Goal: Task Accomplishment & Management: Manage account settings

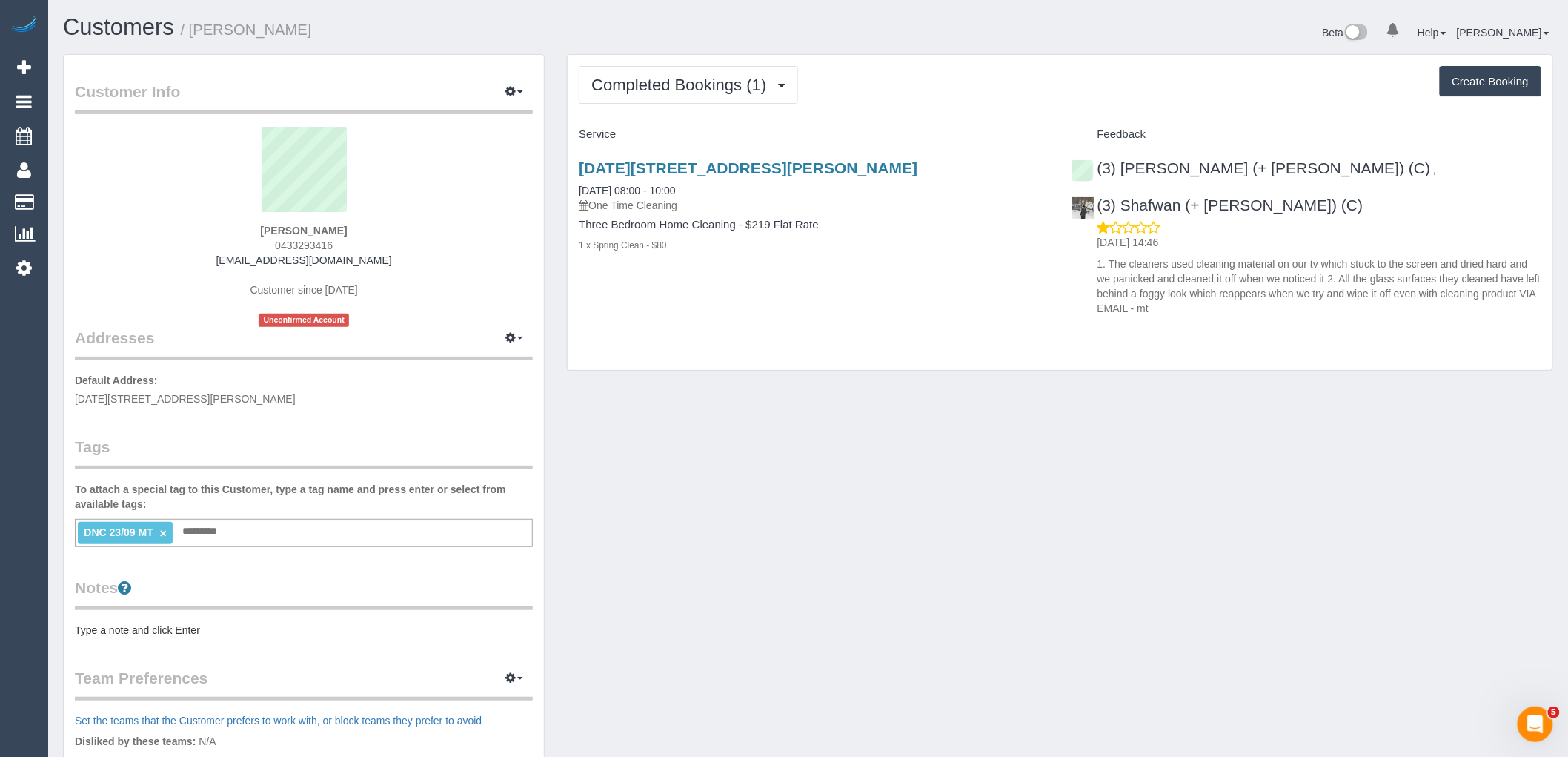
click at [834, 324] on div "Completed Bookings (1) Completed Bookings (1) Upcoming Bookings (0) Cancelled B…" at bounding box center [1060, 212] width 985 height 316
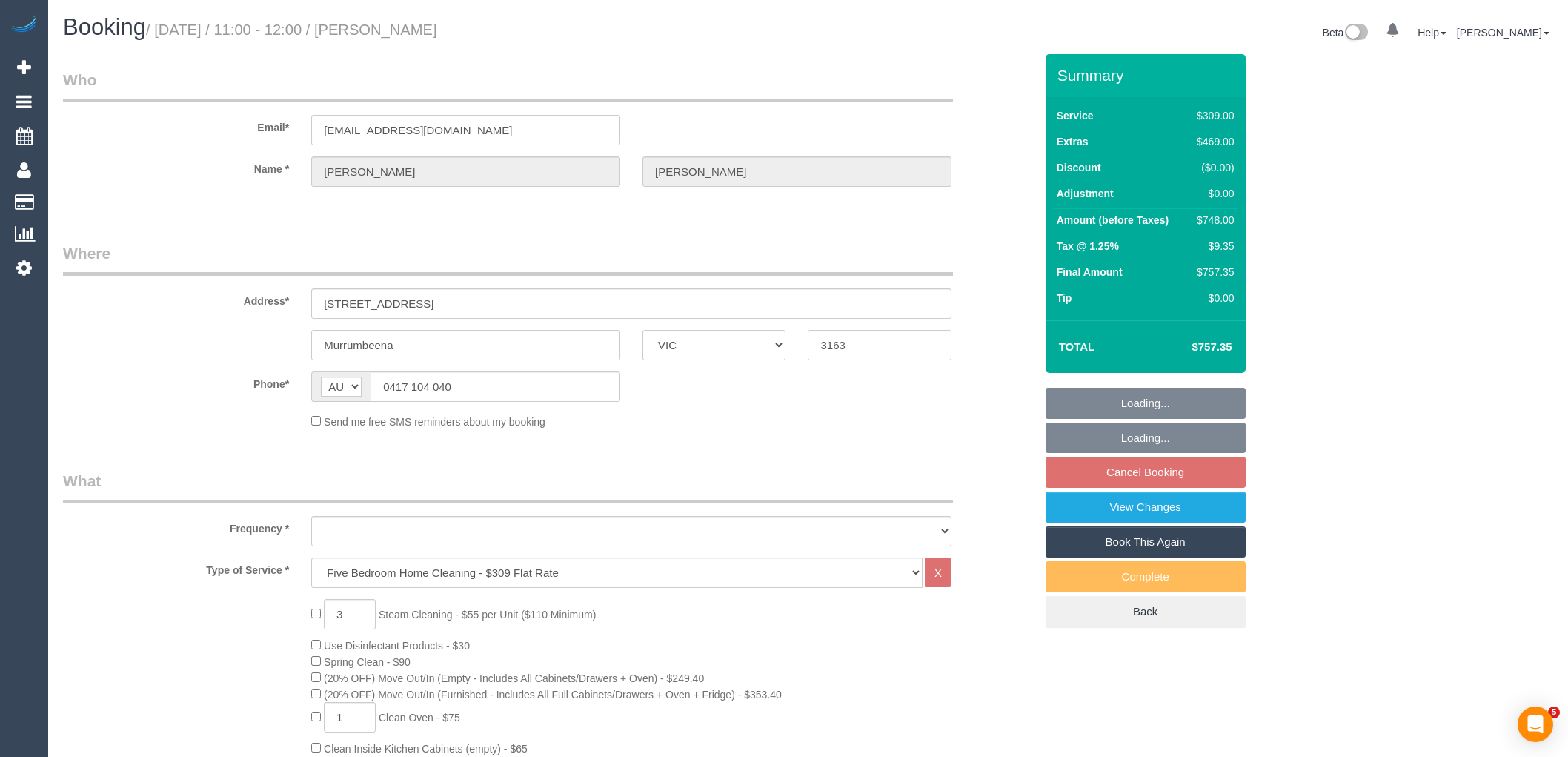
select select "VIC"
select select "object:1409"
select select "string:stripe-pm_1S5yNp2GScqysDRVwdJibR5q"
select select "number:28"
select select "number:14"
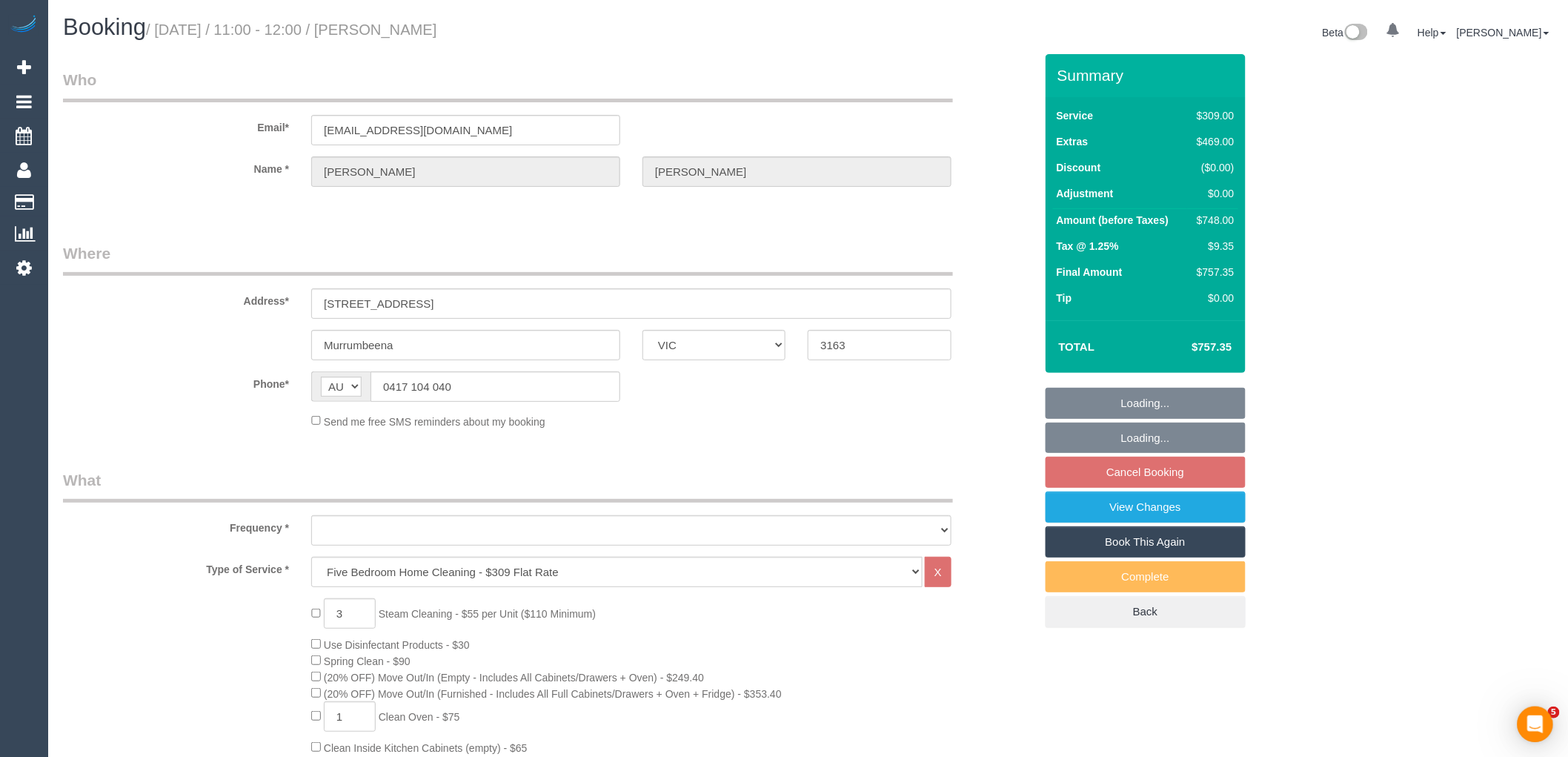
select select "number:19"
select select "number:22"
select select "number:12"
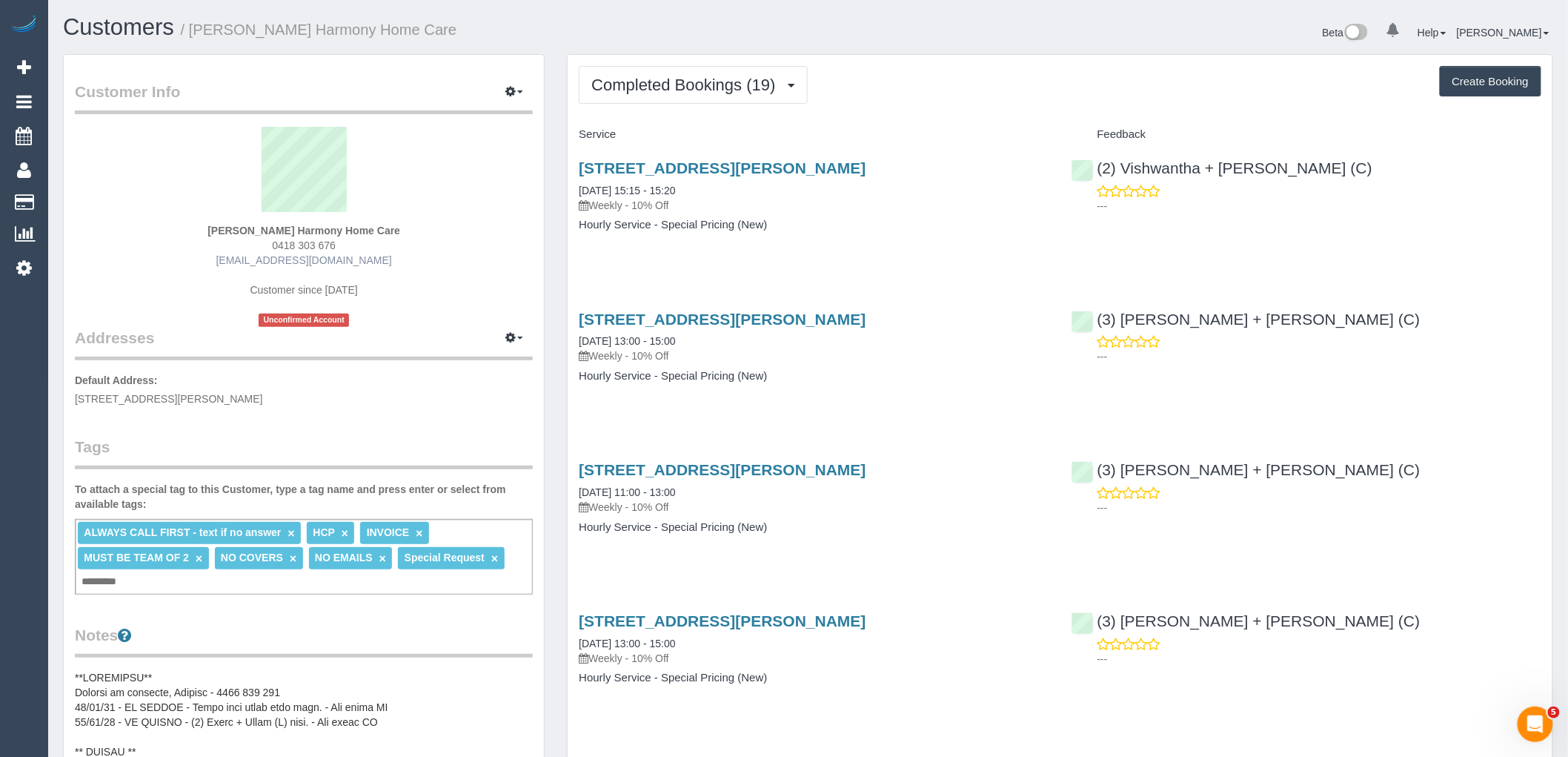
drag, startPoint x: 352, startPoint y: 245, endPoint x: 250, endPoint y: 255, distance: 102.5
click at [253, 245] on div "Guiseppe Lombardo Harmony Home Care 0418 303 676 blombardo97@outlook.com Custom…" at bounding box center [303, 227] width 458 height 200
copy span "0418 303 676"
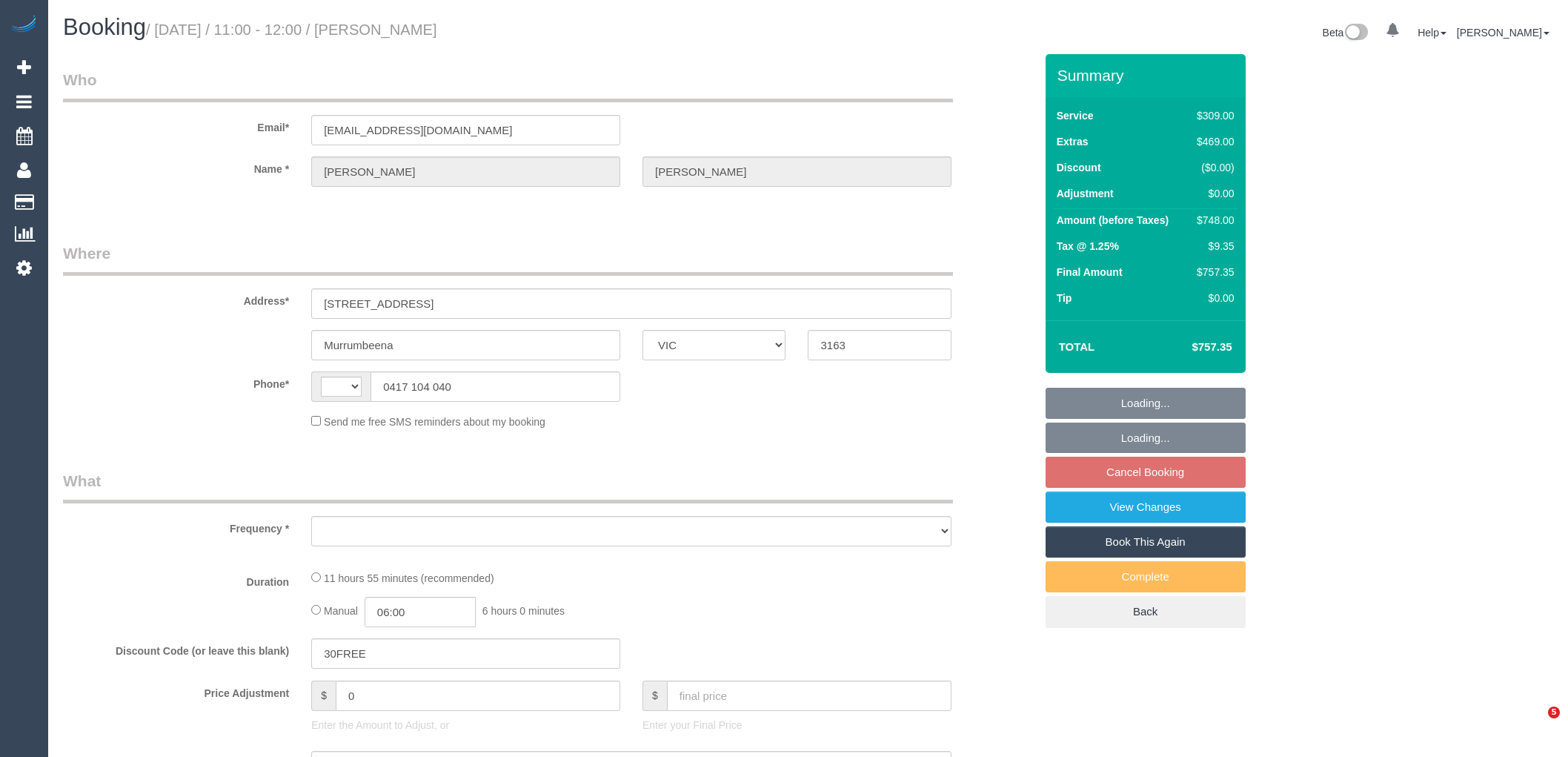
select select "VIC"
select select "object:370"
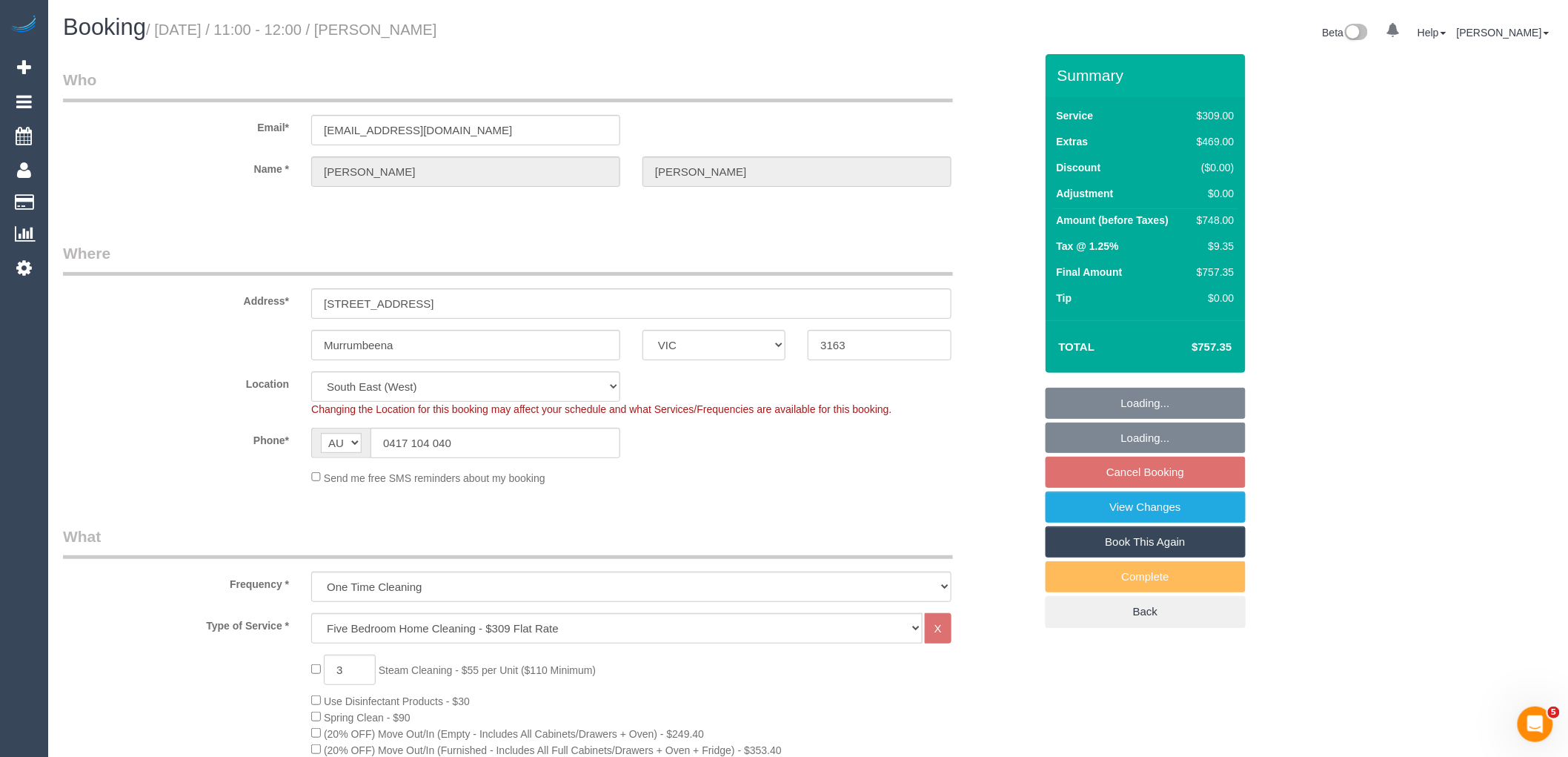
select select "string:AU"
select select "string:stripe-pm_1S5yNp2GScqysDRVwdJibR5q"
select select "object:872"
select select "number:28"
select select "number:14"
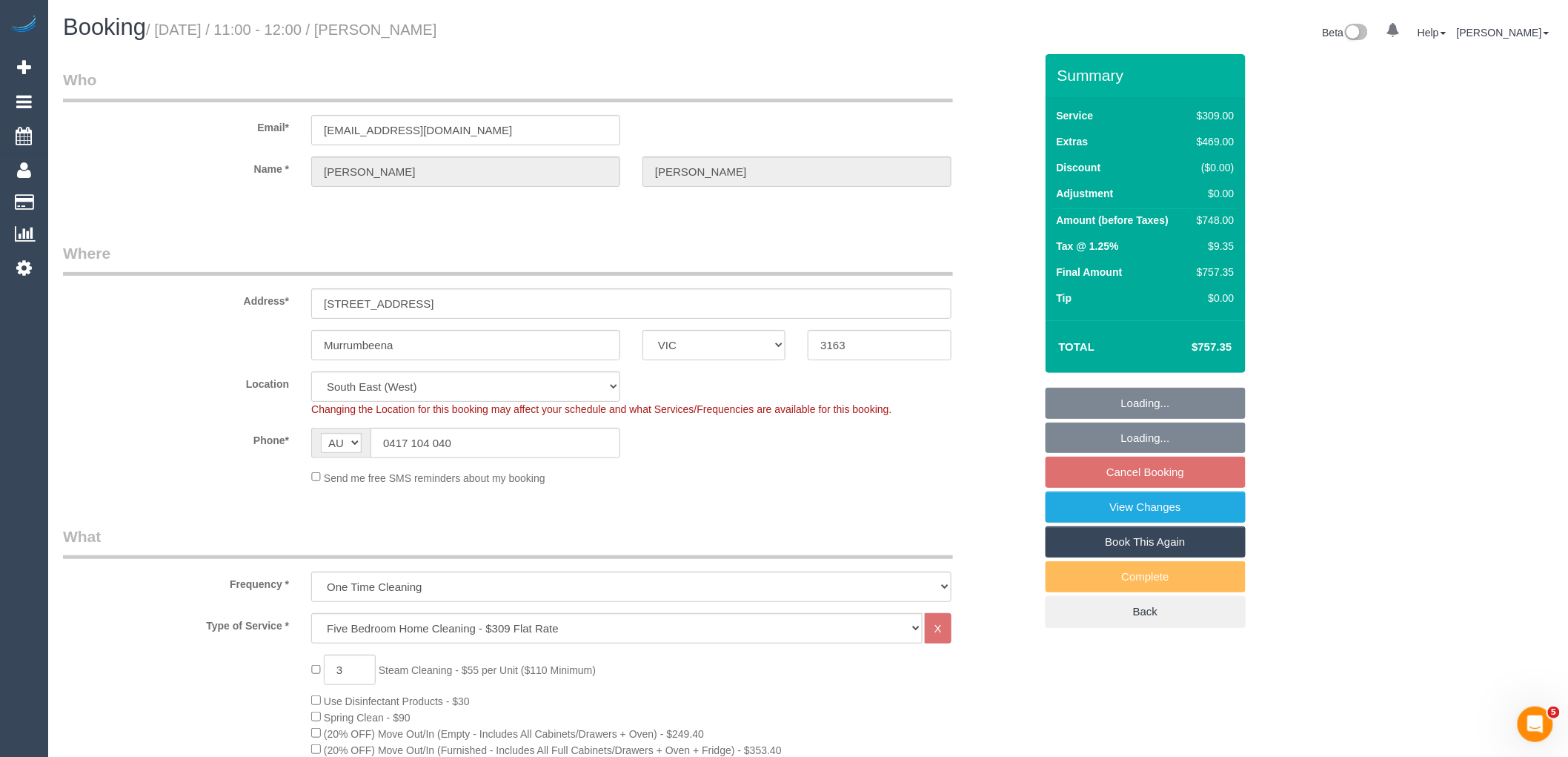
select select "number:19"
select select "number:22"
select select "number:12"
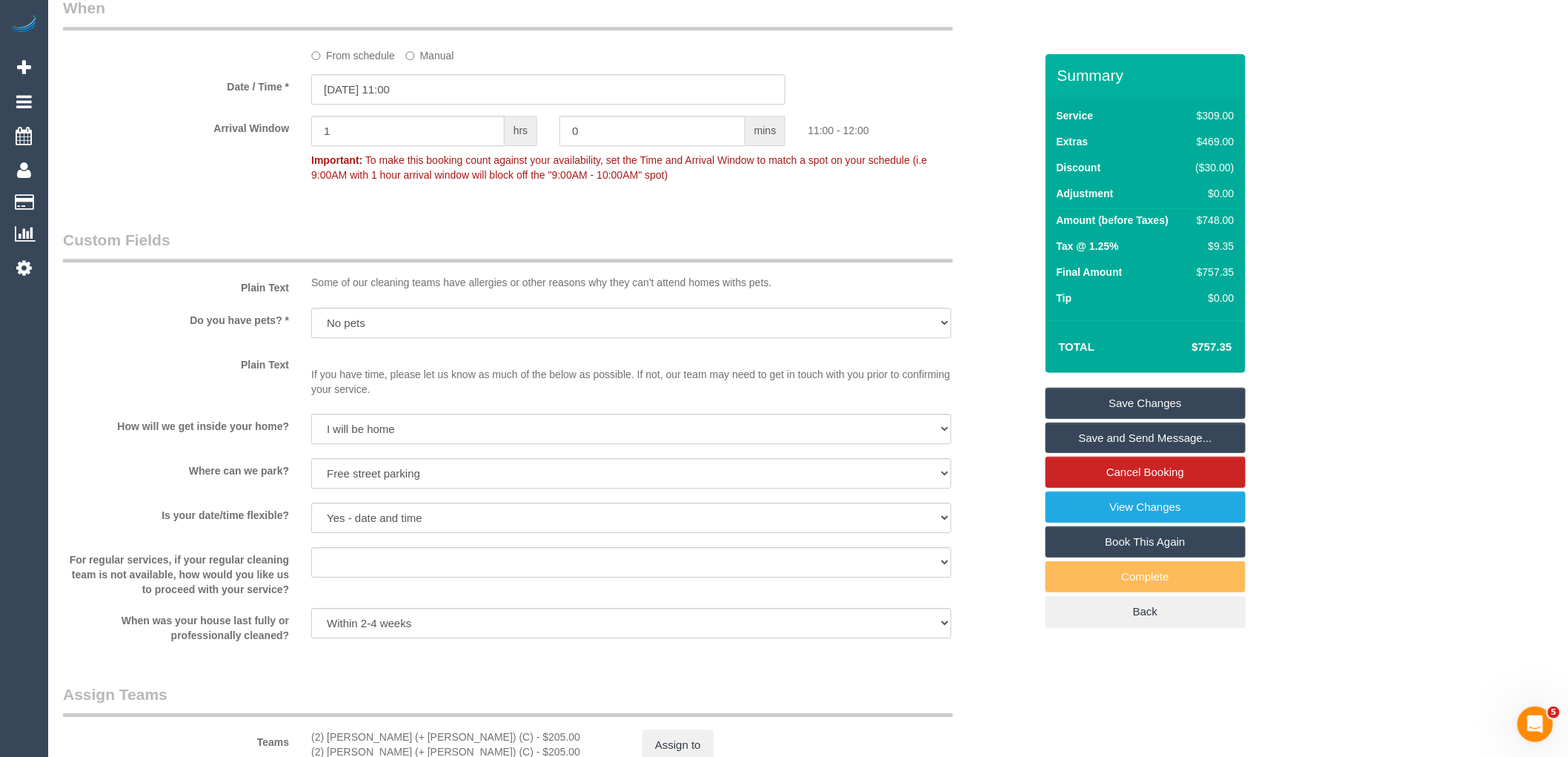
scroll to position [2471, 0]
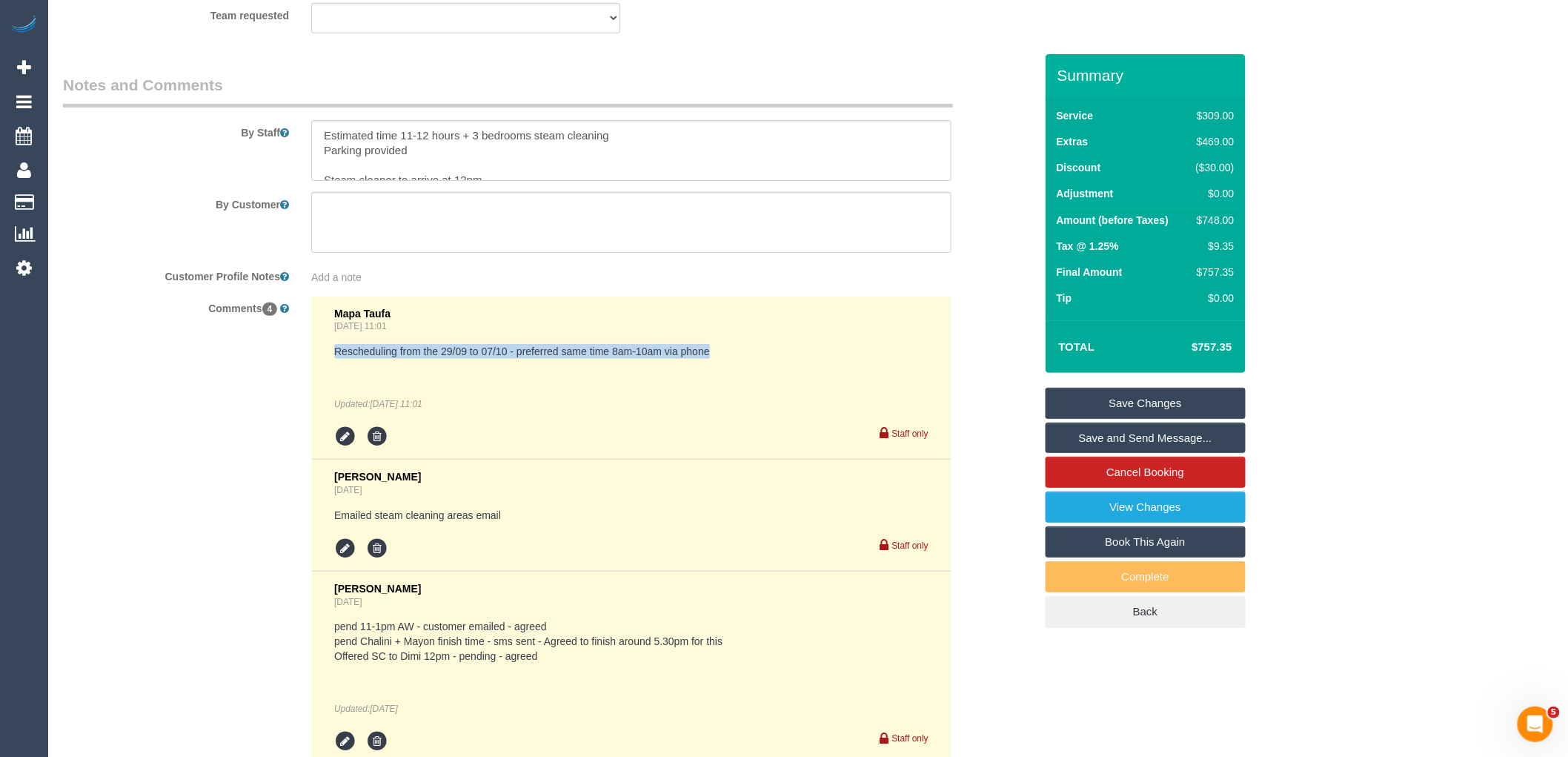
drag, startPoint x: 334, startPoint y: 369, endPoint x: 827, endPoint y: 364, distance: 493.0
click at [827, 359] on pre "Rescheduling from the 29/09 to 07/10 - preferred same time 8am-10am via phone" at bounding box center [631, 352] width 595 height 15
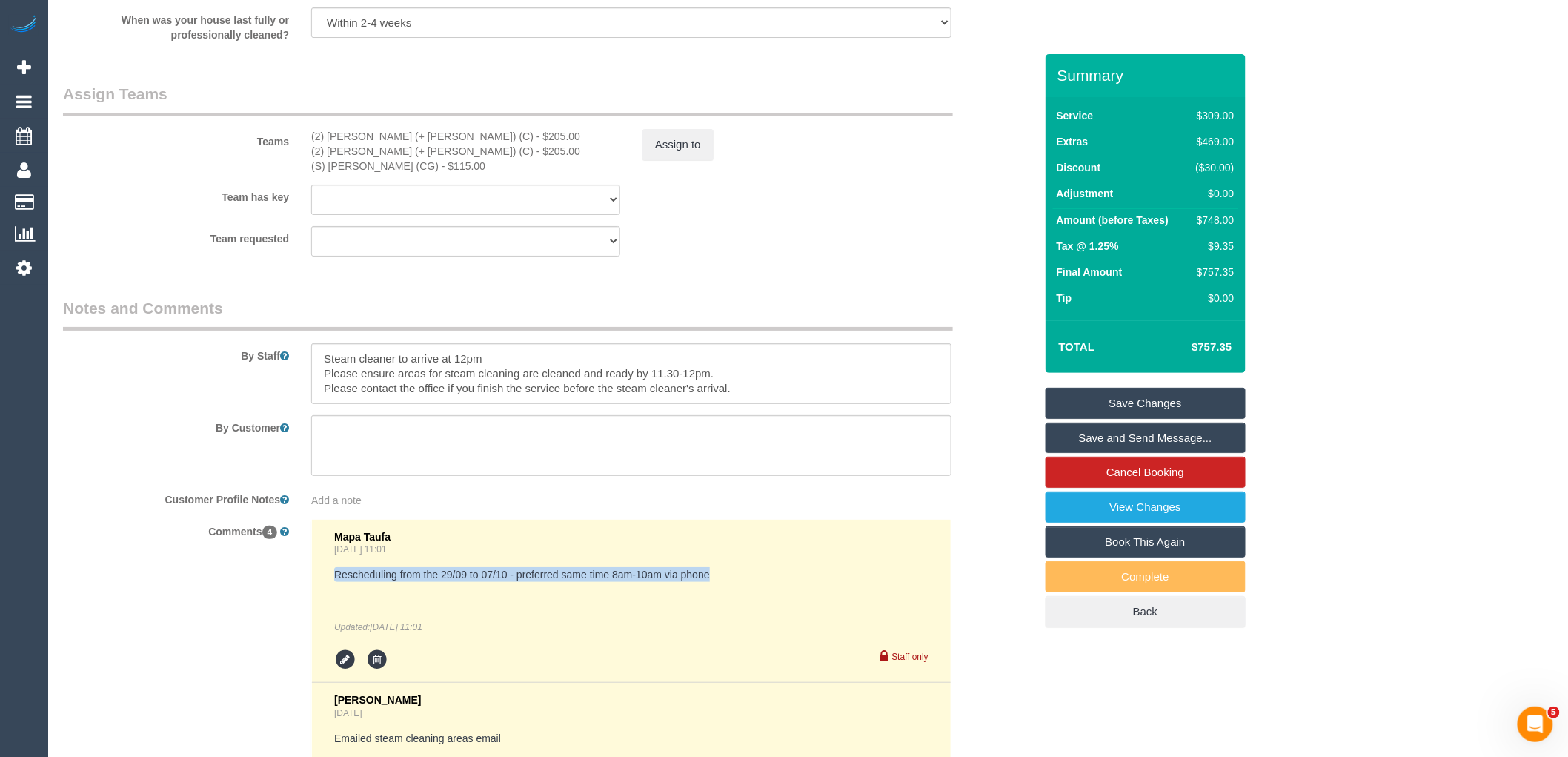
scroll to position [2389, 0]
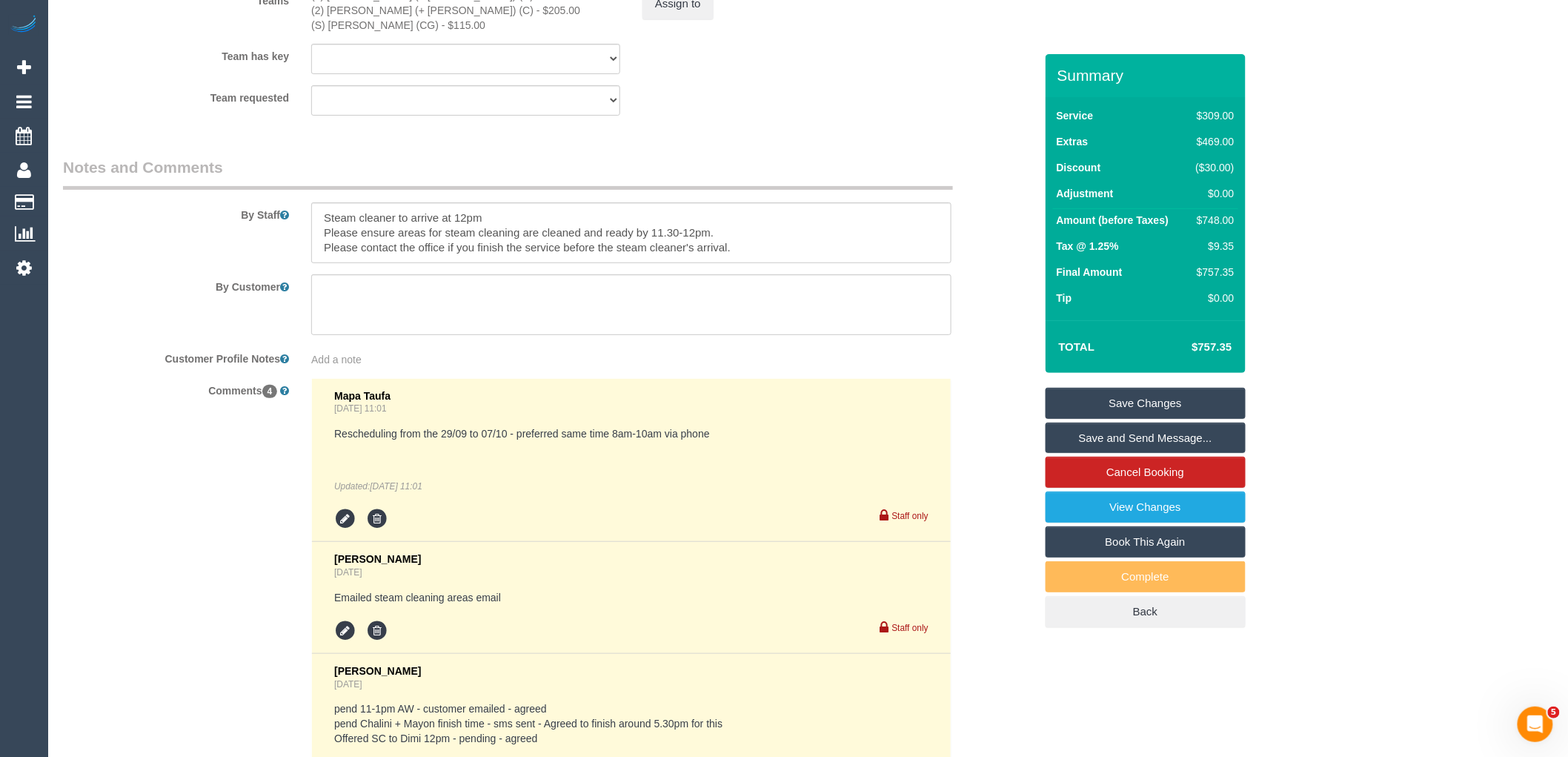
click at [568, 530] on ul at bounding box center [631, 519] width 595 height 22
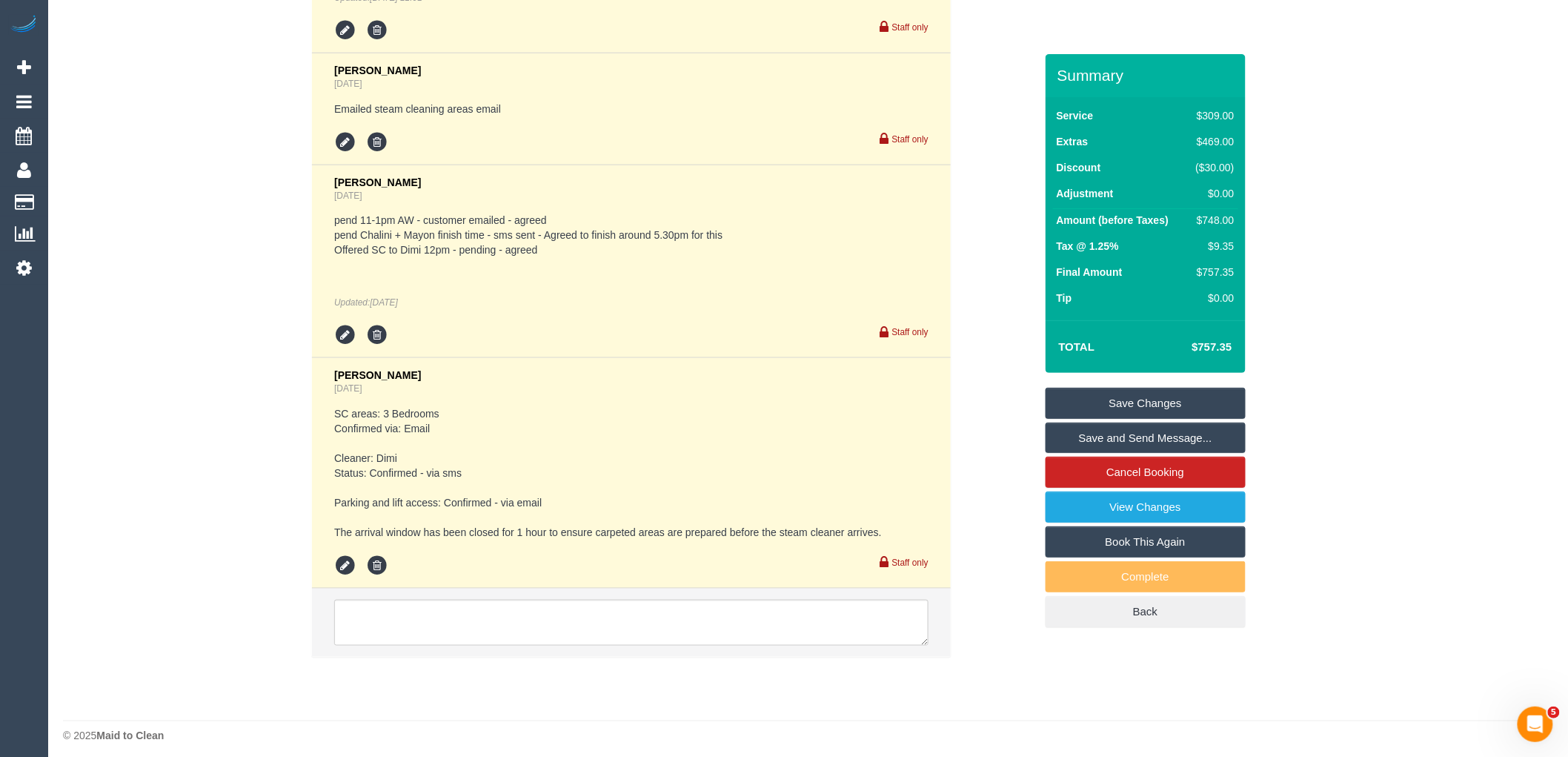
scroll to position [2883, 0]
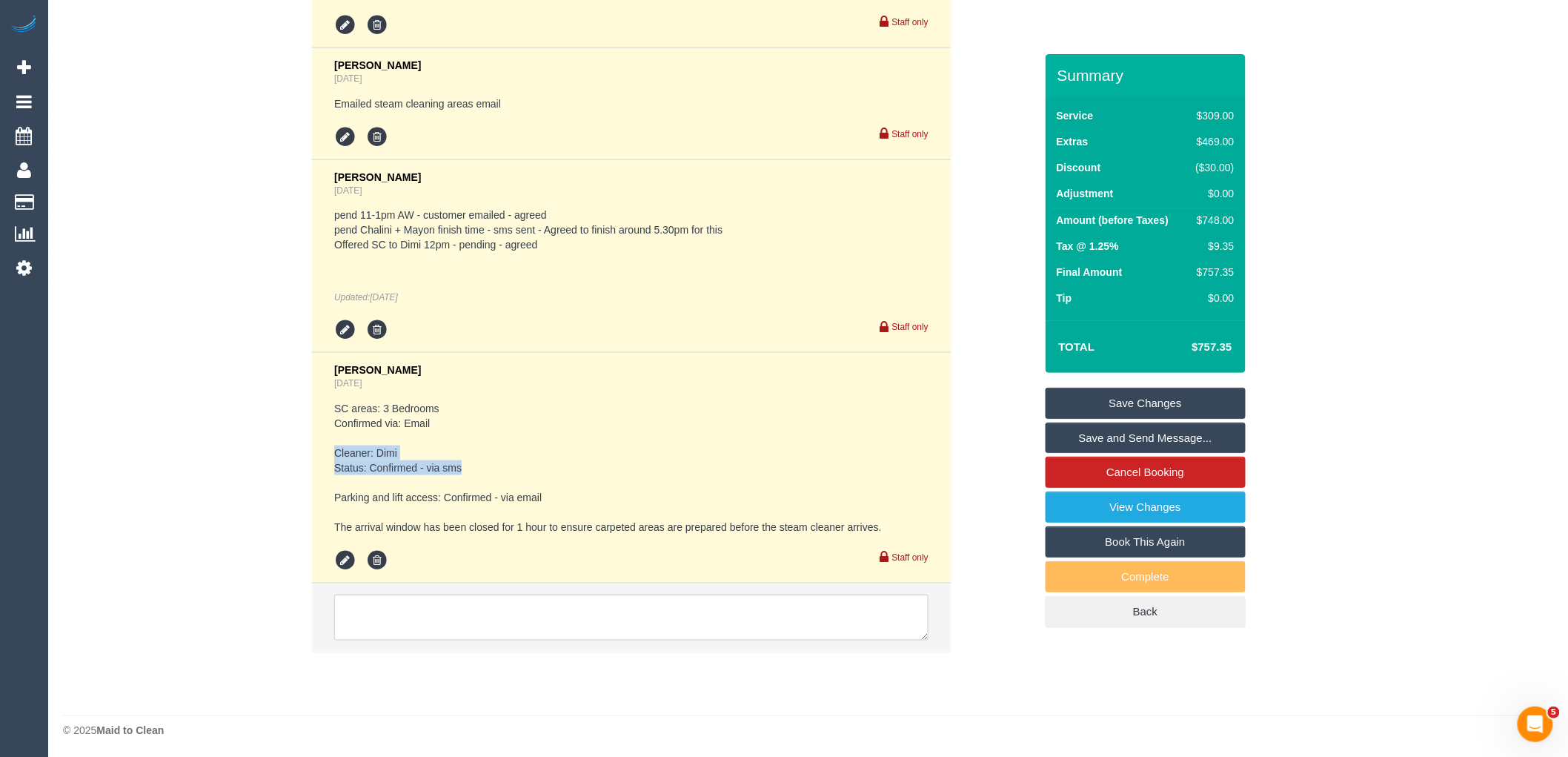
drag, startPoint x: 332, startPoint y: 465, endPoint x: 489, endPoint y: 486, distance: 158.4
click at [489, 486] on li "Laura Butera 2 days ago SC areas: 3 Bedrooms Confirmed via: Email Cleaner: Dimi…" at bounding box center [632, 467] width 639 height 230
click at [565, 480] on pre "SC areas: 3 Bedrooms Confirmed via: Email Cleaner: Dimi Status: Confirmed - via…" at bounding box center [631, 467] width 595 height 134
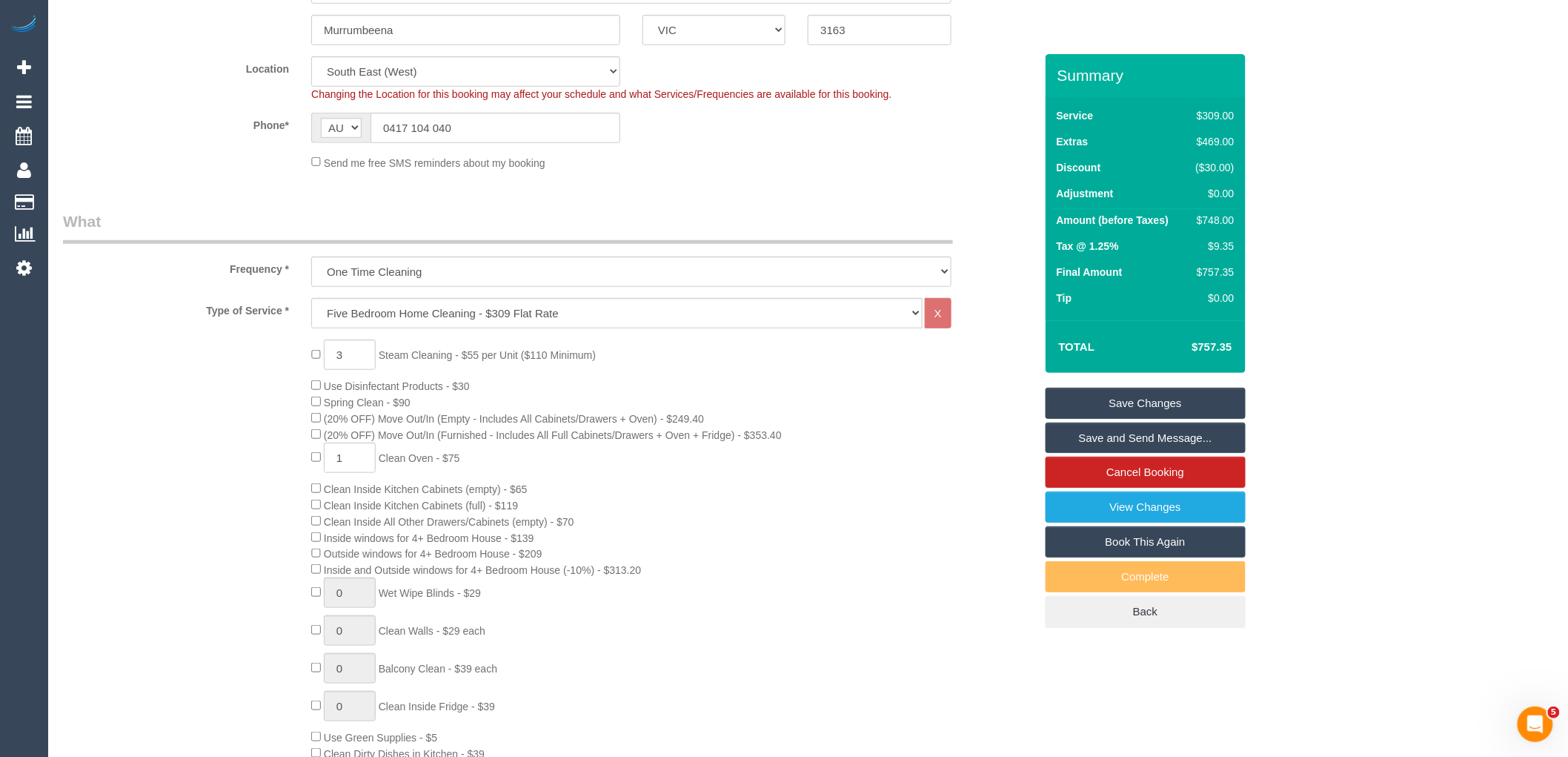
scroll to position [0, 0]
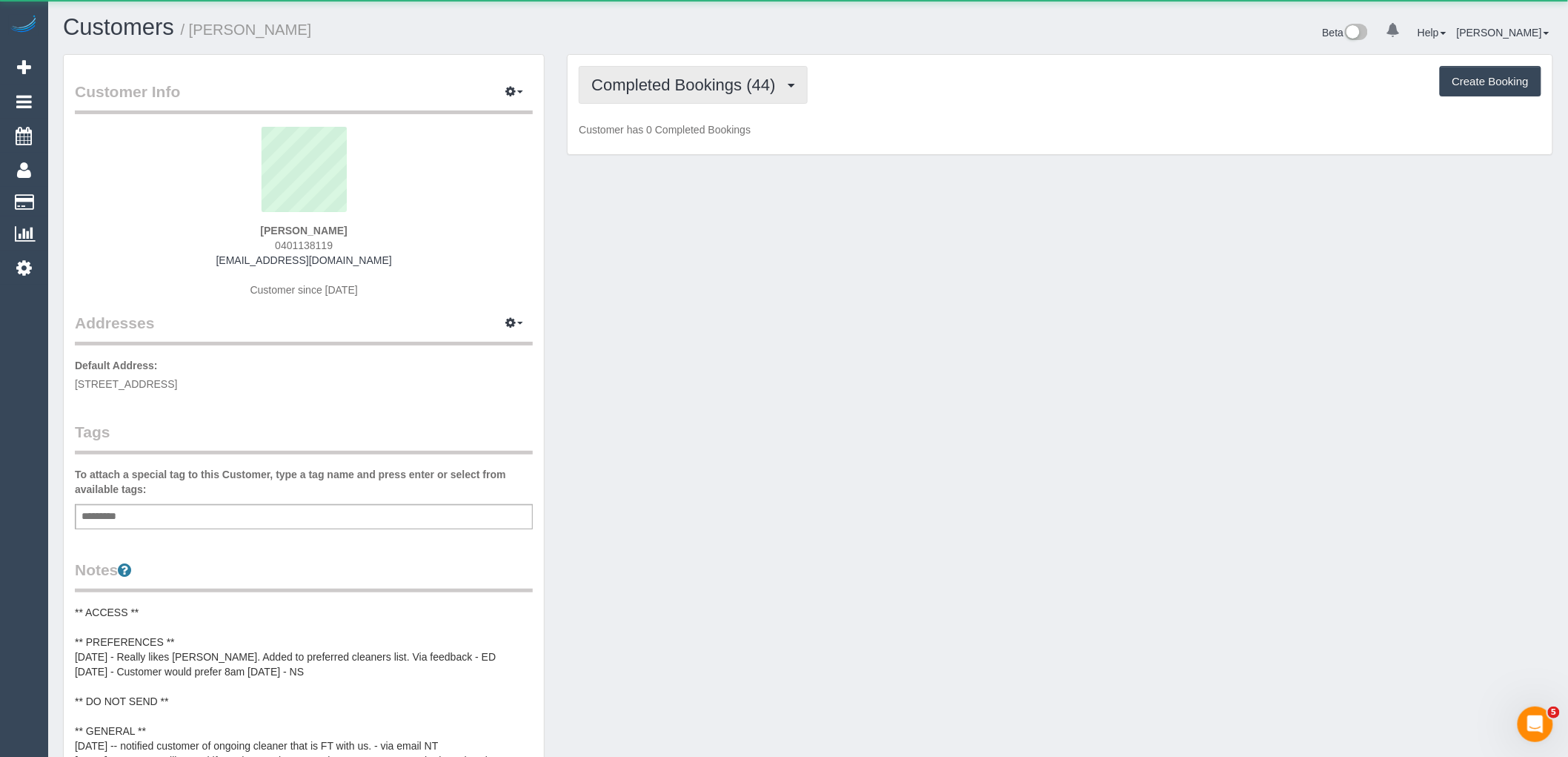
click at [764, 69] on button "Completed Bookings (44)" at bounding box center [693, 85] width 229 height 38
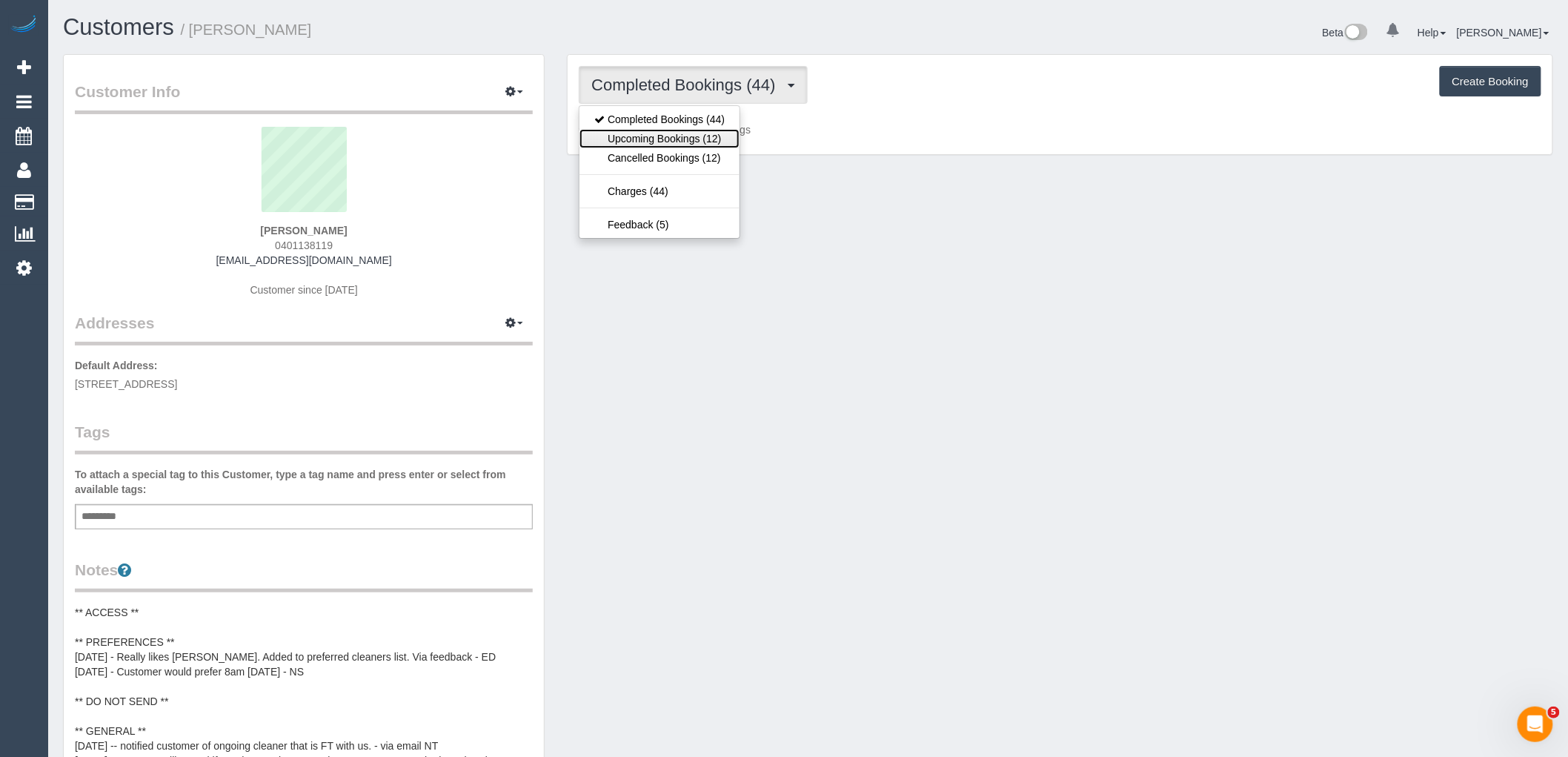
click at [725, 144] on link "Upcoming Bookings (12)" at bounding box center [659, 138] width 160 height 19
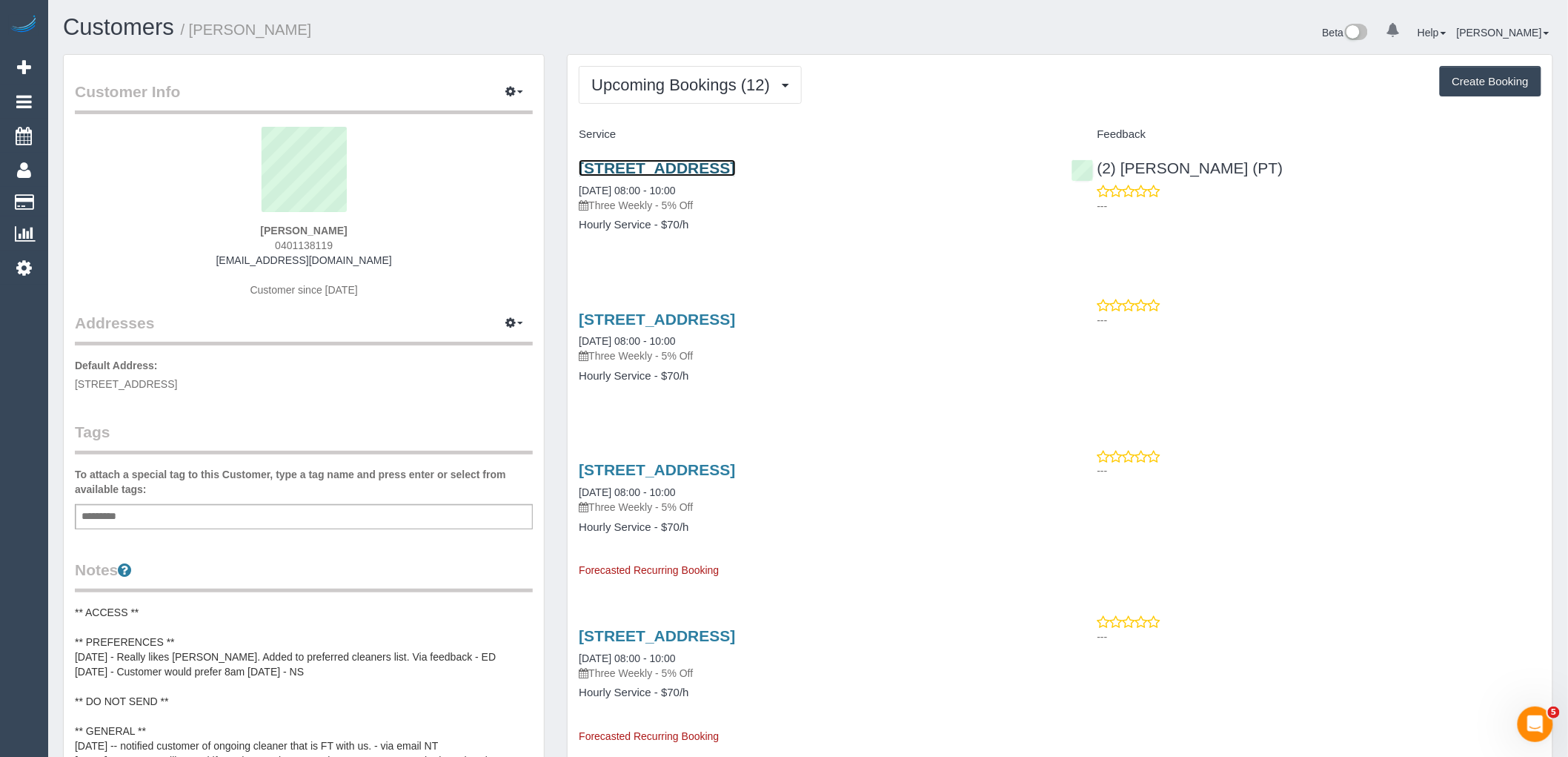
click at [735, 168] on link "260 City Road, 5702, Southbank, VIC 3006" at bounding box center [657, 168] width 157 height 17
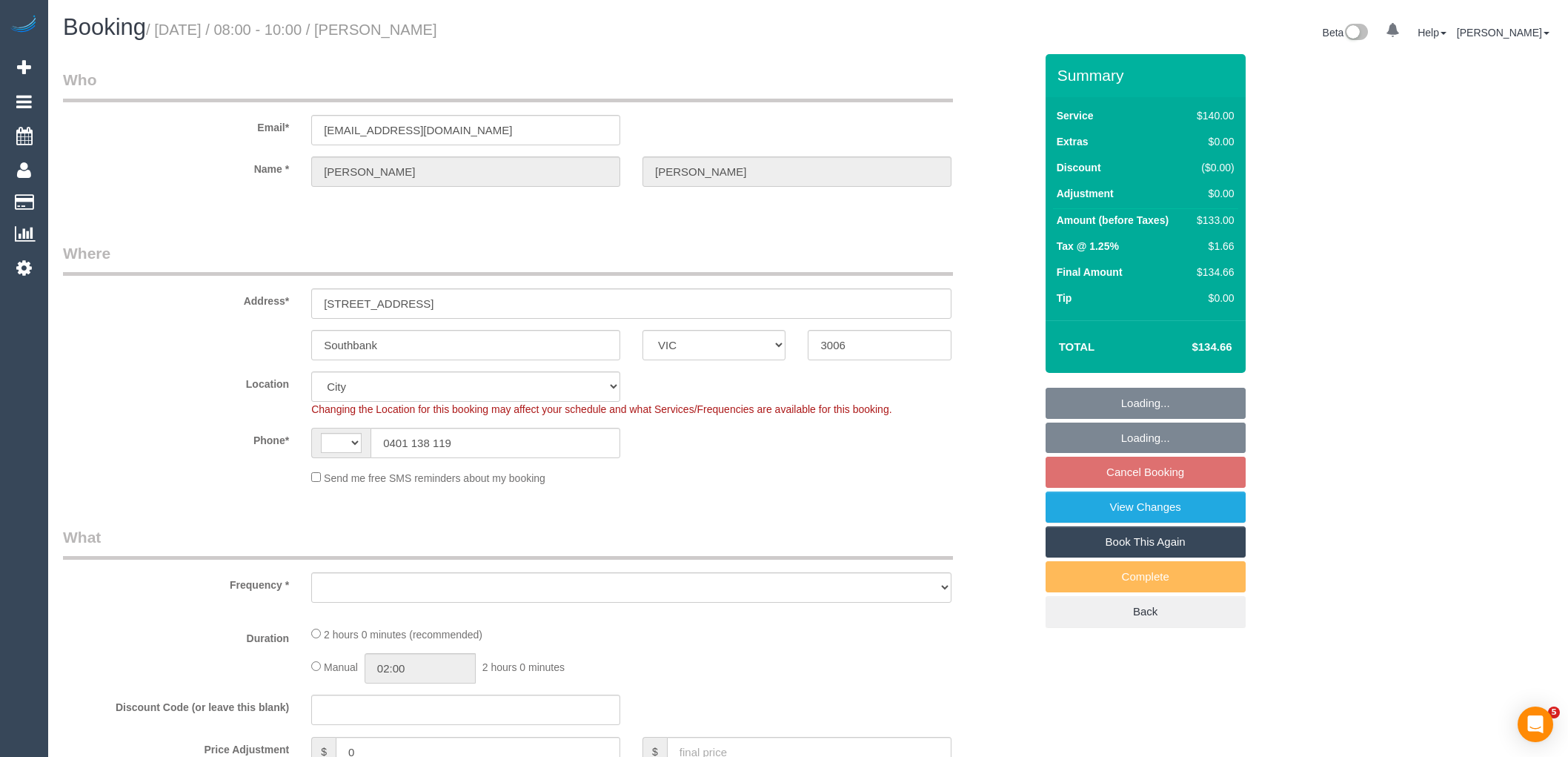
select select "VIC"
select select "string:AU"
select select "object:697"
select select "number:28"
select select "number:14"
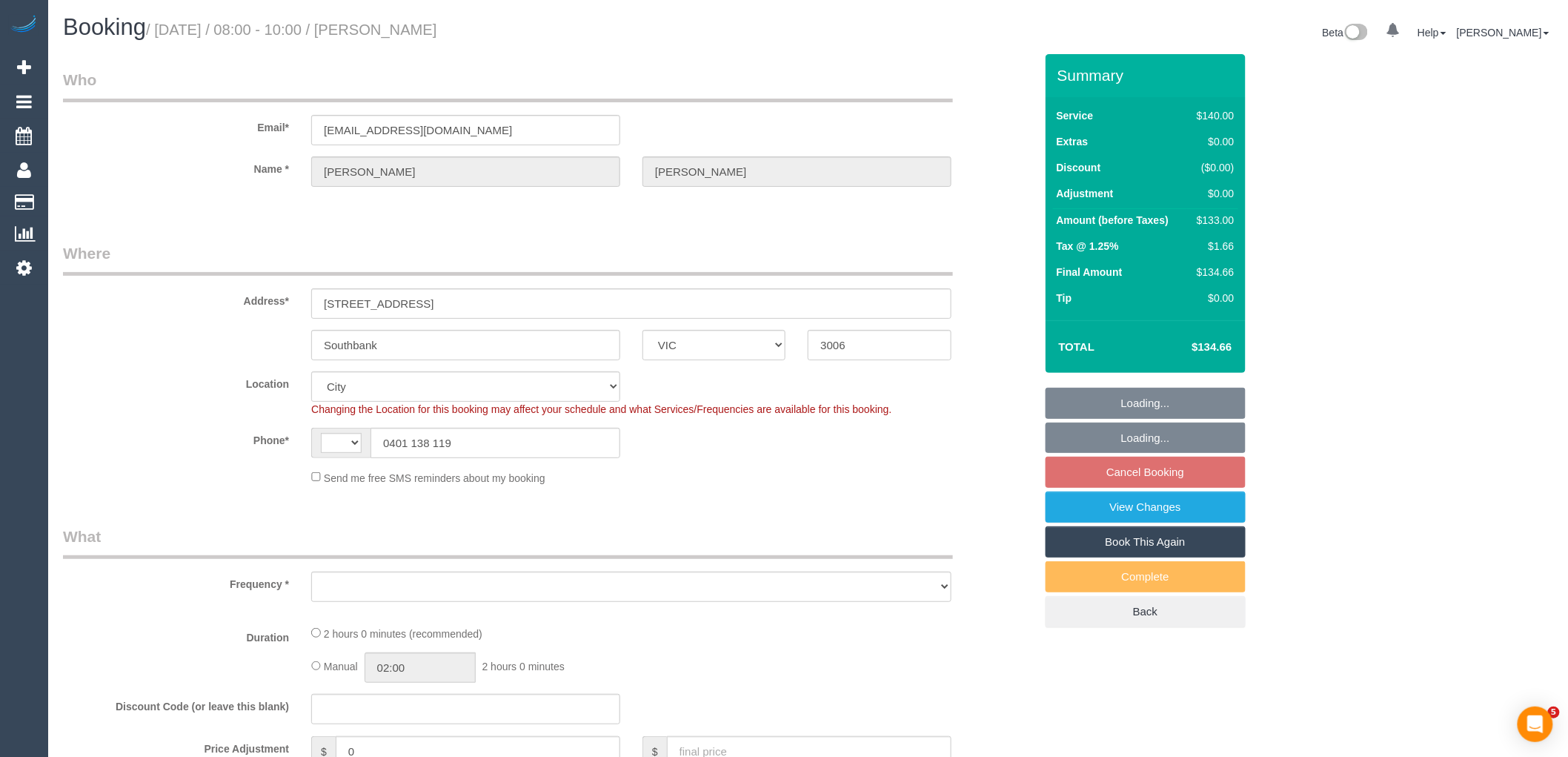
select select "number:20"
select select "number:24"
select select "number:35"
select select "number:12"
select select "object:702"
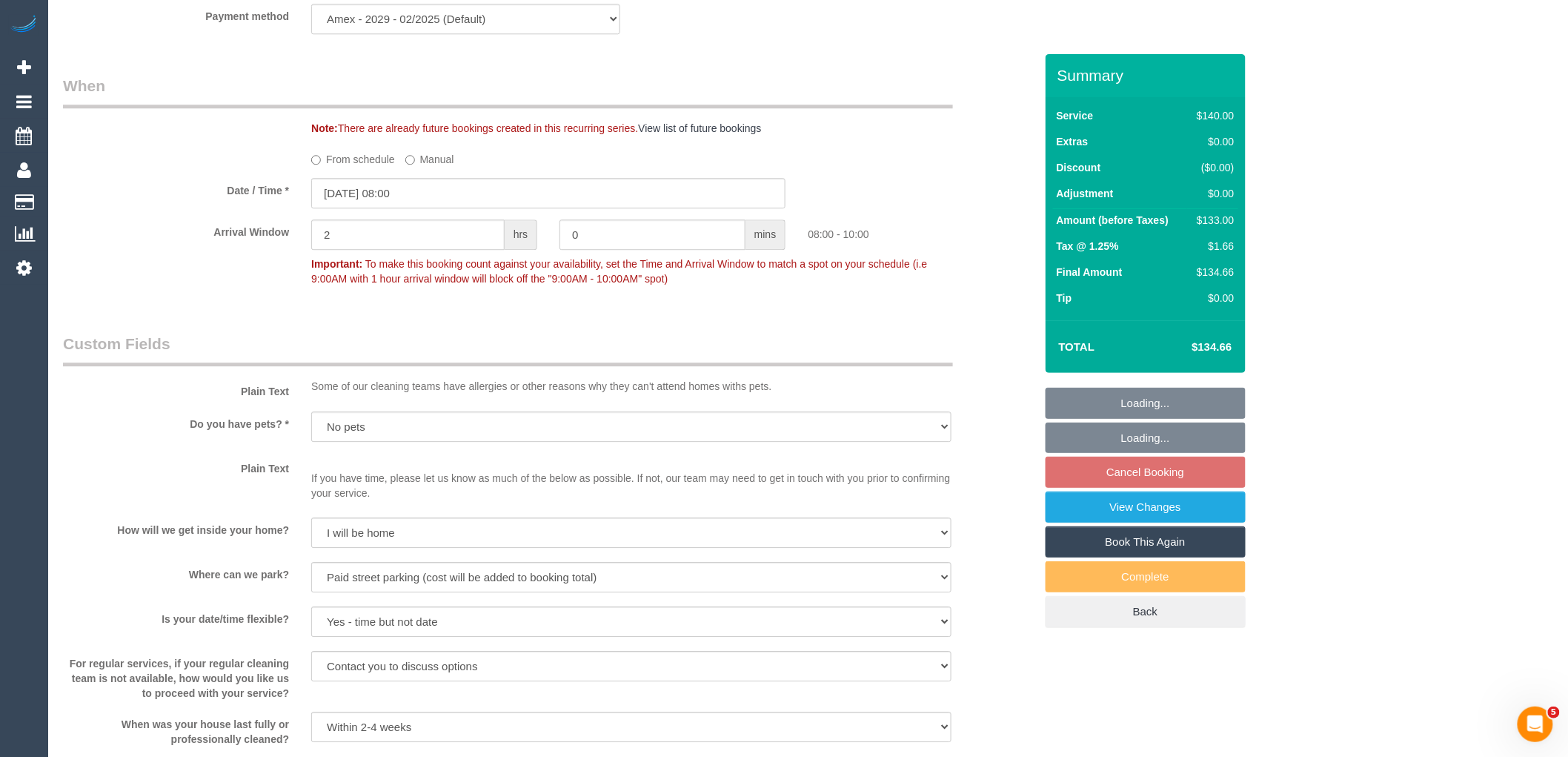
scroll to position [1565, 0]
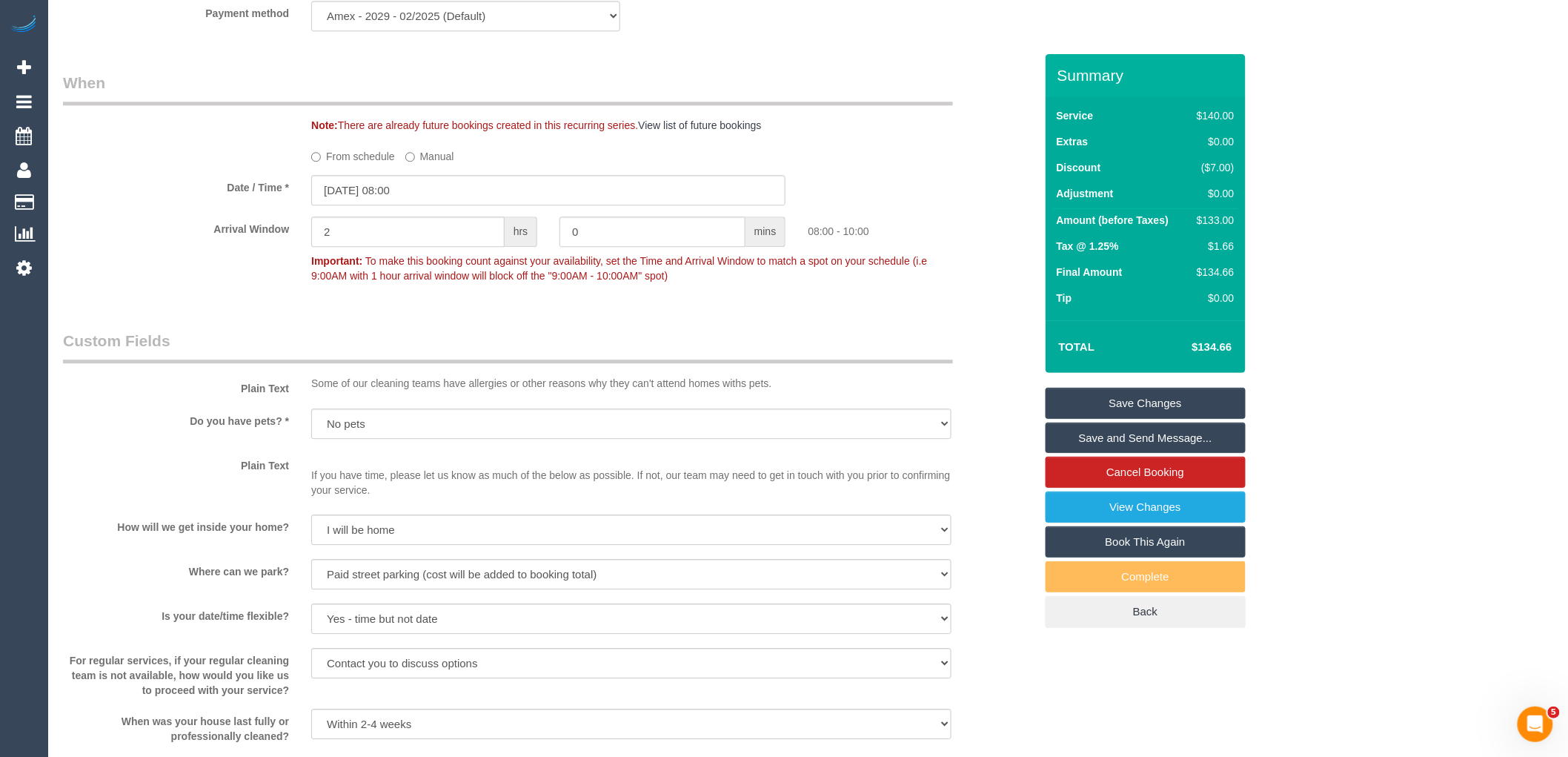
click at [368, 164] on label "From schedule" at bounding box center [353, 154] width 84 height 20
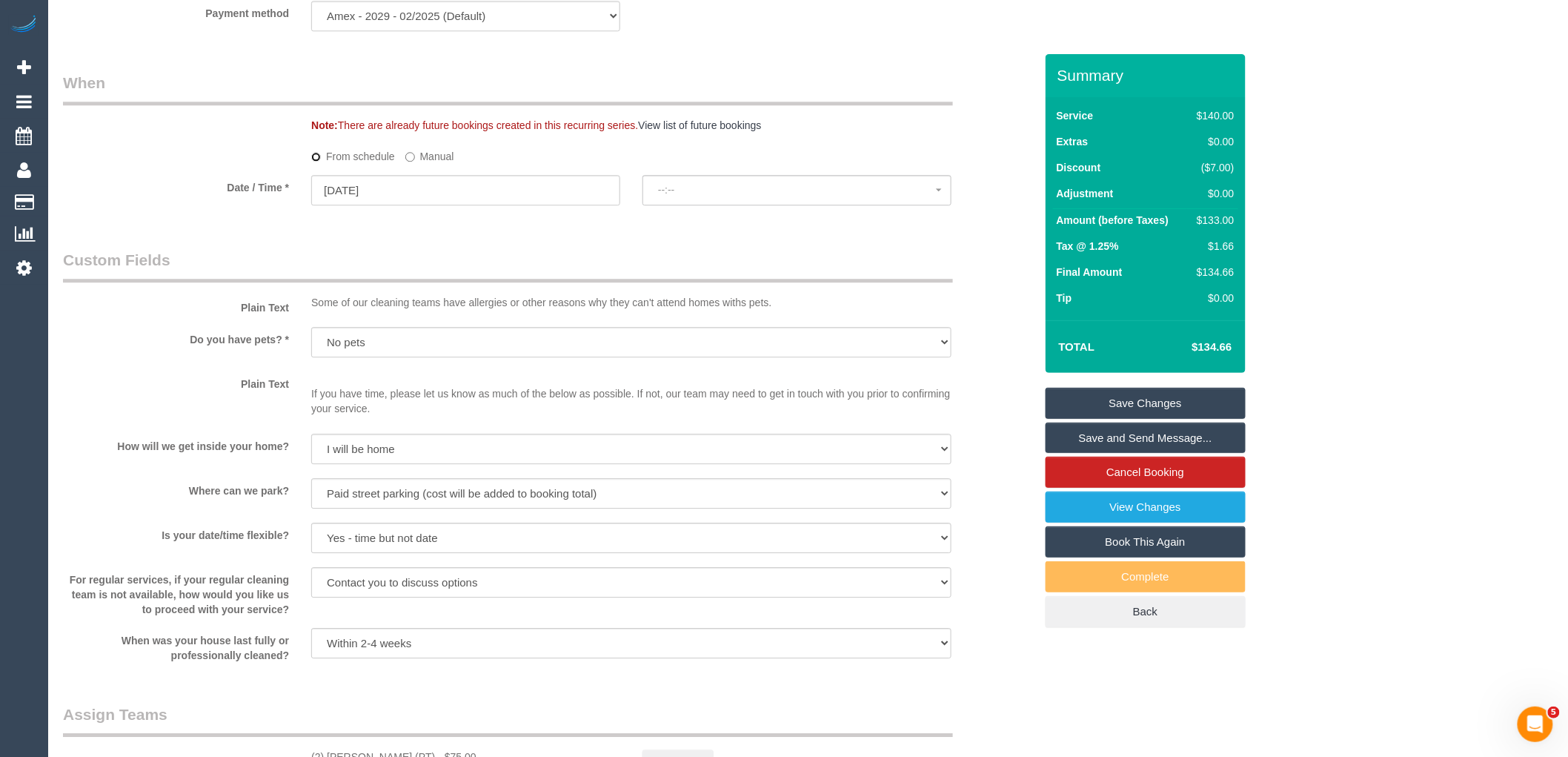
select select "spot10"
click at [452, 205] on input "07/10/2025" at bounding box center [465, 189] width 309 height 30
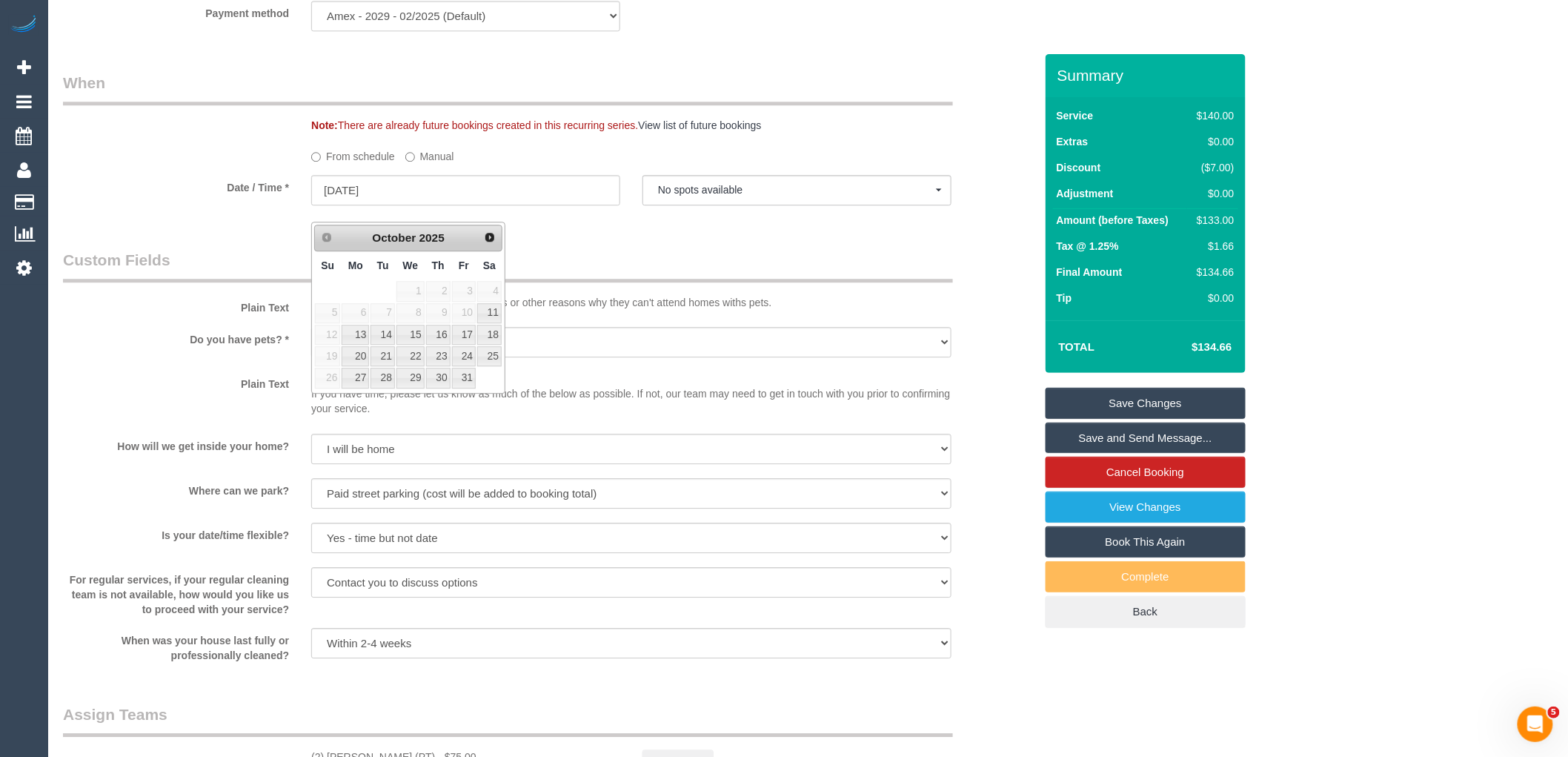
click at [645, 261] on div "Who Email* annayklee@gmail.com Name * Anna Lee Where Address* 260 City Road, 57…" at bounding box center [548, 99] width 993 height 3222
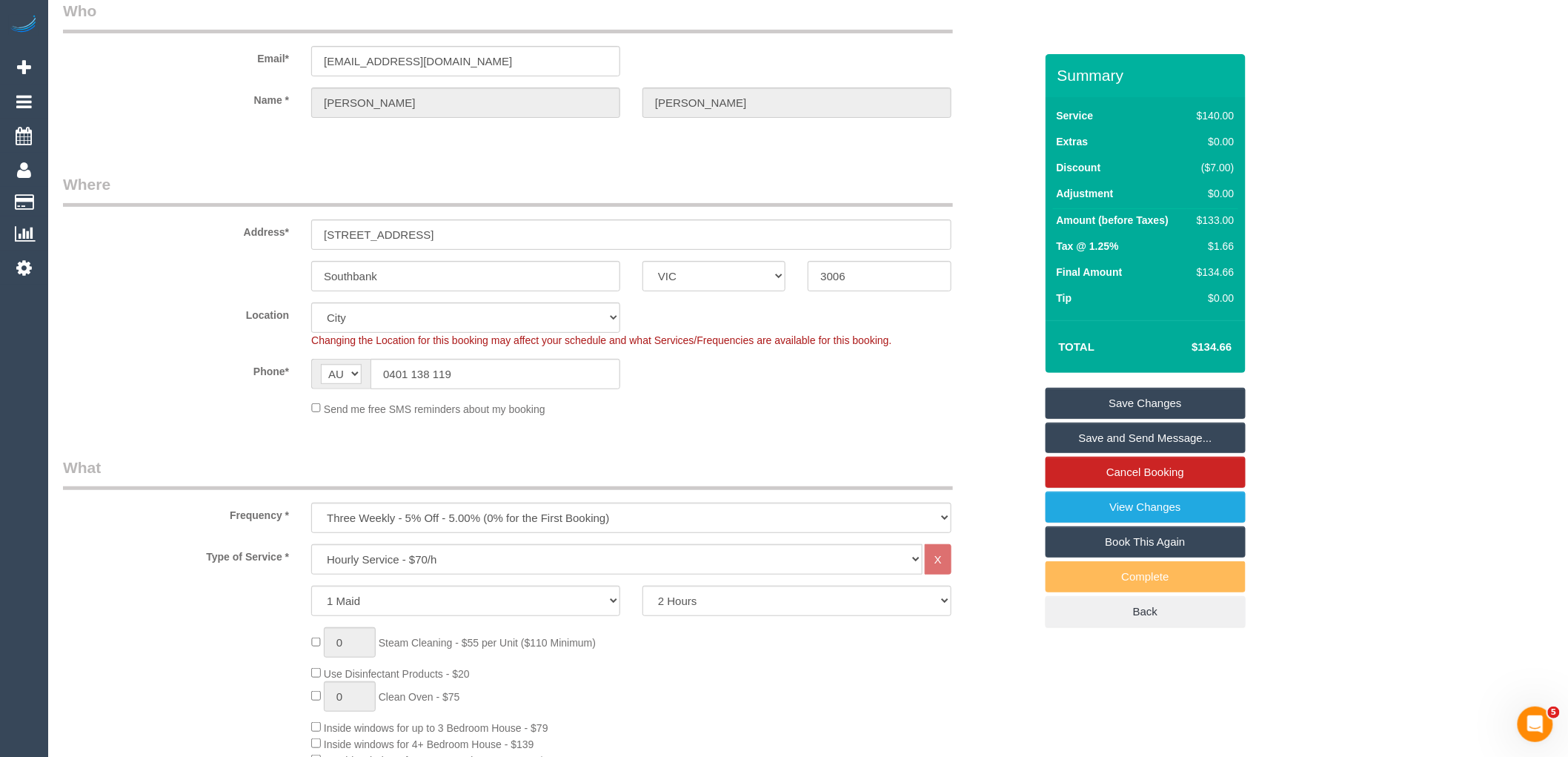
scroll to position [0, 0]
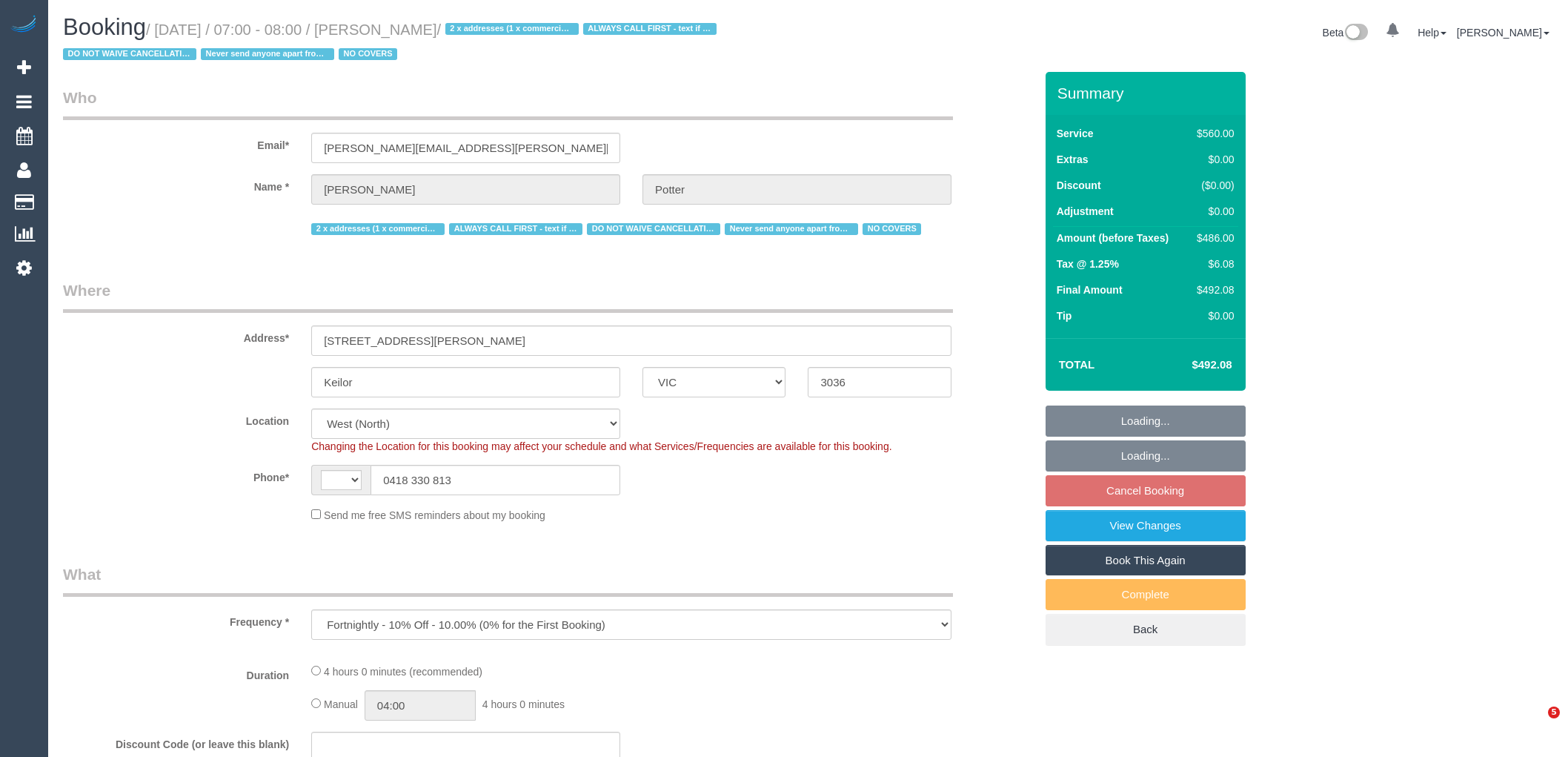
select select "VIC"
select select "object:724"
select select "string:AU"
select select "2"
select select "240"
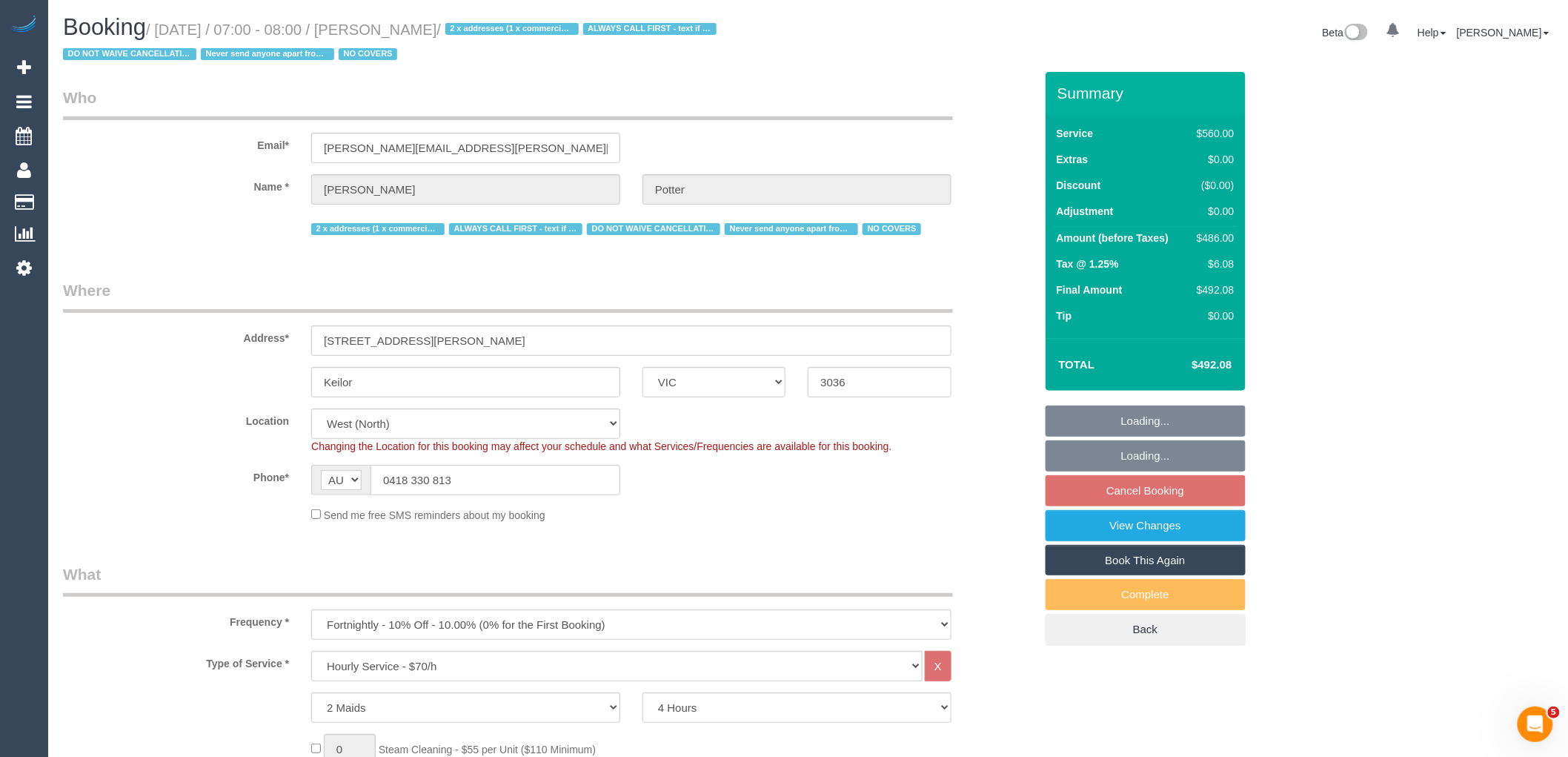
select select "number:28"
select select "number:14"
select select "number:19"
select select "number:22"
select select "number:35"
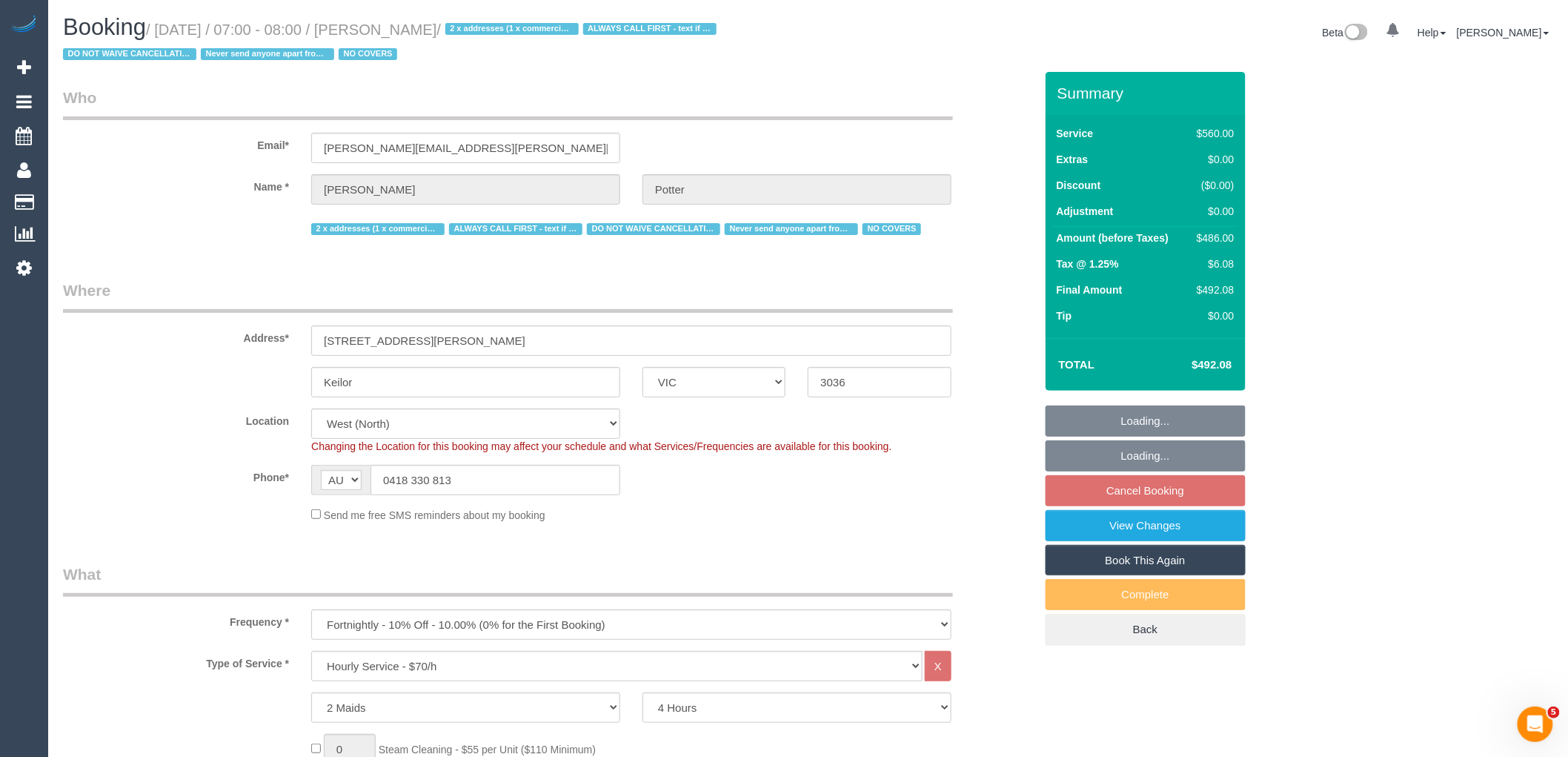
select select "spot1"
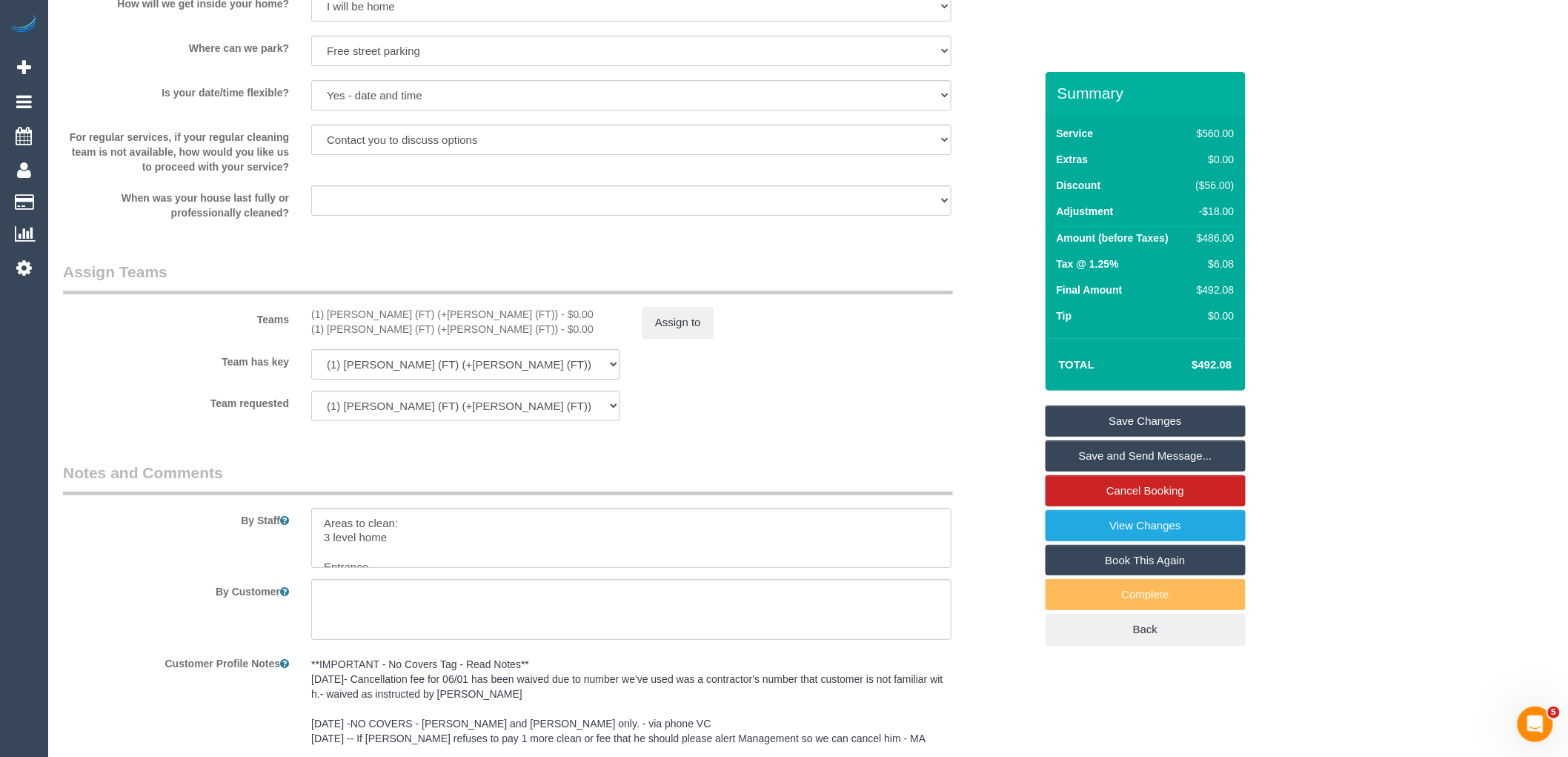
scroll to position [2383, 0]
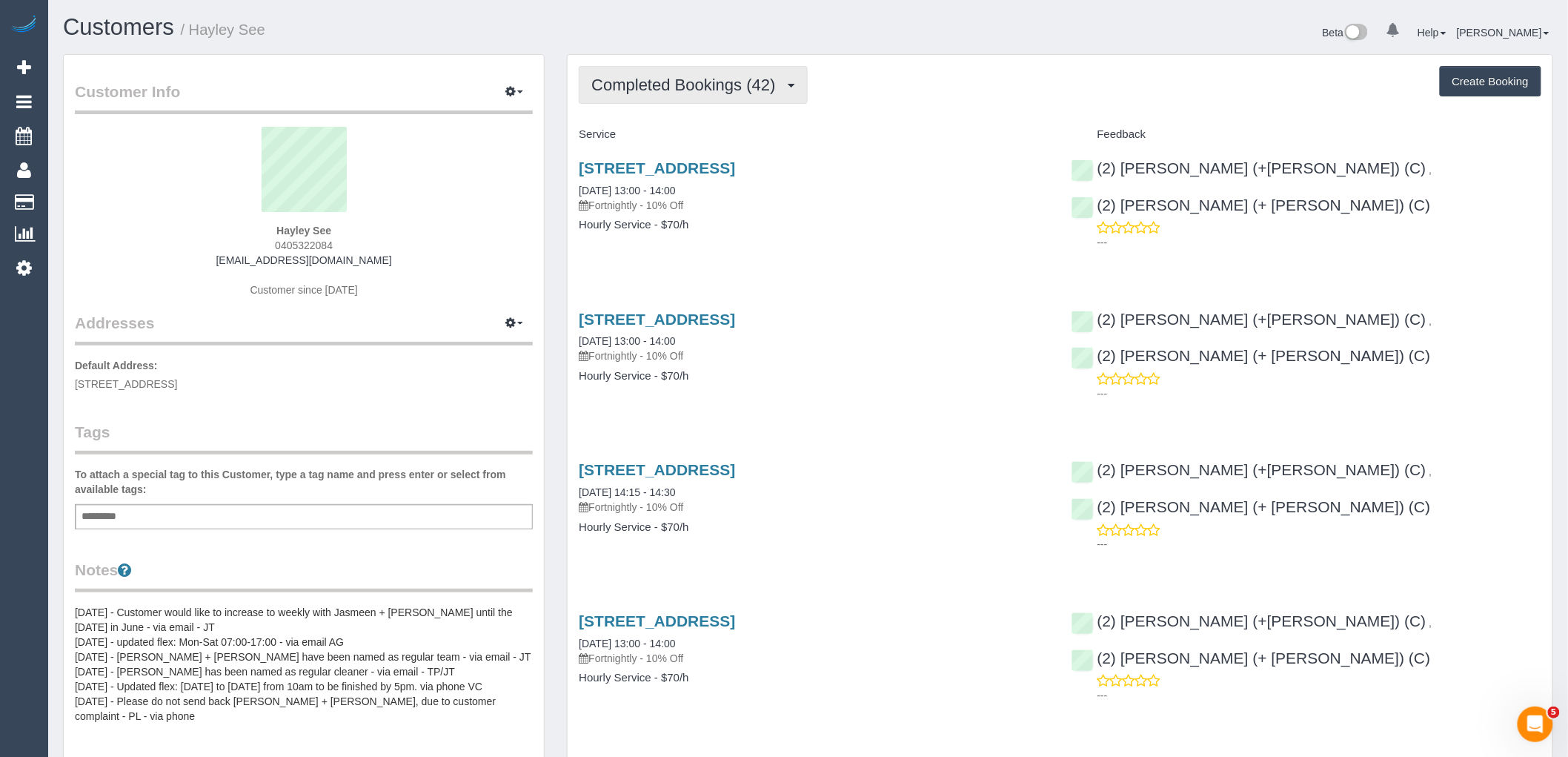
click at [746, 94] on button "Completed Bookings (42)" at bounding box center [693, 85] width 229 height 38
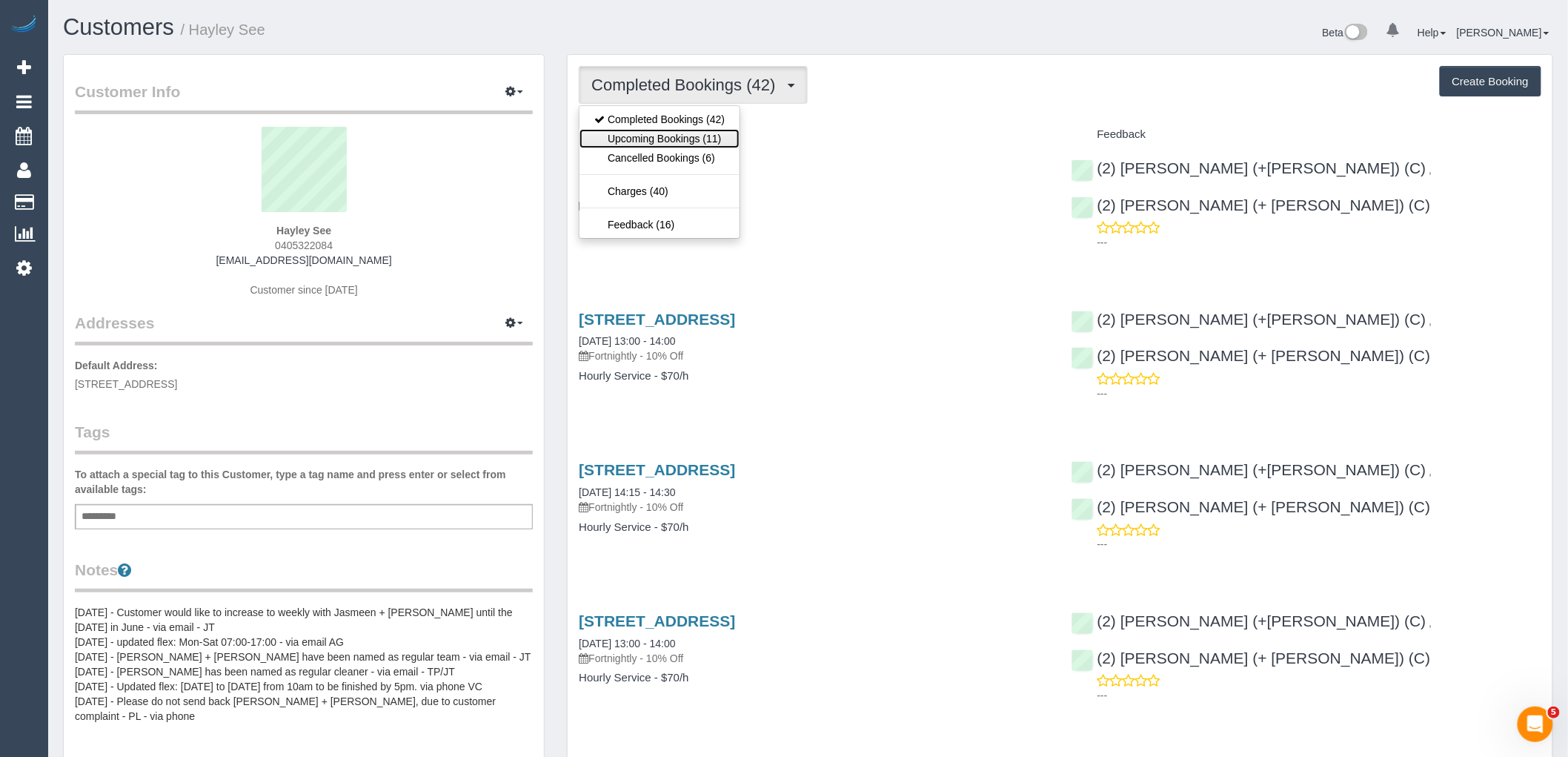
click at [703, 138] on link "Upcoming Bookings (11)" at bounding box center [659, 138] width 160 height 19
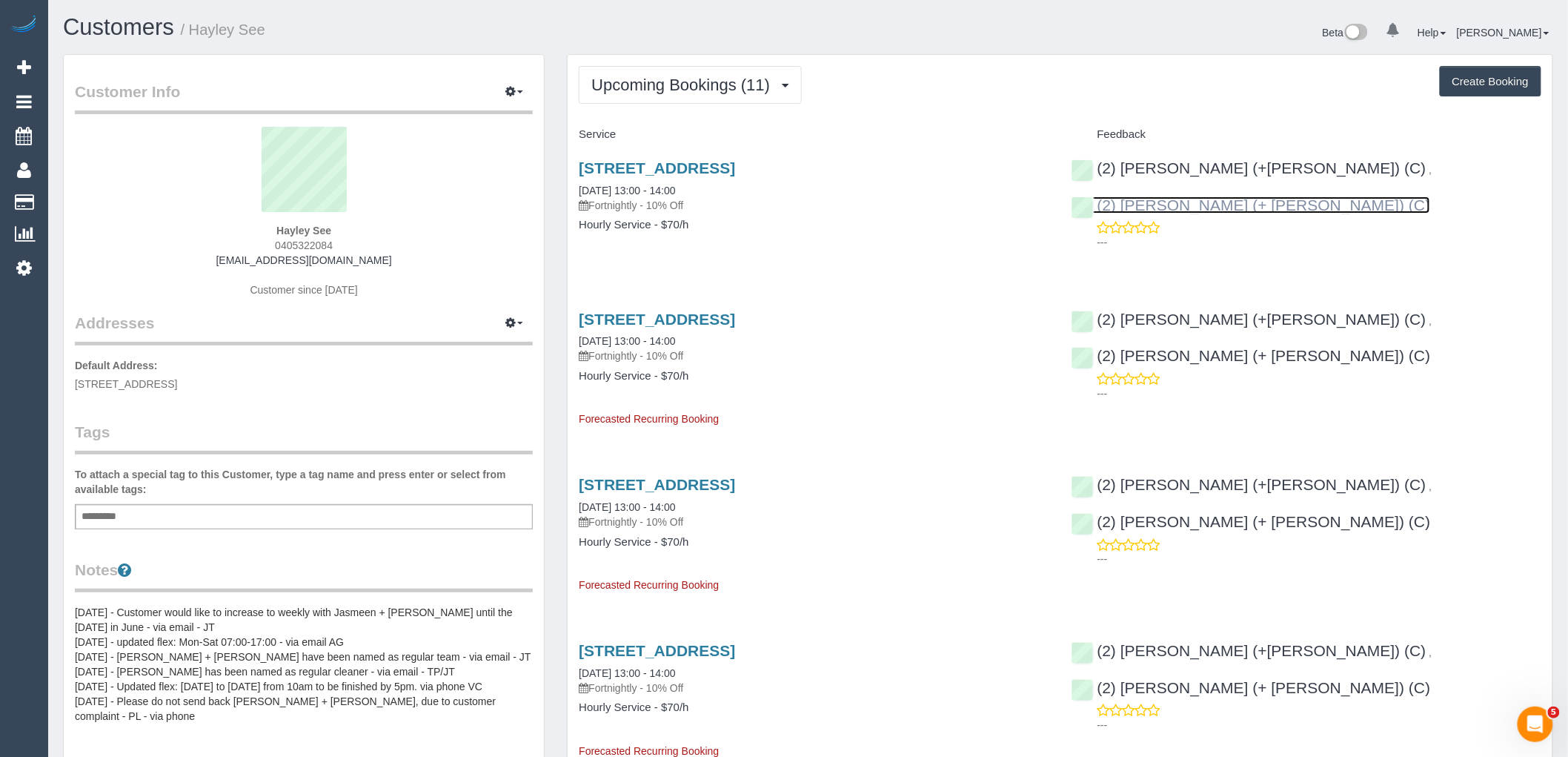
click at [1210, 203] on link "(2) Jasmeen (+ Harpreet) (C)" at bounding box center [1251, 205] width 360 height 17
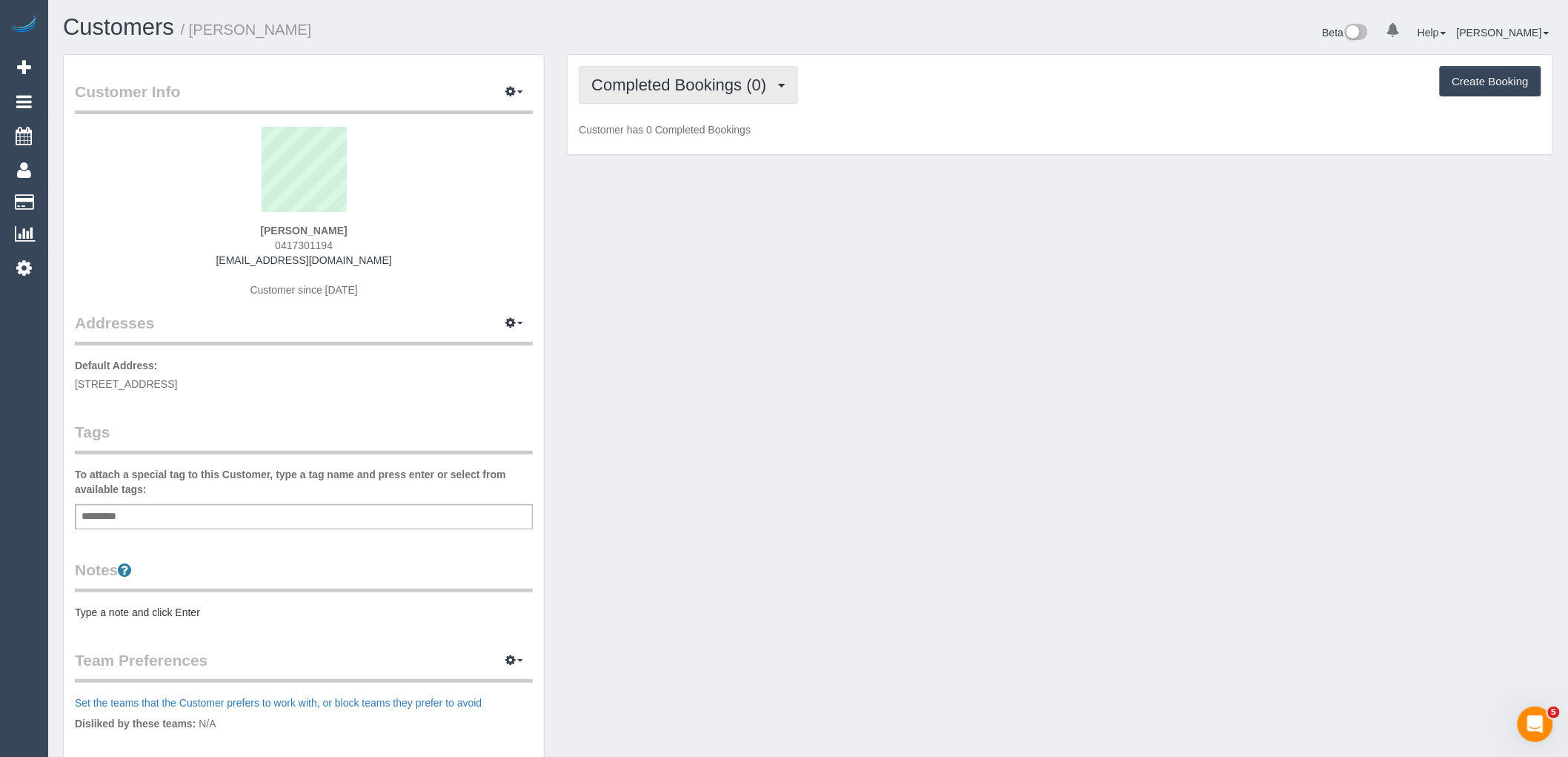
click at [727, 77] on span "Completed Bookings (0)" at bounding box center [683, 85] width 182 height 18
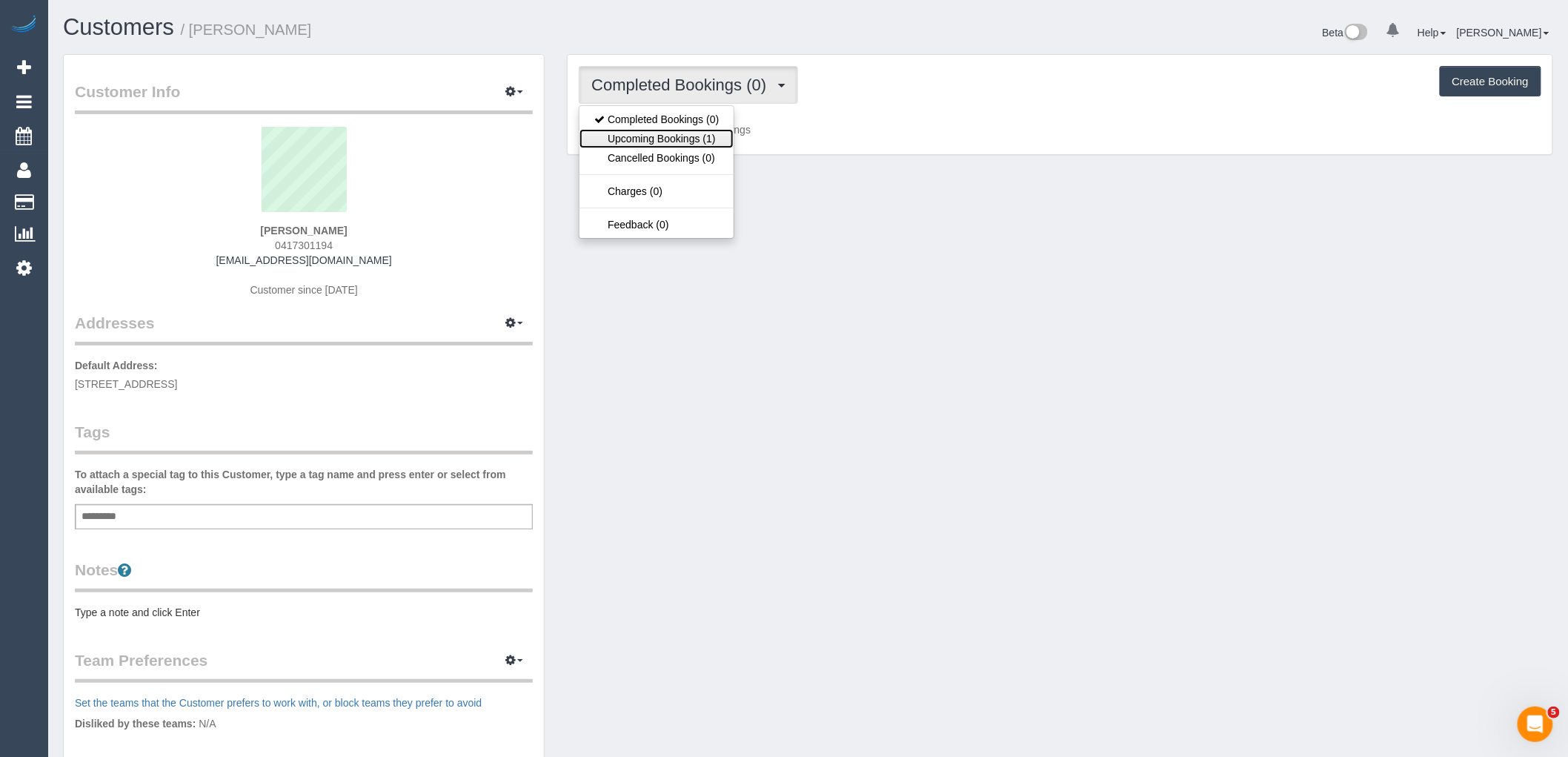
click at [720, 137] on link "Upcoming Bookings (1)" at bounding box center [656, 138] width 154 height 19
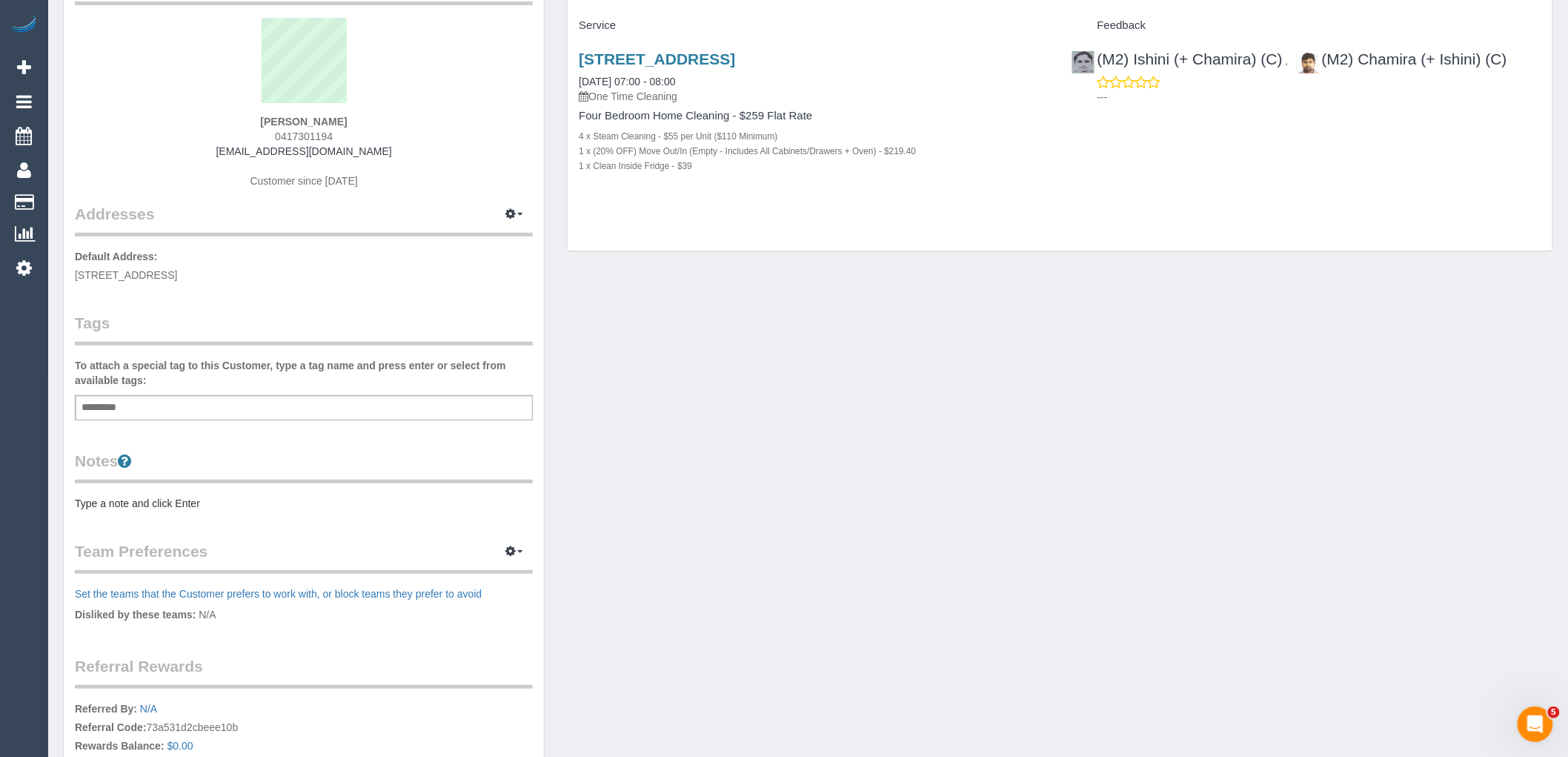
scroll to position [312, 0]
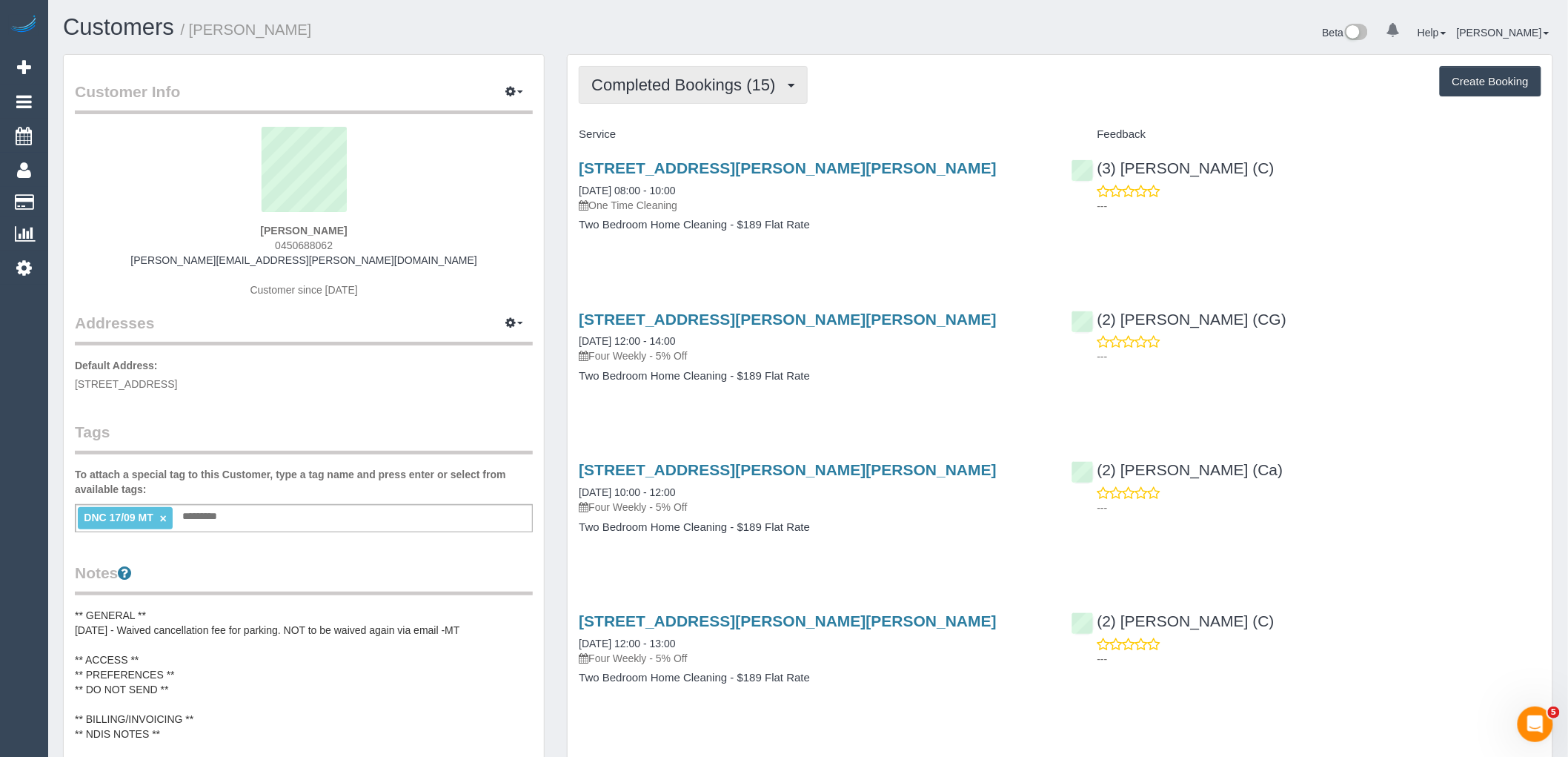
click at [720, 94] on span "Completed Bookings (15)" at bounding box center [687, 85] width 191 height 18
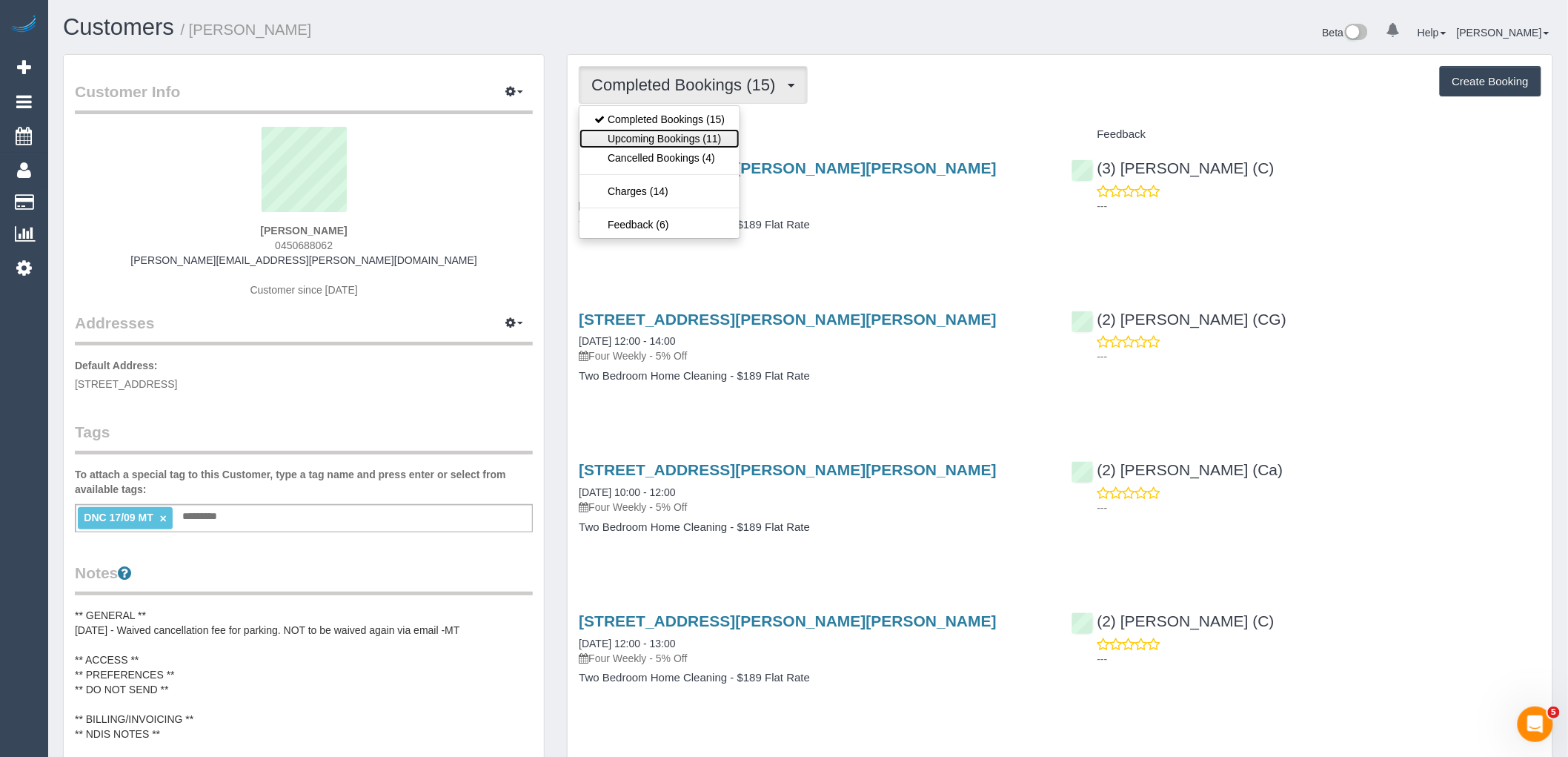
click at [714, 145] on link "Upcoming Bookings (11)" at bounding box center [659, 138] width 160 height 19
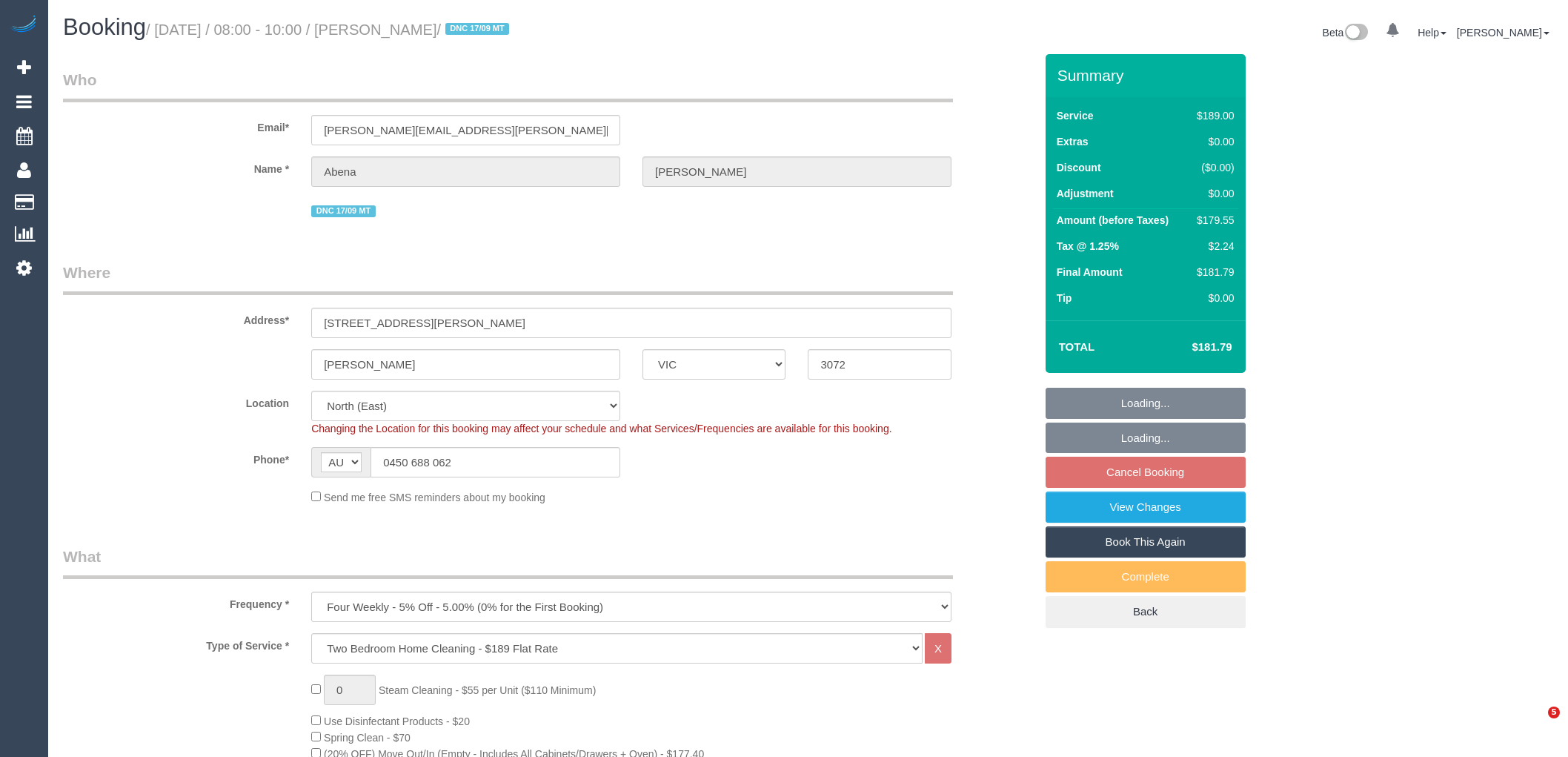
select select "VIC"
select select "string:stripe-pm_1R7rP32GScqysDRVtetNqcL1"
select select "spot2"
select select "number:28"
select select "number:14"
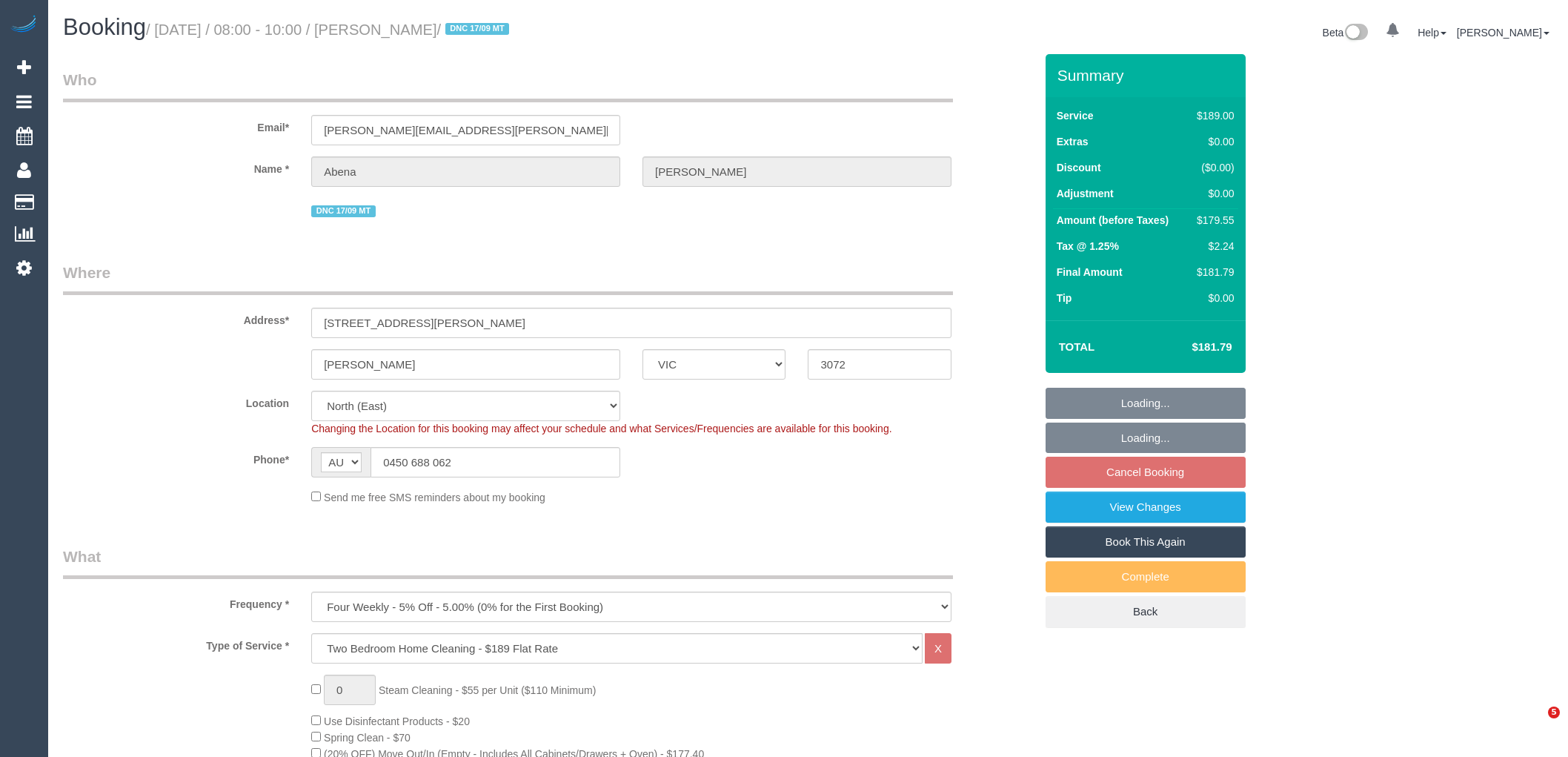
select select "number:19"
select select "number:24"
select select "number:34"
select select "number:13"
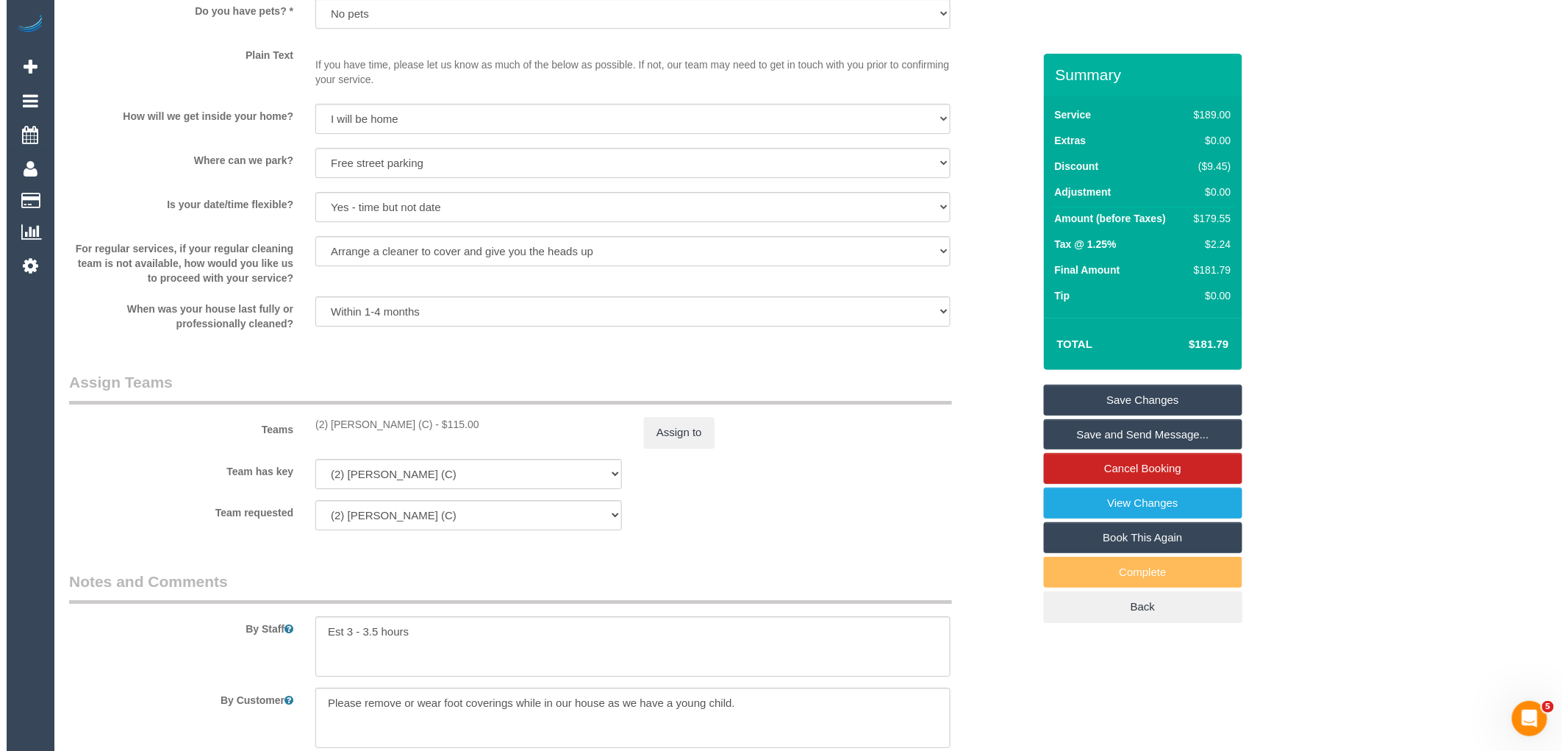
scroll to position [2358, 0]
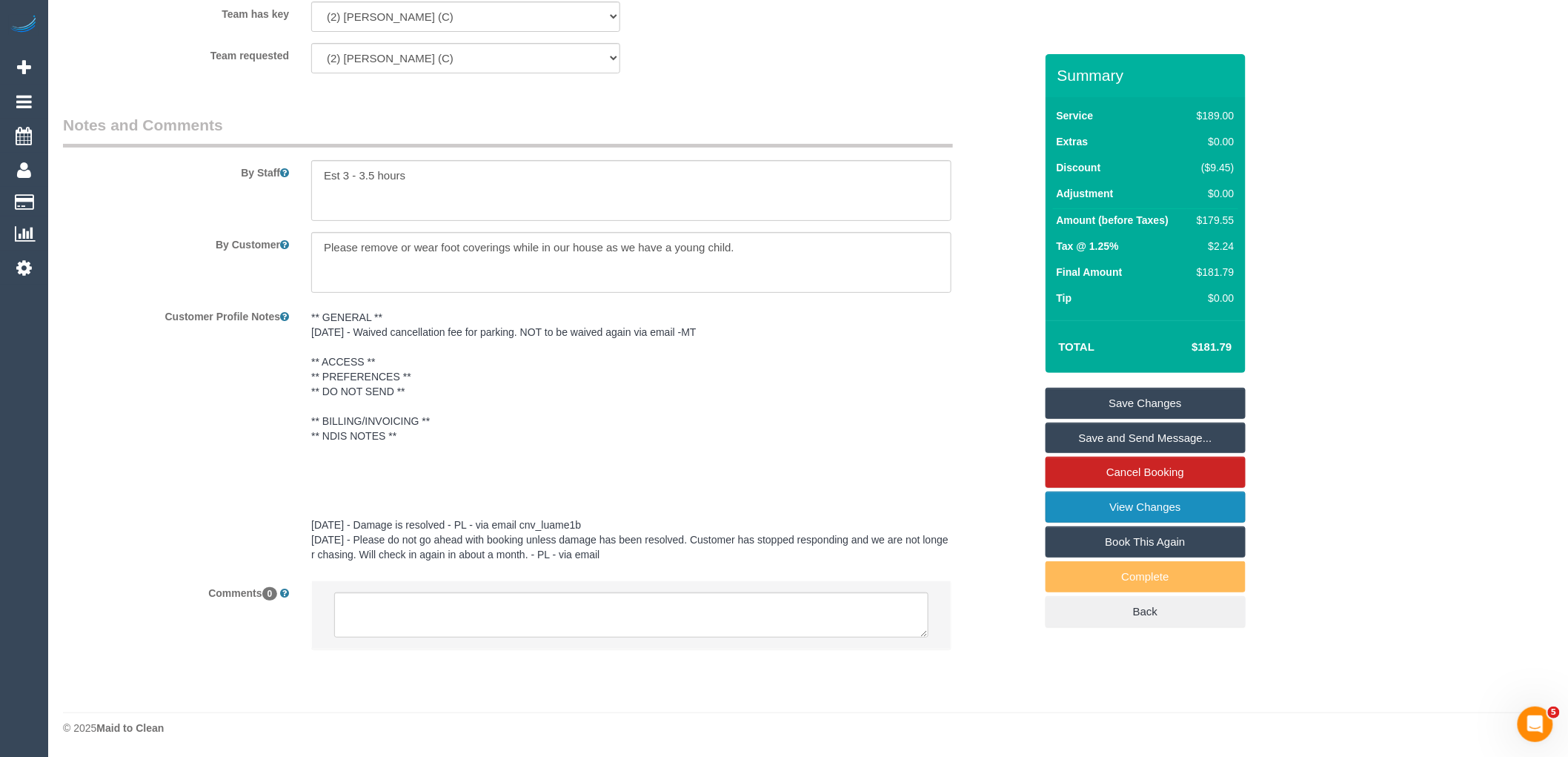
click at [1146, 501] on link "View Changes" at bounding box center [1145, 507] width 200 height 31
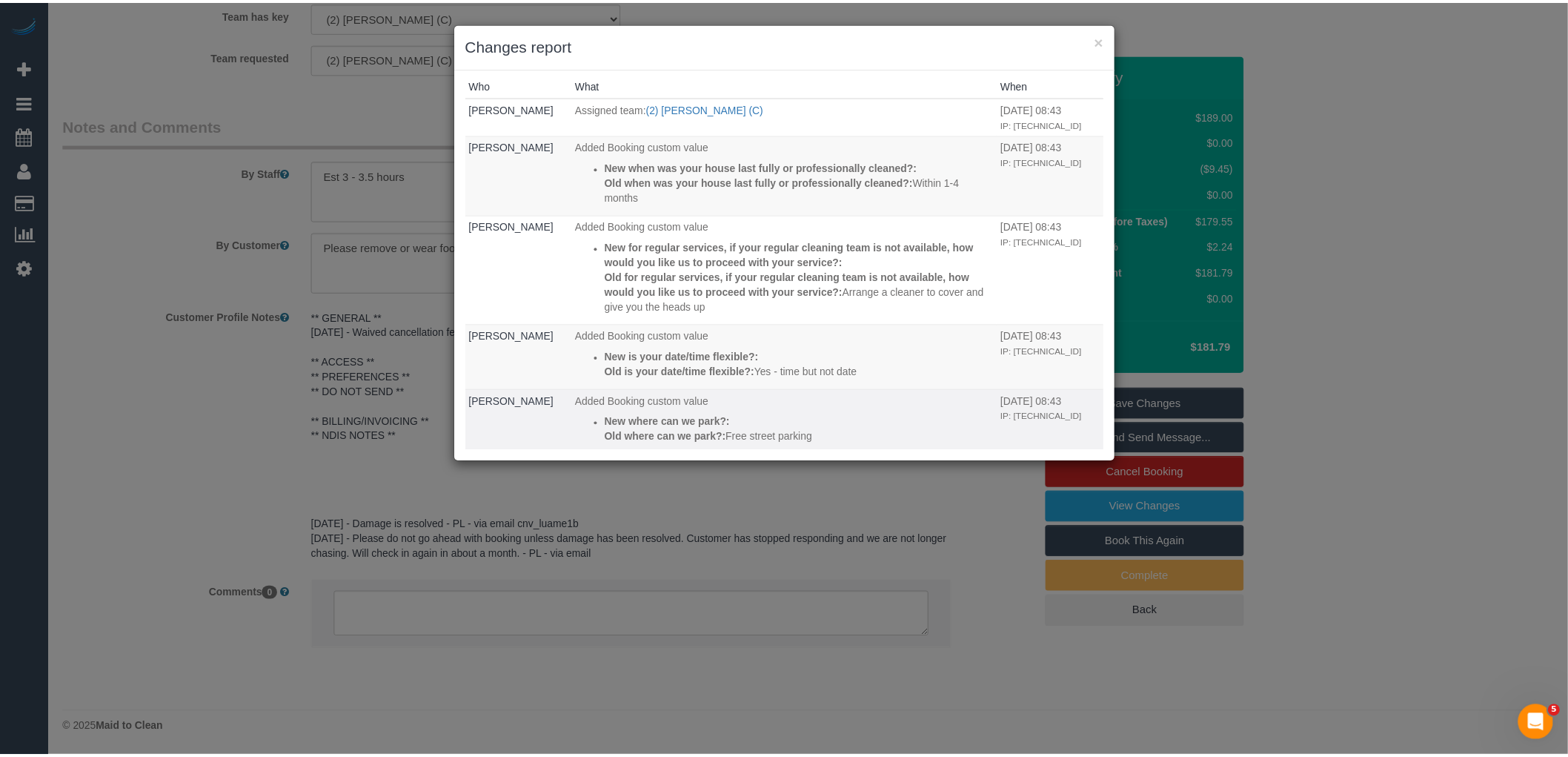
scroll to position [0, 0]
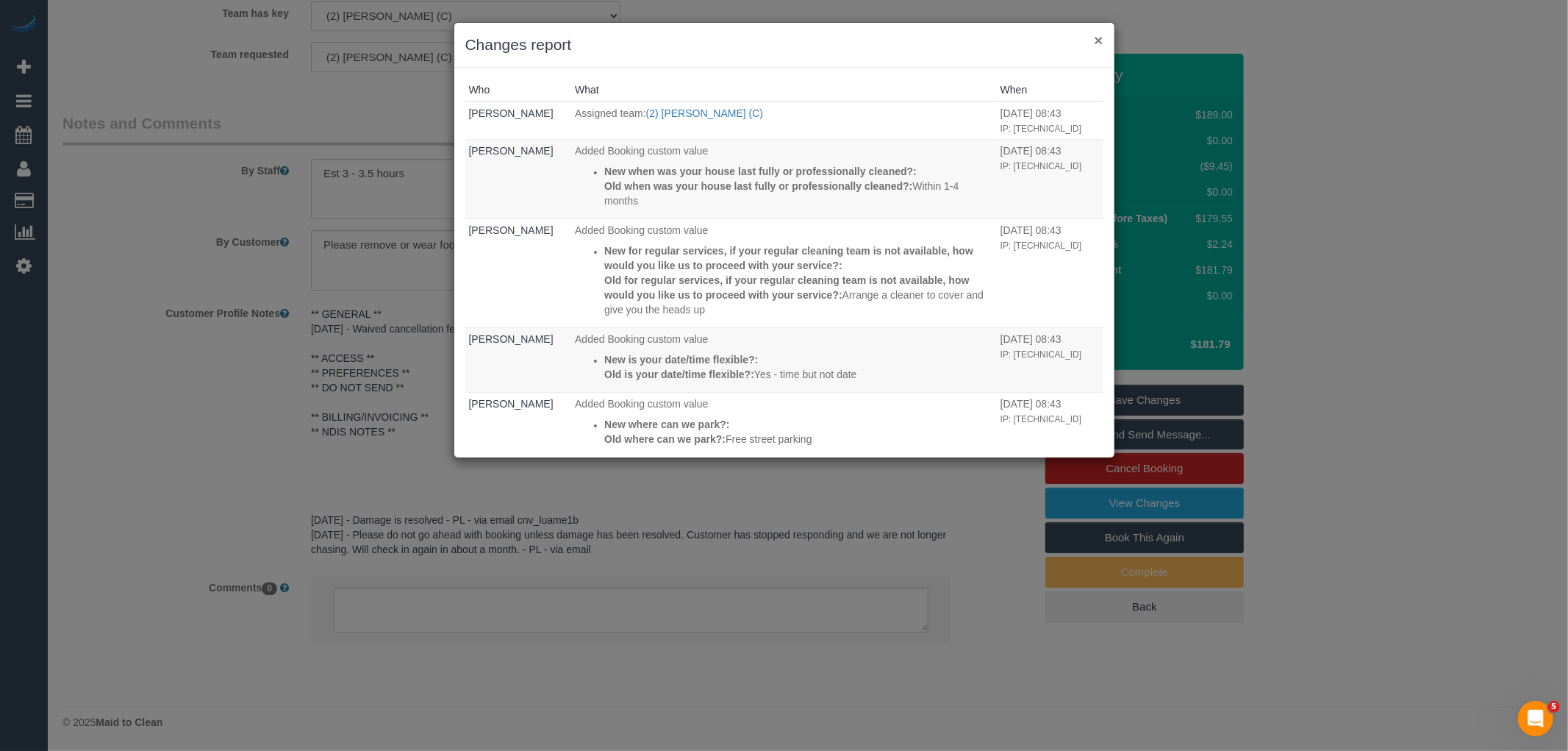
click at [1097, 40] on button "×" at bounding box center [1098, 40] width 9 height 15
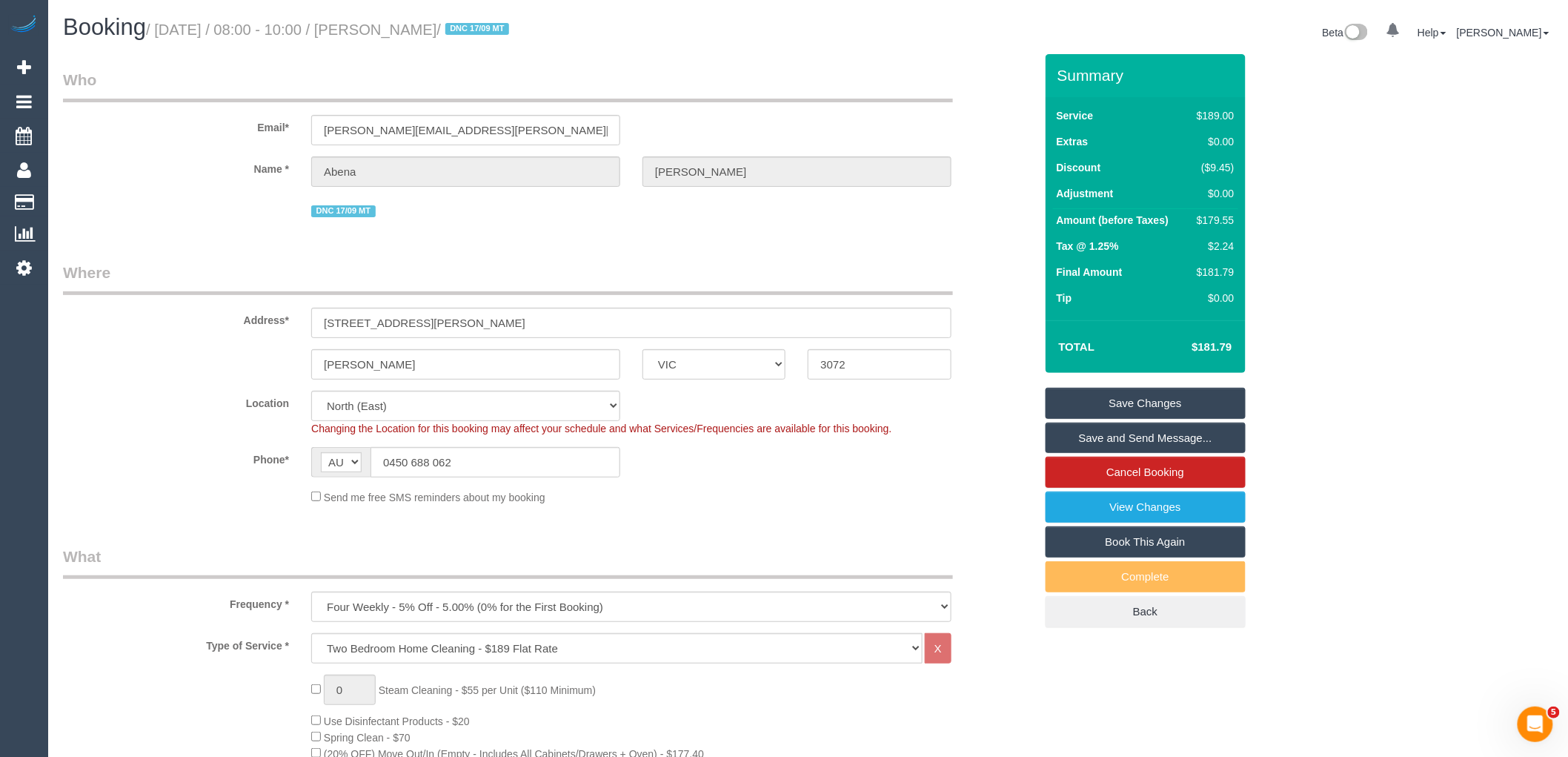
click at [946, 401] on div "Location Office City East (North) East (South) Inner East Inner North (East) In…" at bounding box center [548, 414] width 993 height 46
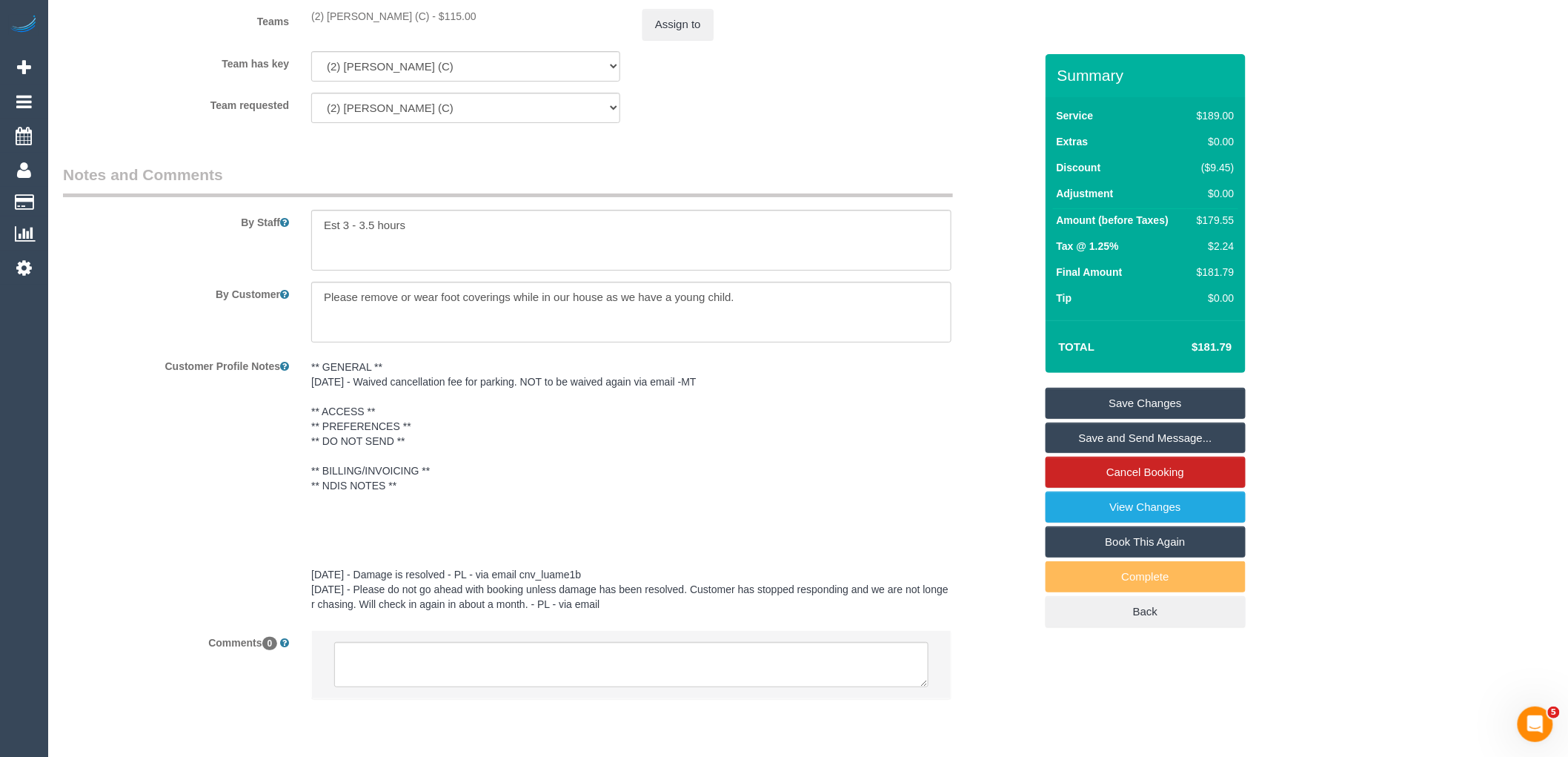
scroll to position [2377, 0]
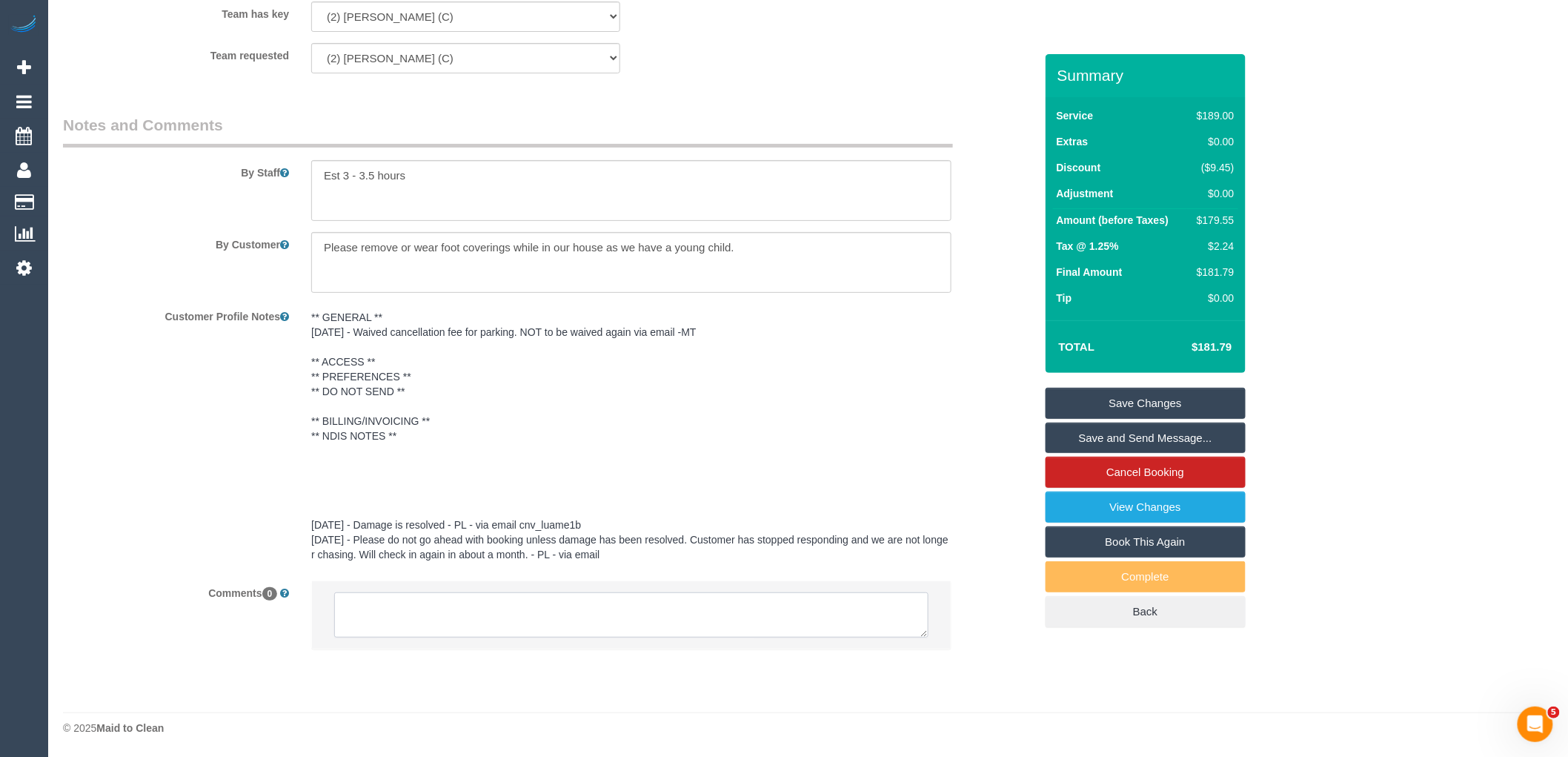
click at [493, 604] on textarea at bounding box center [631, 615] width 595 height 46
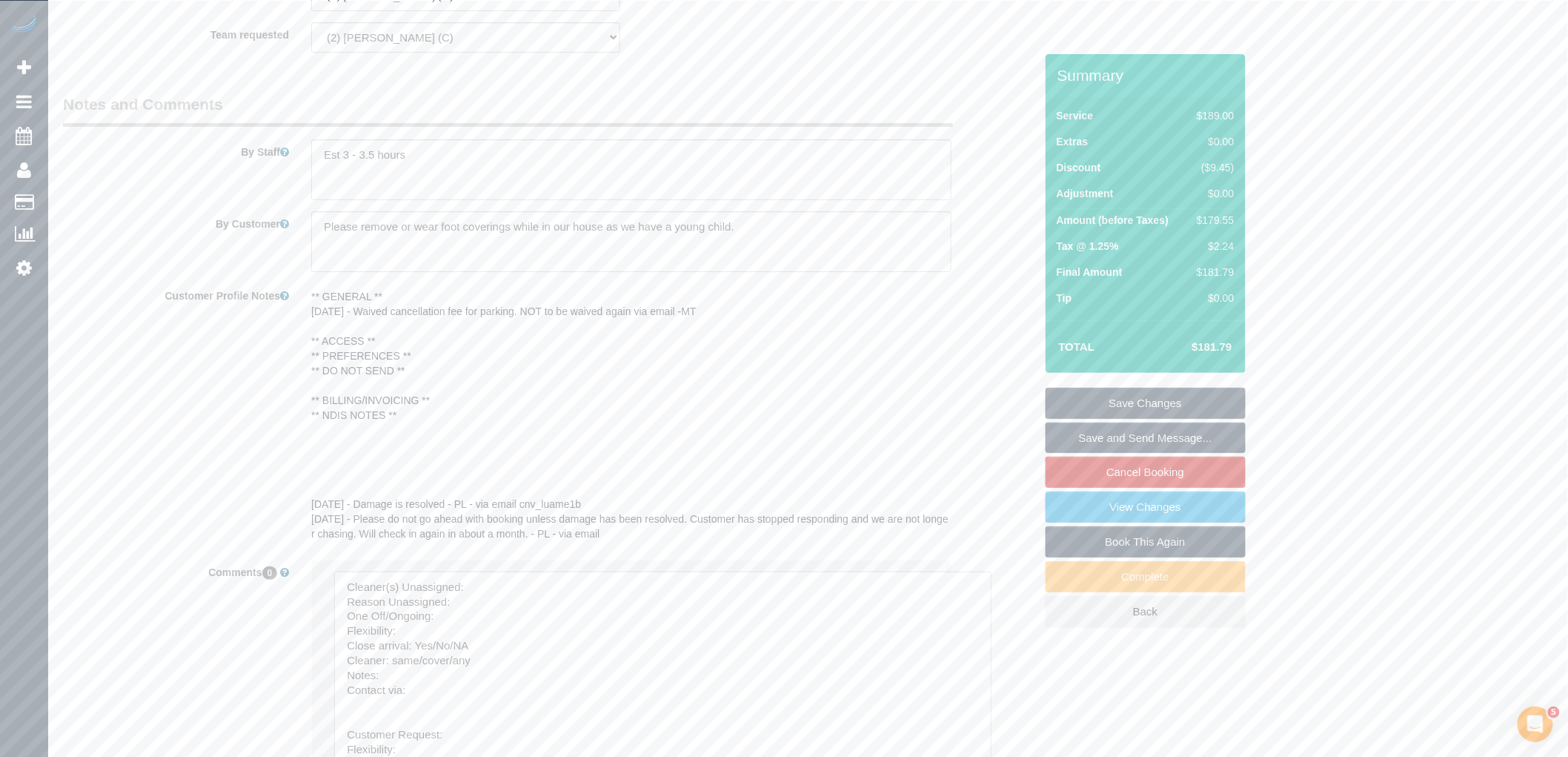
drag, startPoint x: 923, startPoint y: 629, endPoint x: 905, endPoint y: 745, distance: 117.4
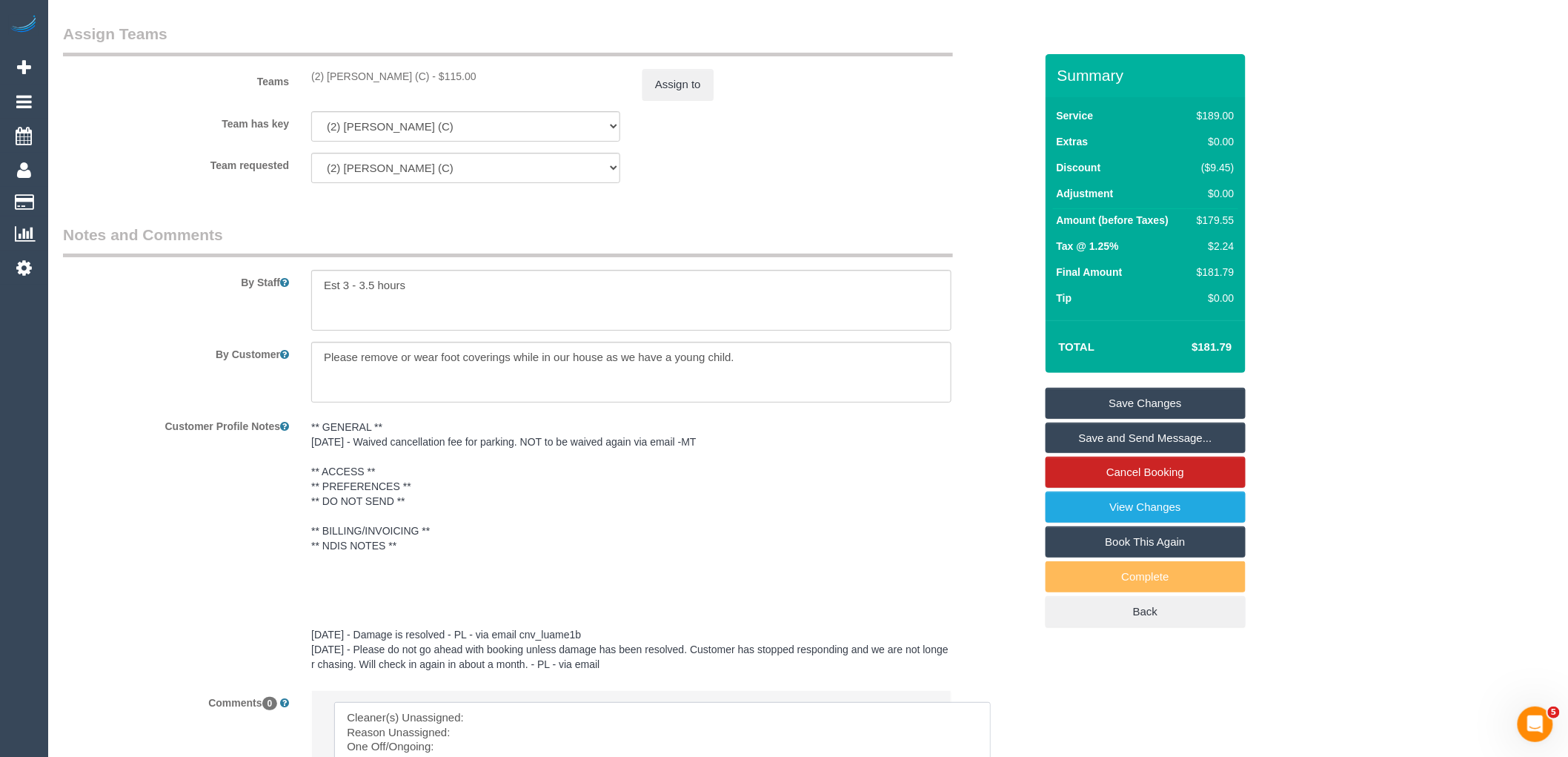
scroll to position [2130, 0]
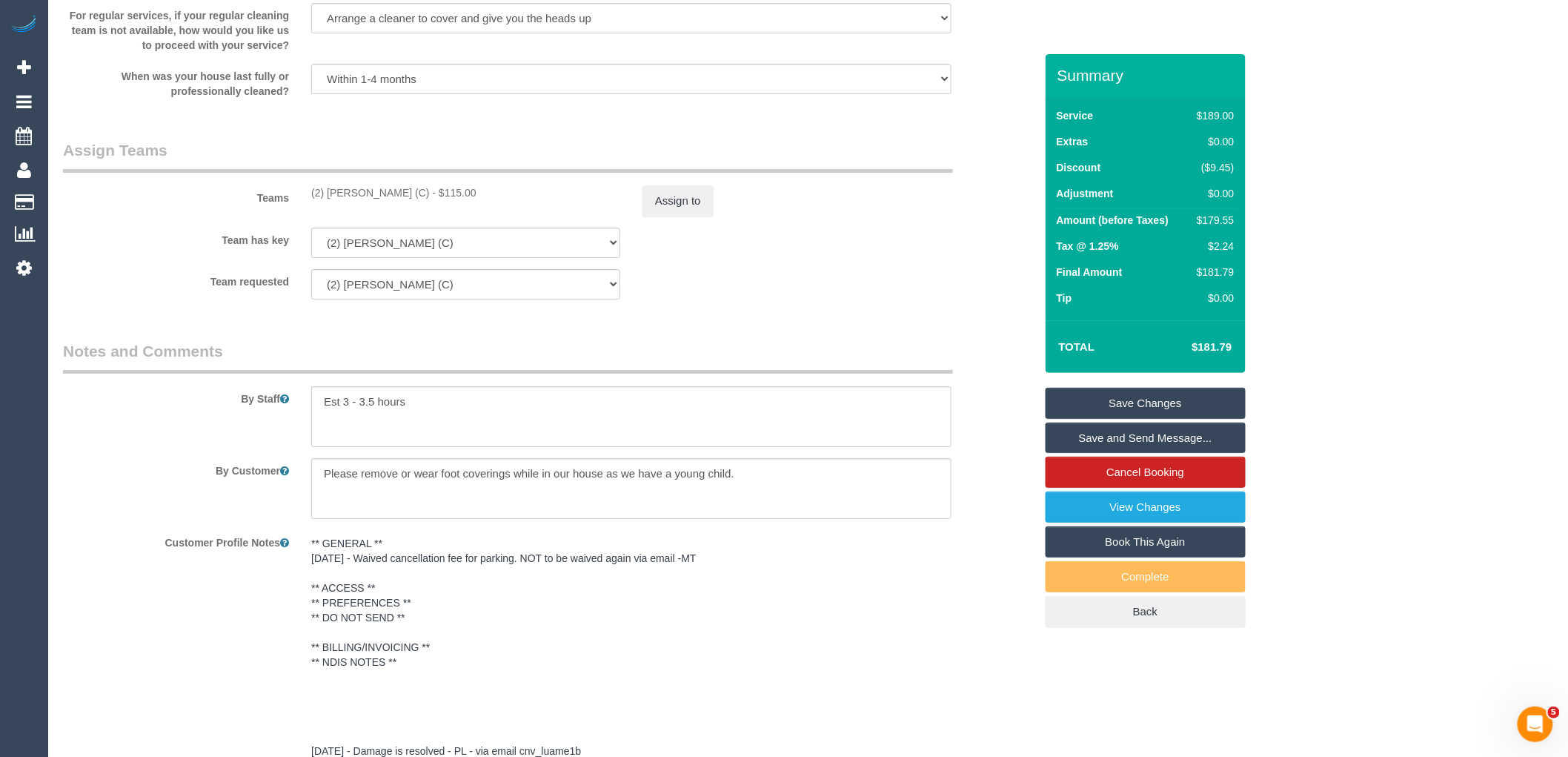
drag, startPoint x: 424, startPoint y: 211, endPoint x: 310, endPoint y: 217, distance: 114.2
click at [310, 200] on div "(2) Harry Dhasmana (C) - $115.00" at bounding box center [466, 192] width 331 height 15
copy div "(2) Harry Dhasmana (C)"
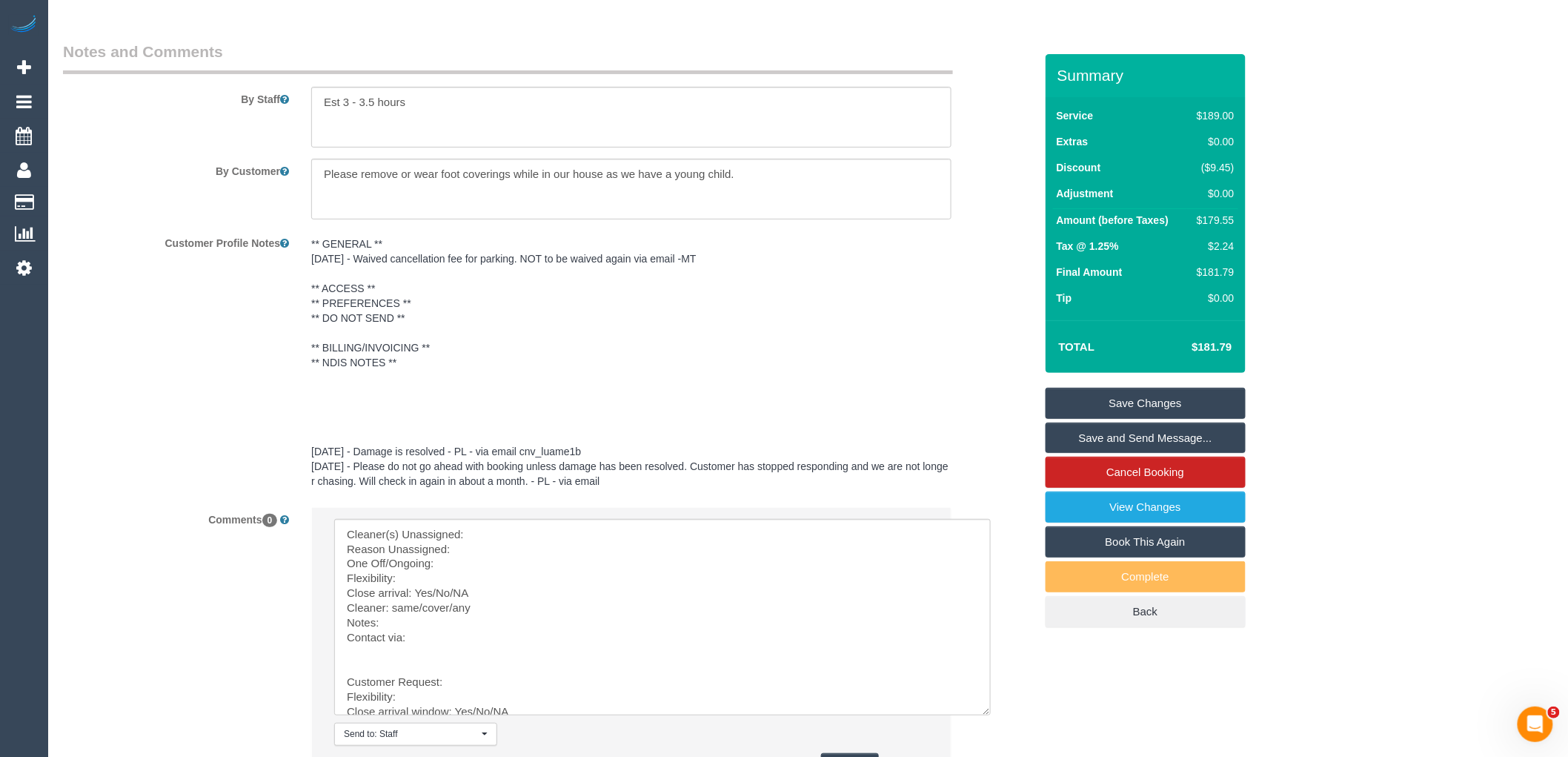
scroll to position [2589, 0]
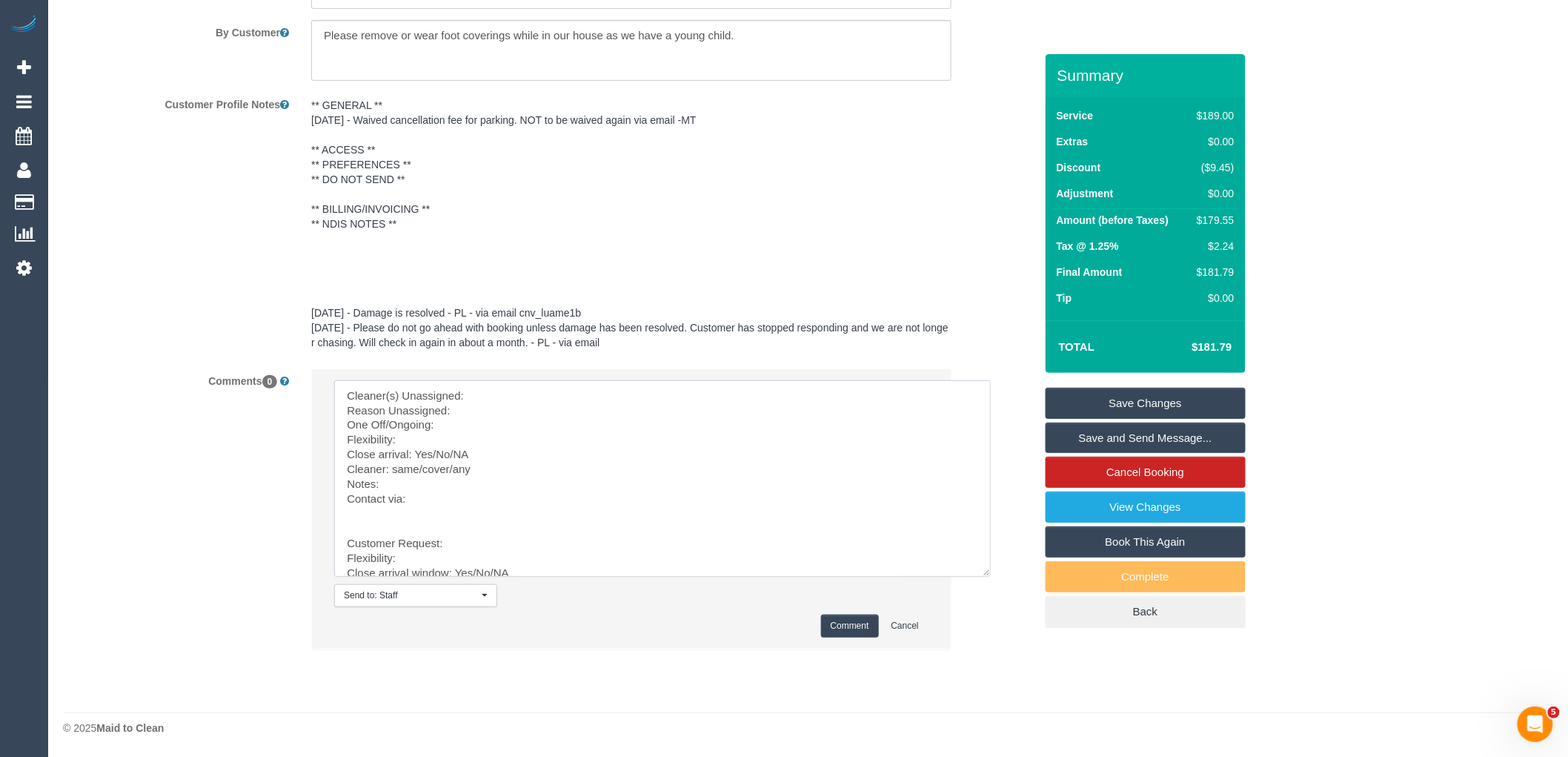
click at [524, 384] on textarea at bounding box center [662, 479] width 657 height 197
paste textarea "(2) Harry Dhasmana (C)"
drag, startPoint x: 364, startPoint y: 508, endPoint x: 516, endPoint y: 723, distance: 263.3
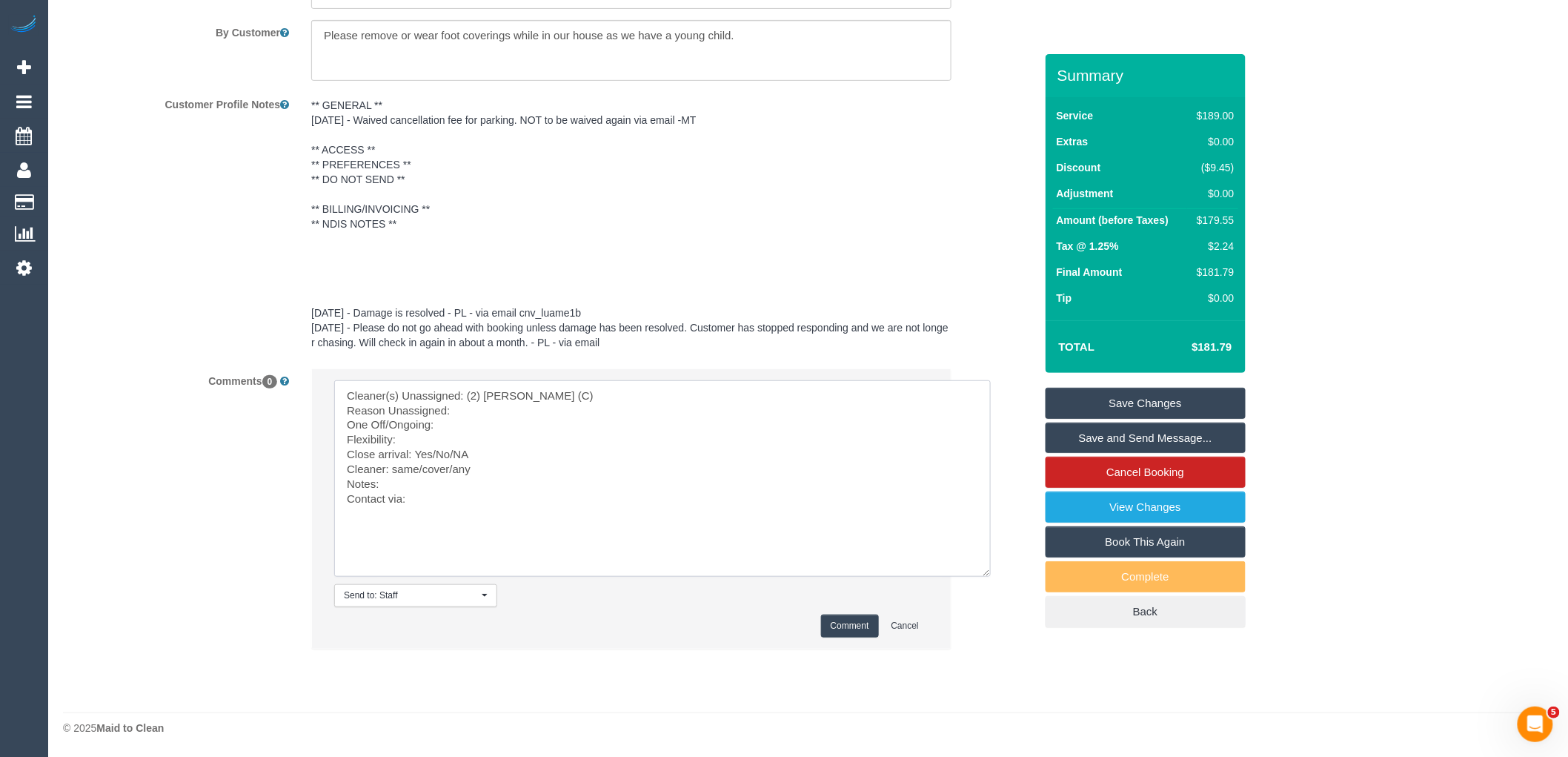
scroll to position [0, 0]
click at [478, 410] on textarea at bounding box center [662, 479] width 657 height 197
click at [498, 428] on textarea at bounding box center [662, 479] width 657 height 197
click at [498, 445] on textarea at bounding box center [662, 479] width 657 height 197
click at [453, 438] on textarea at bounding box center [662, 479] width 657 height 197
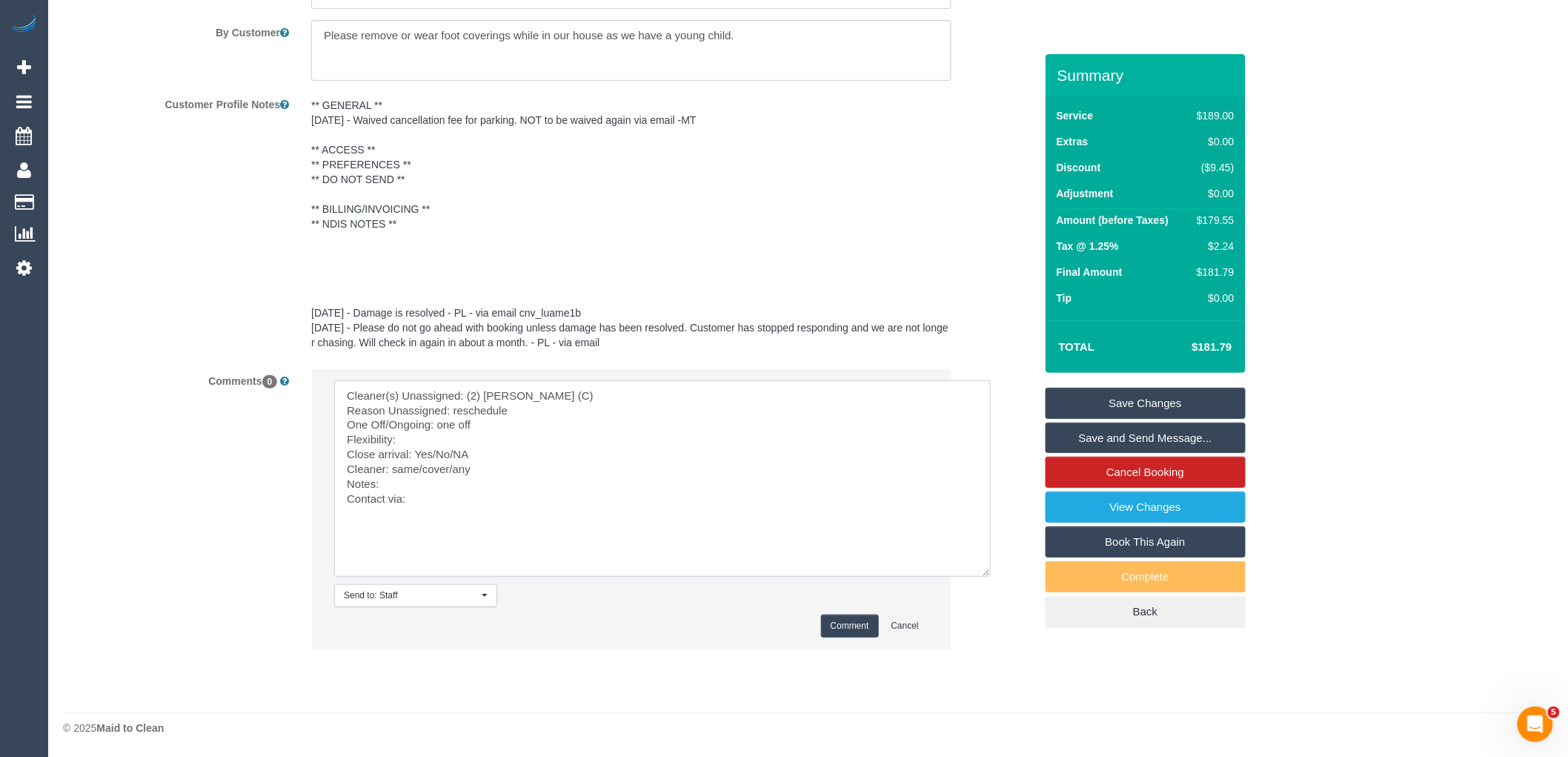
paste textarea "anytime after 9am is fine on the 16th, otherwise the 15th at a similar time wor…"
drag, startPoint x: 483, startPoint y: 455, endPoint x: 435, endPoint y: 448, distance: 48.5
click at [435, 448] on textarea at bounding box center [662, 479] width 657 height 197
drag, startPoint x: 453, startPoint y: 465, endPoint x: 392, endPoint y: 465, distance: 61.0
click at [392, 465] on textarea at bounding box center [662, 479] width 657 height 197
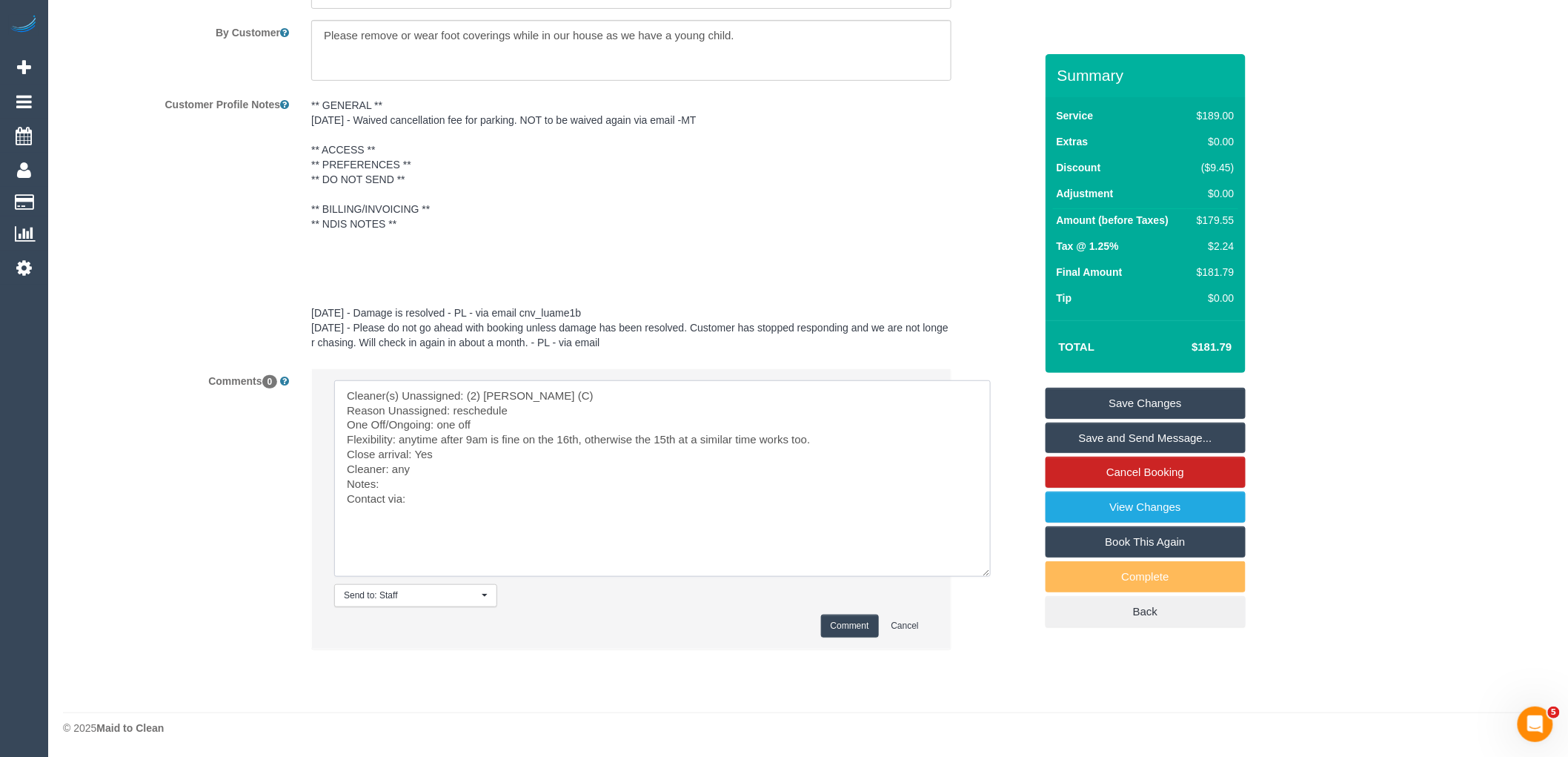
click at [399, 480] on textarea at bounding box center [662, 479] width 657 height 197
click at [412, 492] on textarea at bounding box center [662, 479] width 657 height 197
click at [417, 485] on textarea at bounding box center [662, 479] width 657 height 197
paste textarea "cnv_1fhmggns"
click at [439, 496] on textarea at bounding box center [662, 479] width 657 height 197
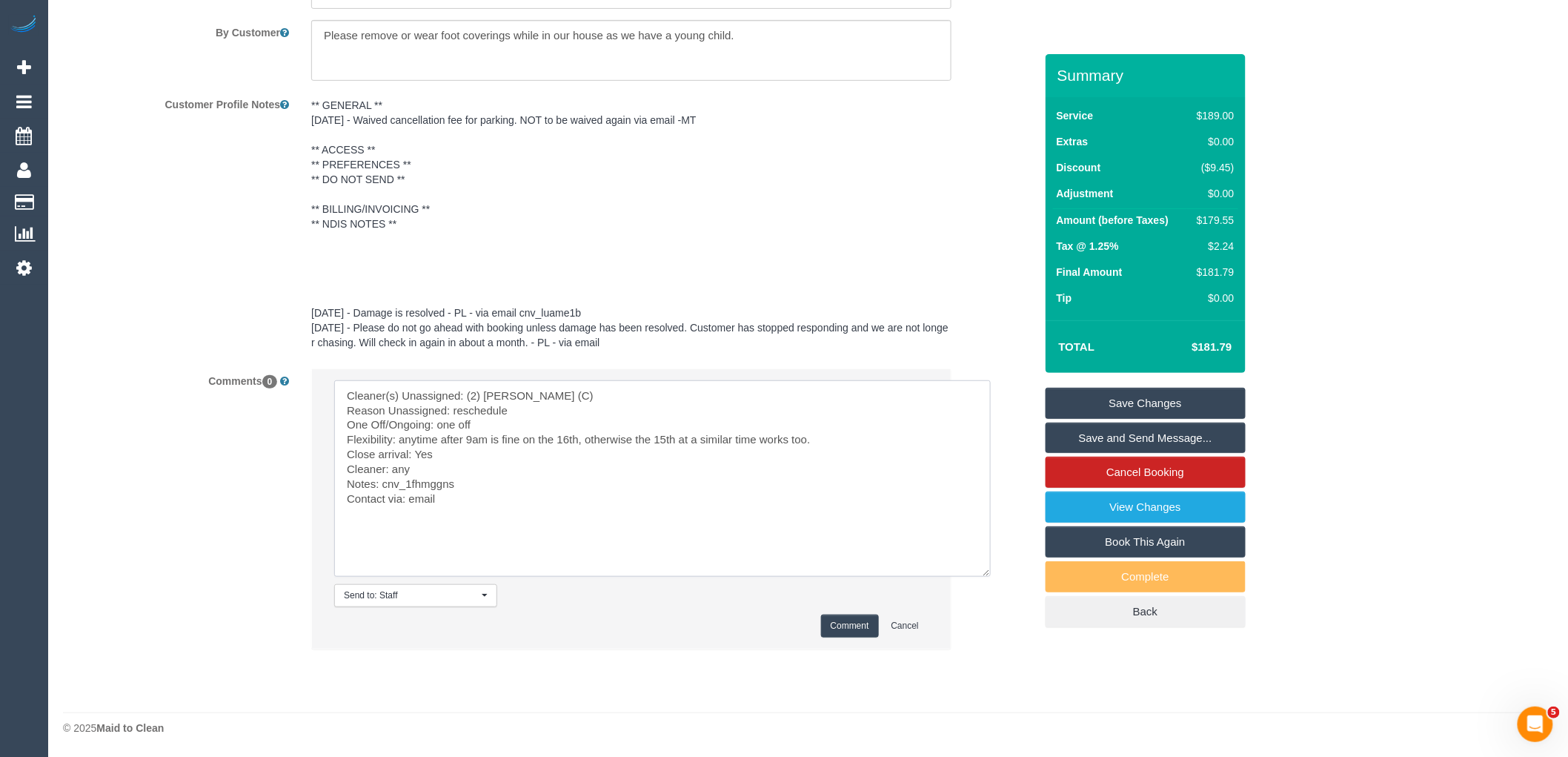
type textarea "Cleaner(s) Unassigned: (2) Harry Dhasmana (C) Reason Unassigned: reschedule One…"
click at [830, 605] on div "Send to: Staff Nothing selected Send to: Staff Send to: Customer Send to: Team …" at bounding box center [631, 595] width 616 height 23
click at [836, 617] on button "Comment" at bounding box center [850, 626] width 57 height 23
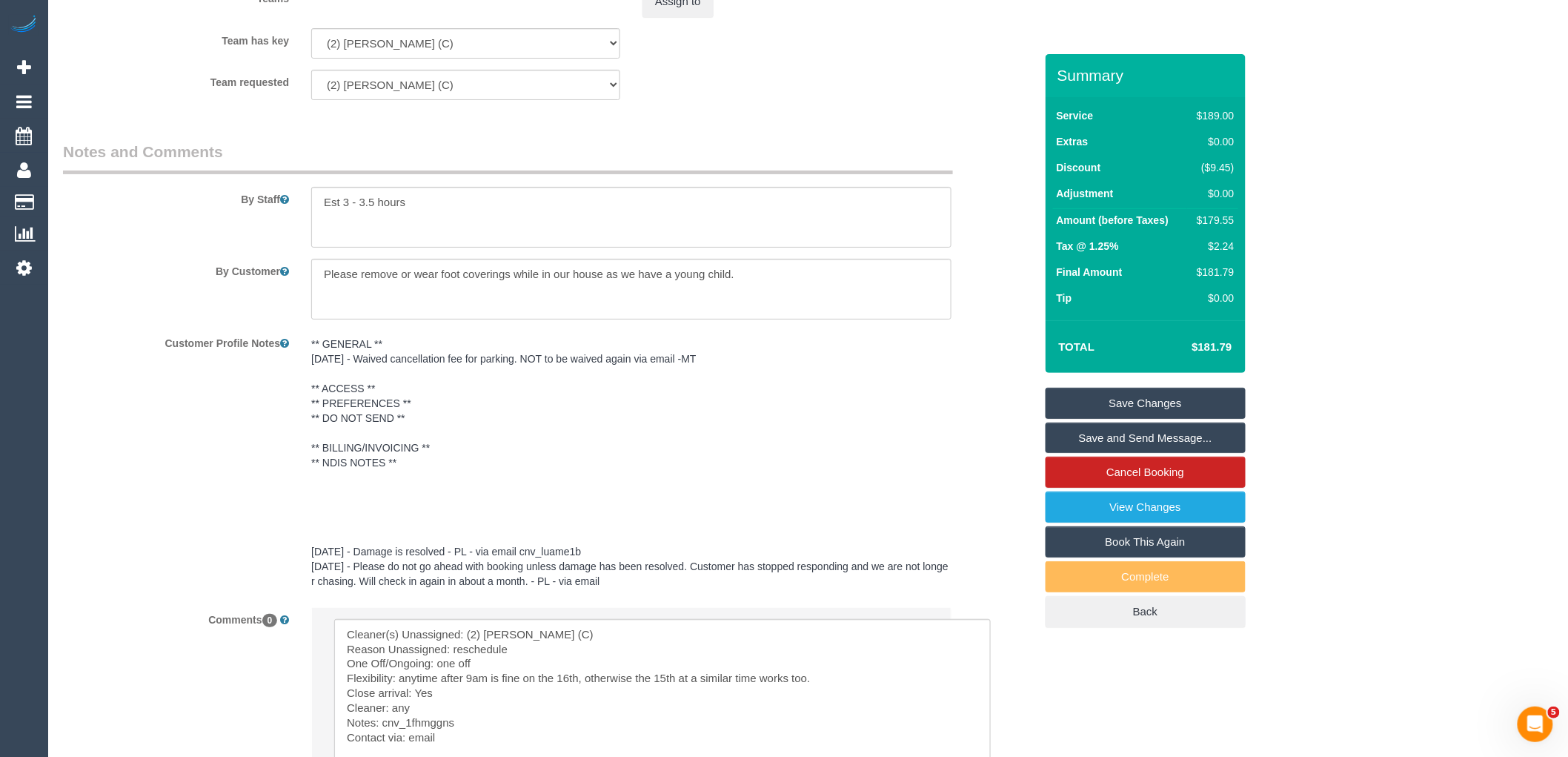
scroll to position [2012, 0]
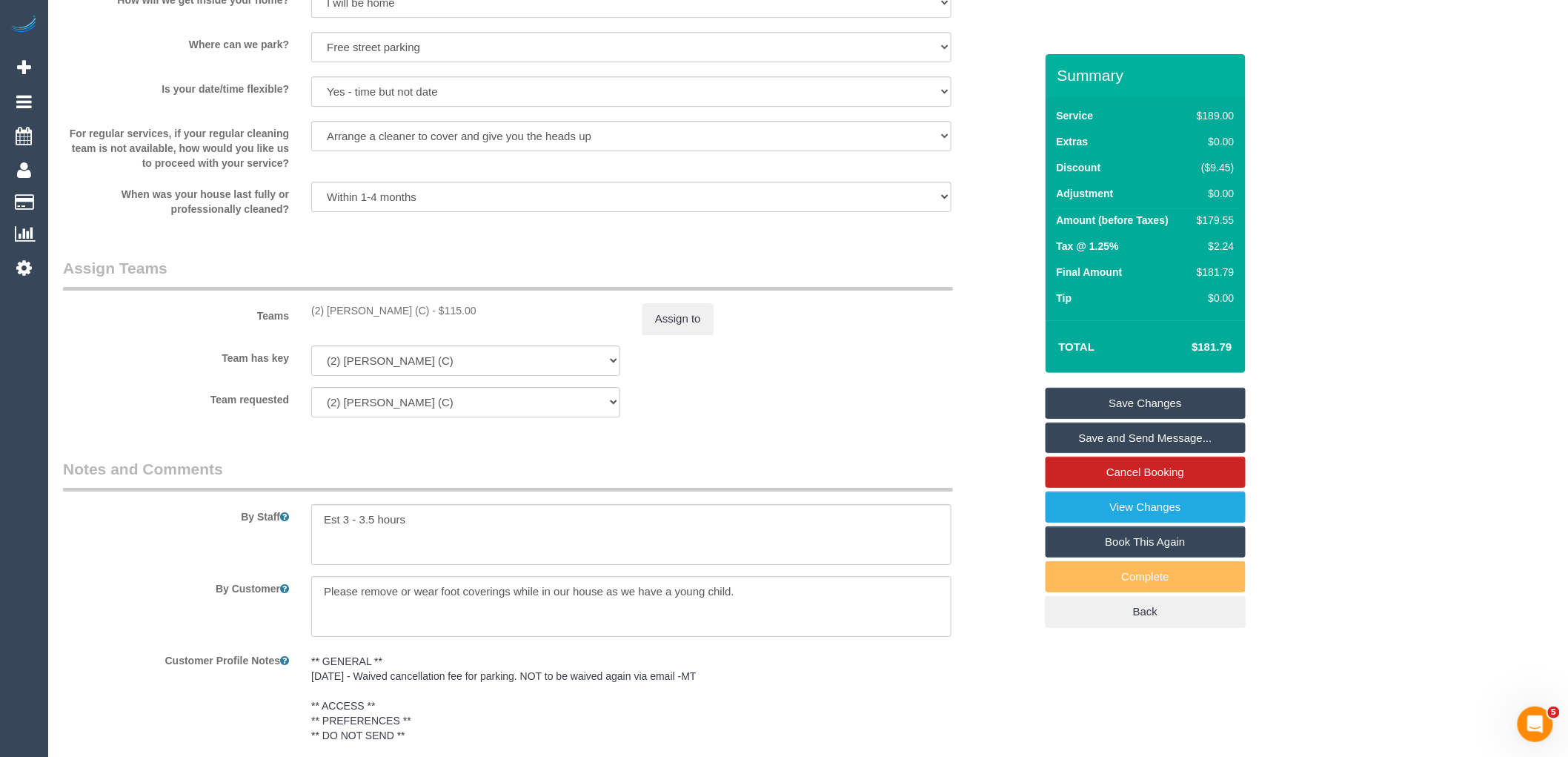
click at [657, 322] on div "Teams (2) Harry Dhasmana (C) - $115.00 Assign to" at bounding box center [548, 295] width 993 height 77
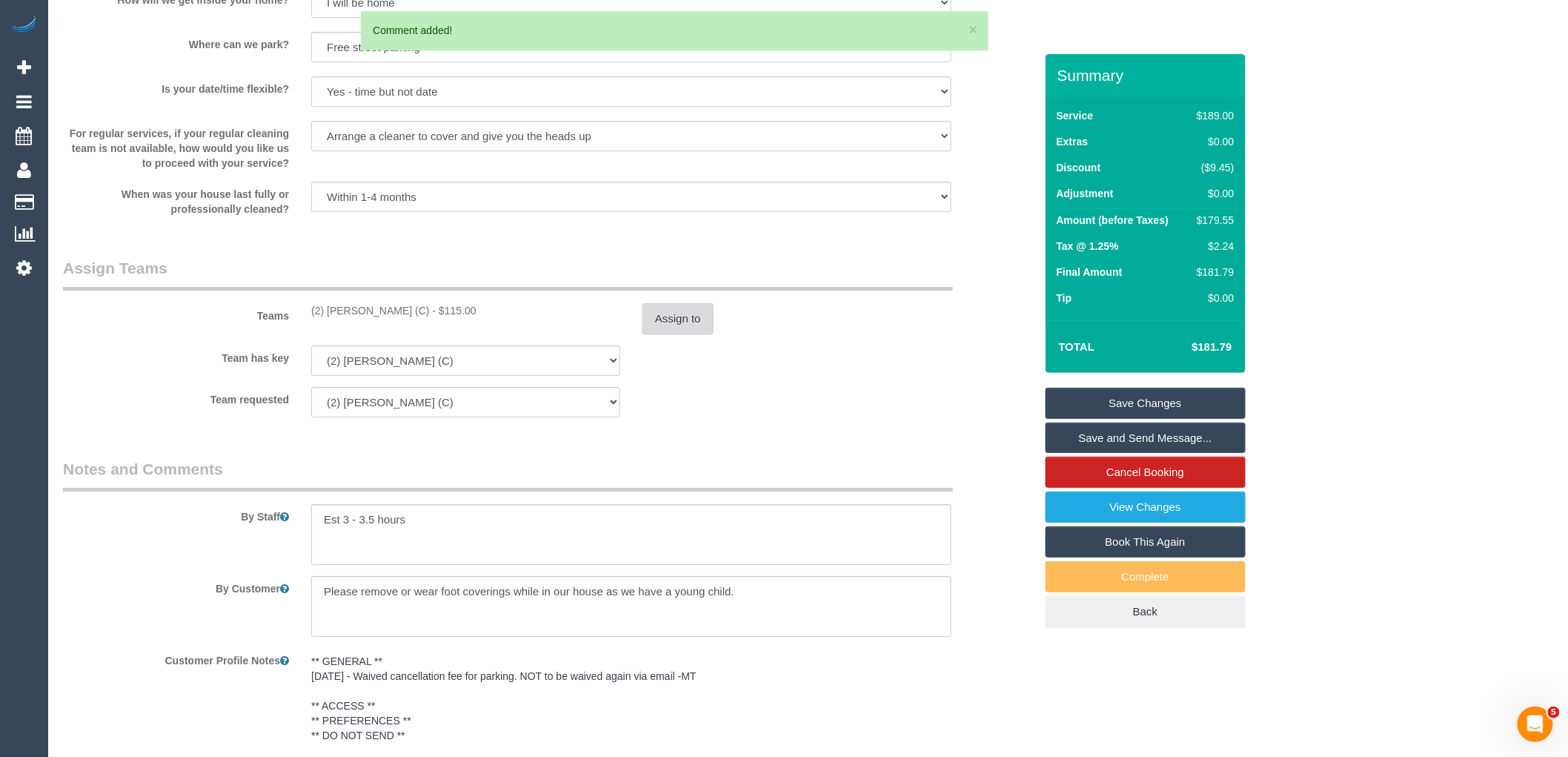
click at [671, 334] on button "Assign to" at bounding box center [678, 319] width 71 height 31
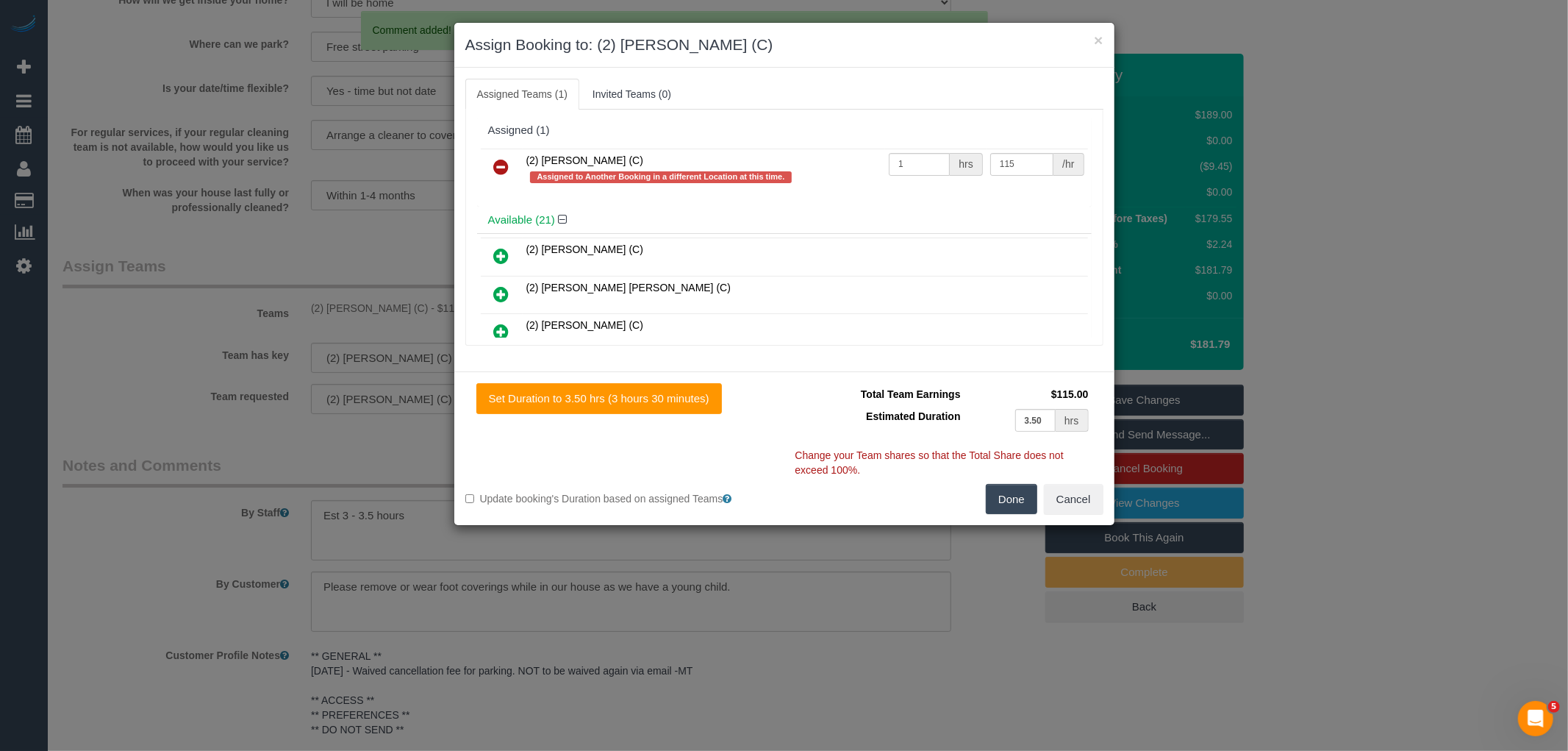
click at [500, 172] on icon at bounding box center [501, 167] width 15 height 18
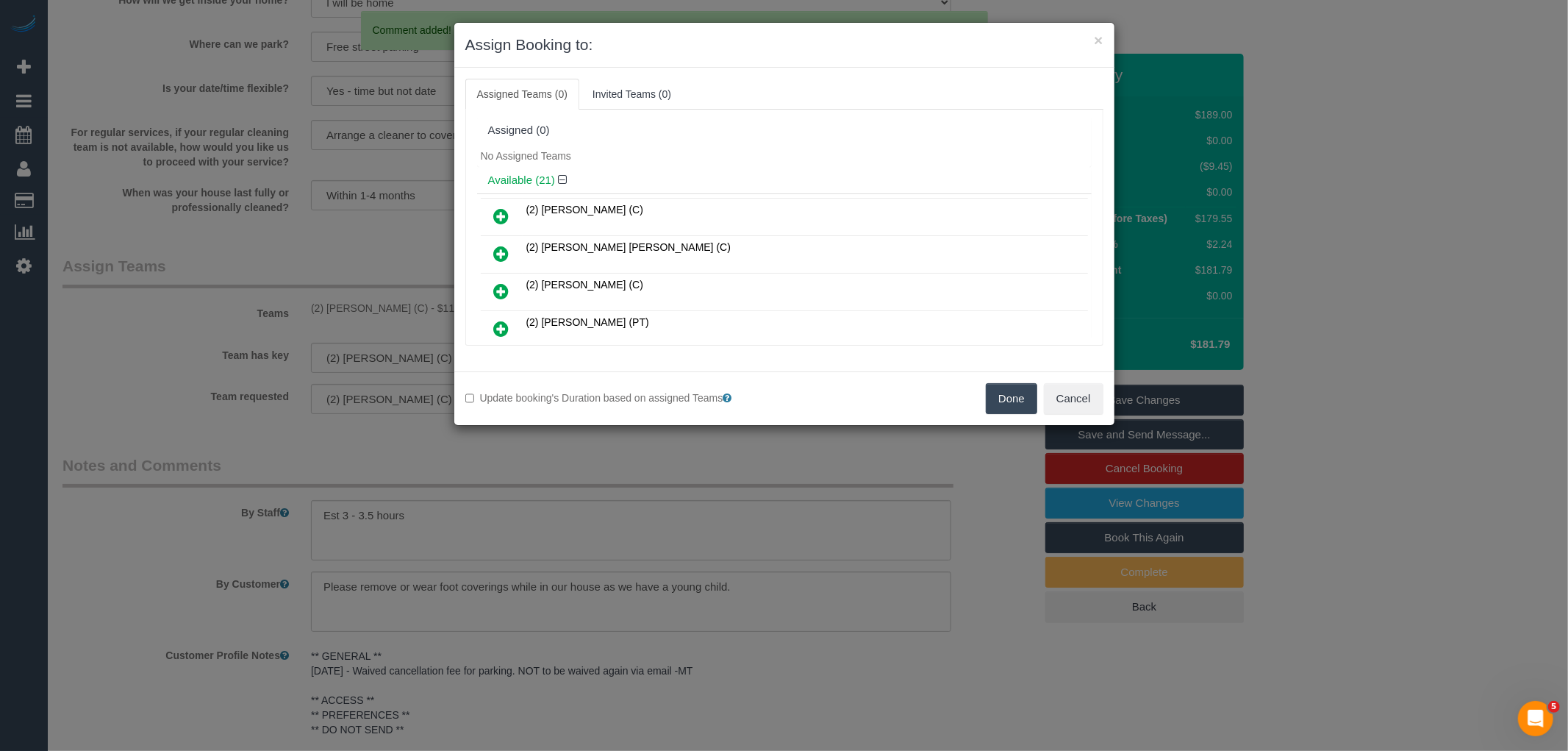
click at [1021, 398] on button "Done" at bounding box center [1011, 399] width 51 height 31
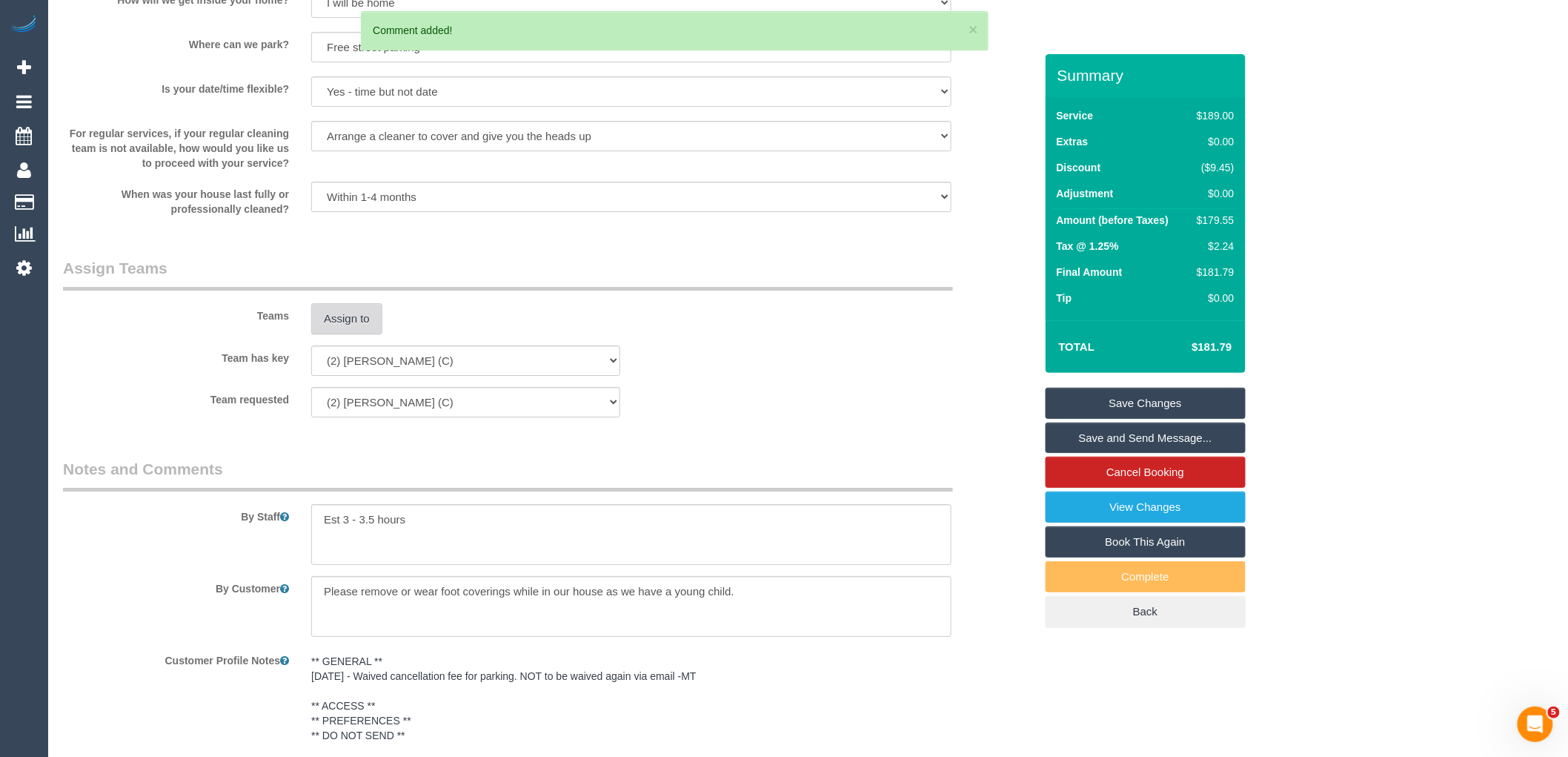
scroll to position [1271, 0]
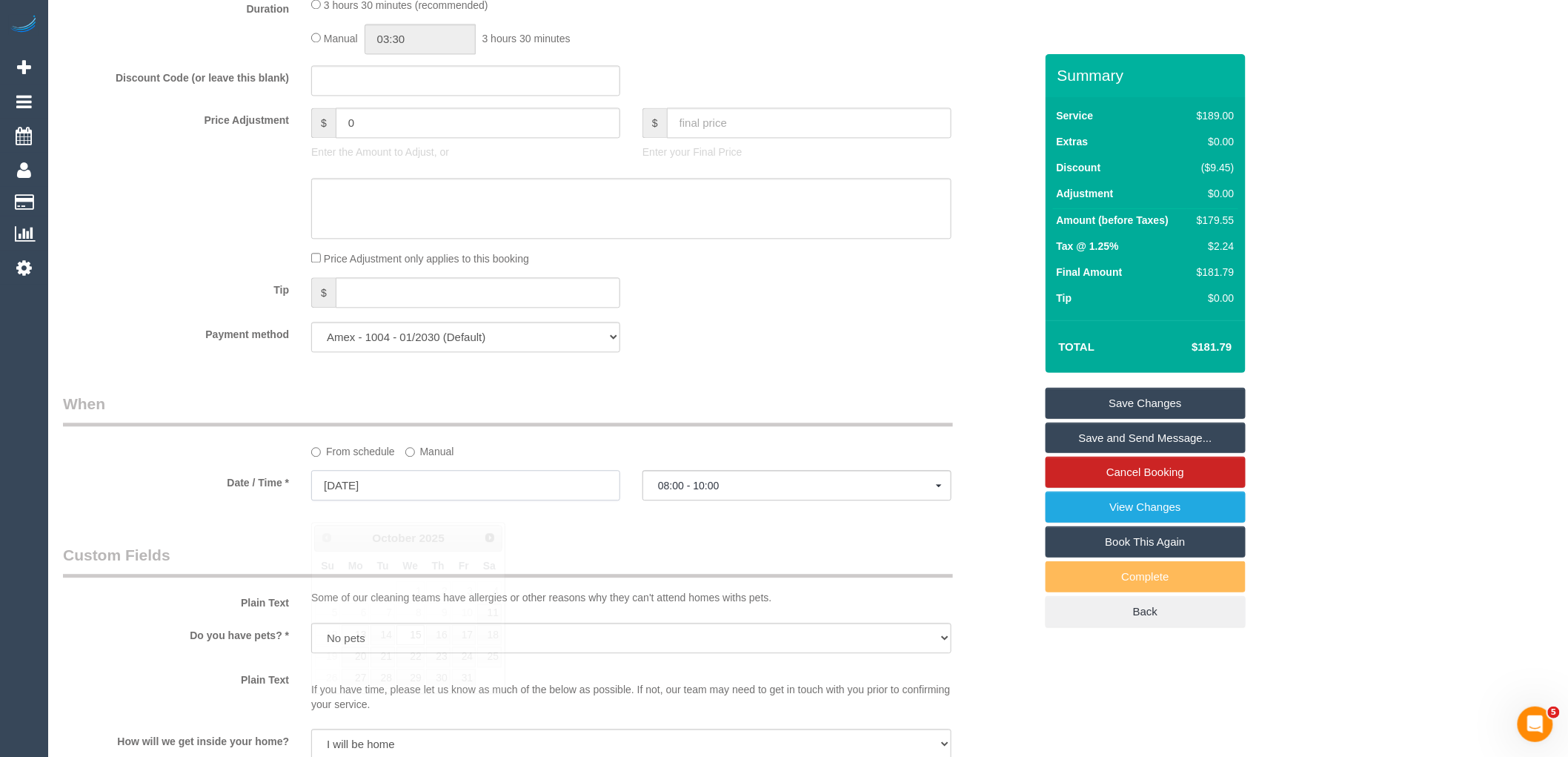
click at [378, 500] on input "15/10/2025" at bounding box center [465, 485] width 309 height 30
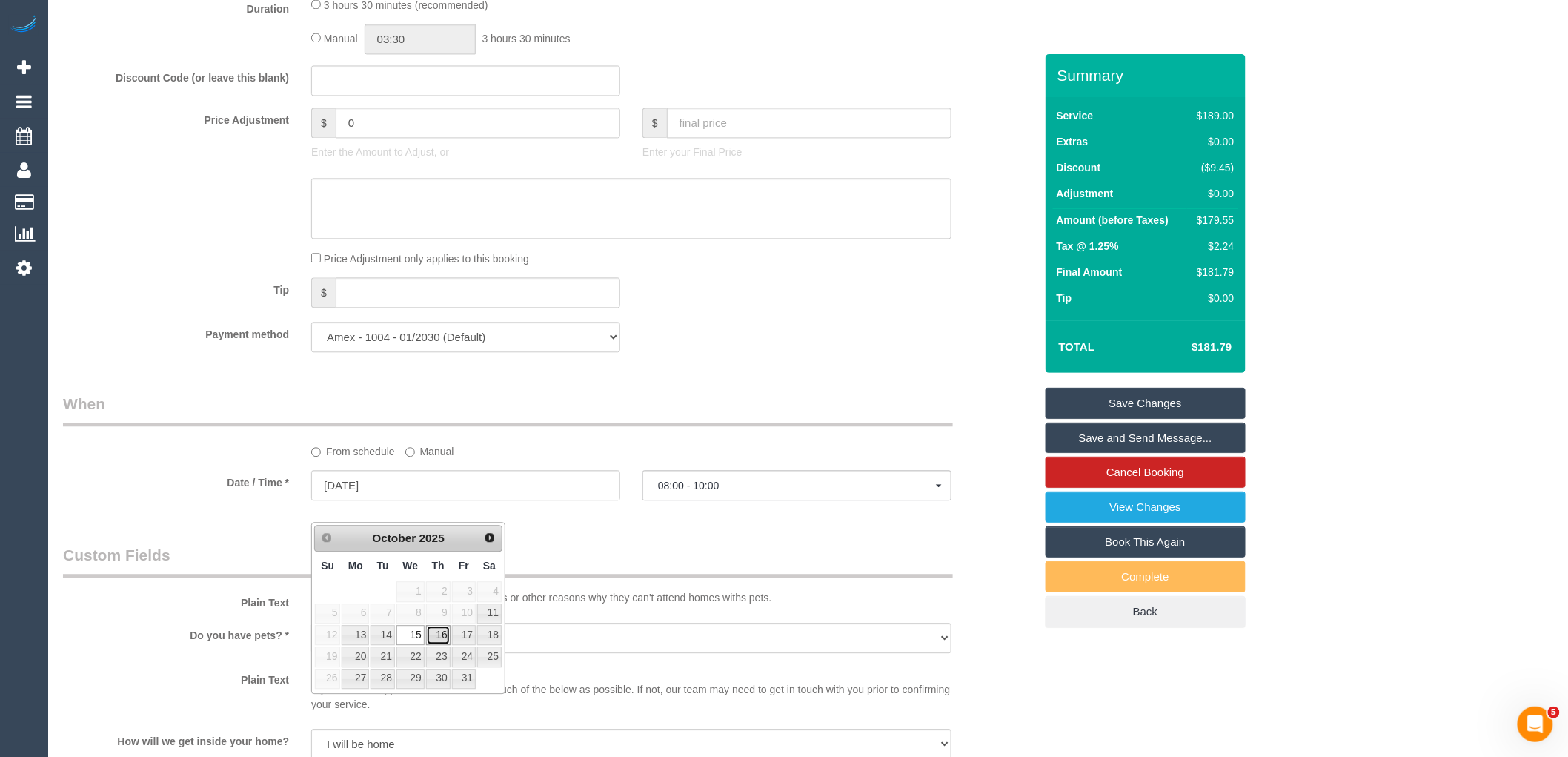
click at [443, 639] on link "16" at bounding box center [438, 635] width 25 height 20
type input "16/10/2025"
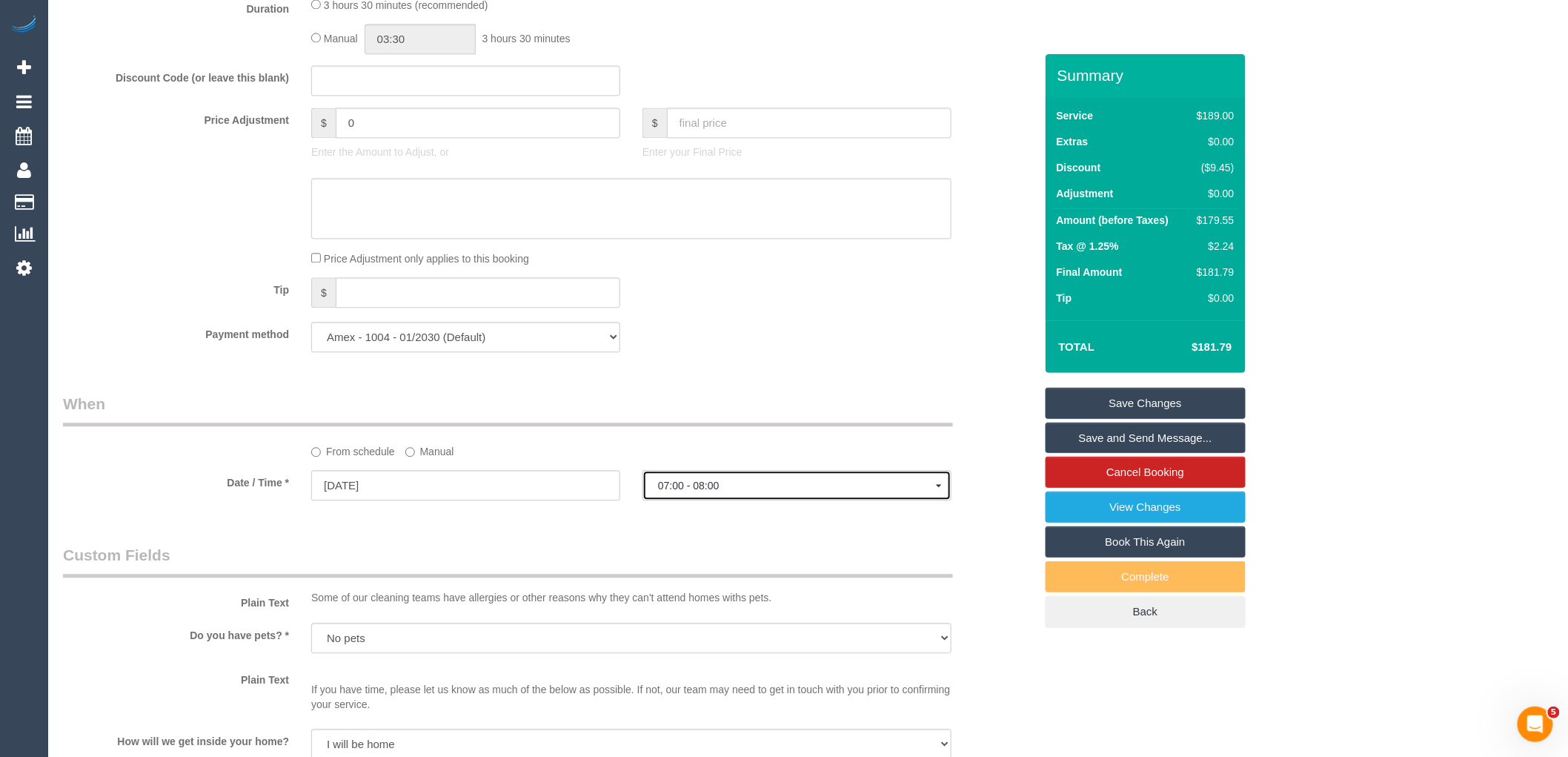
click at [768, 492] on span "07:00 - 08:00" at bounding box center [797, 486] width 278 height 12
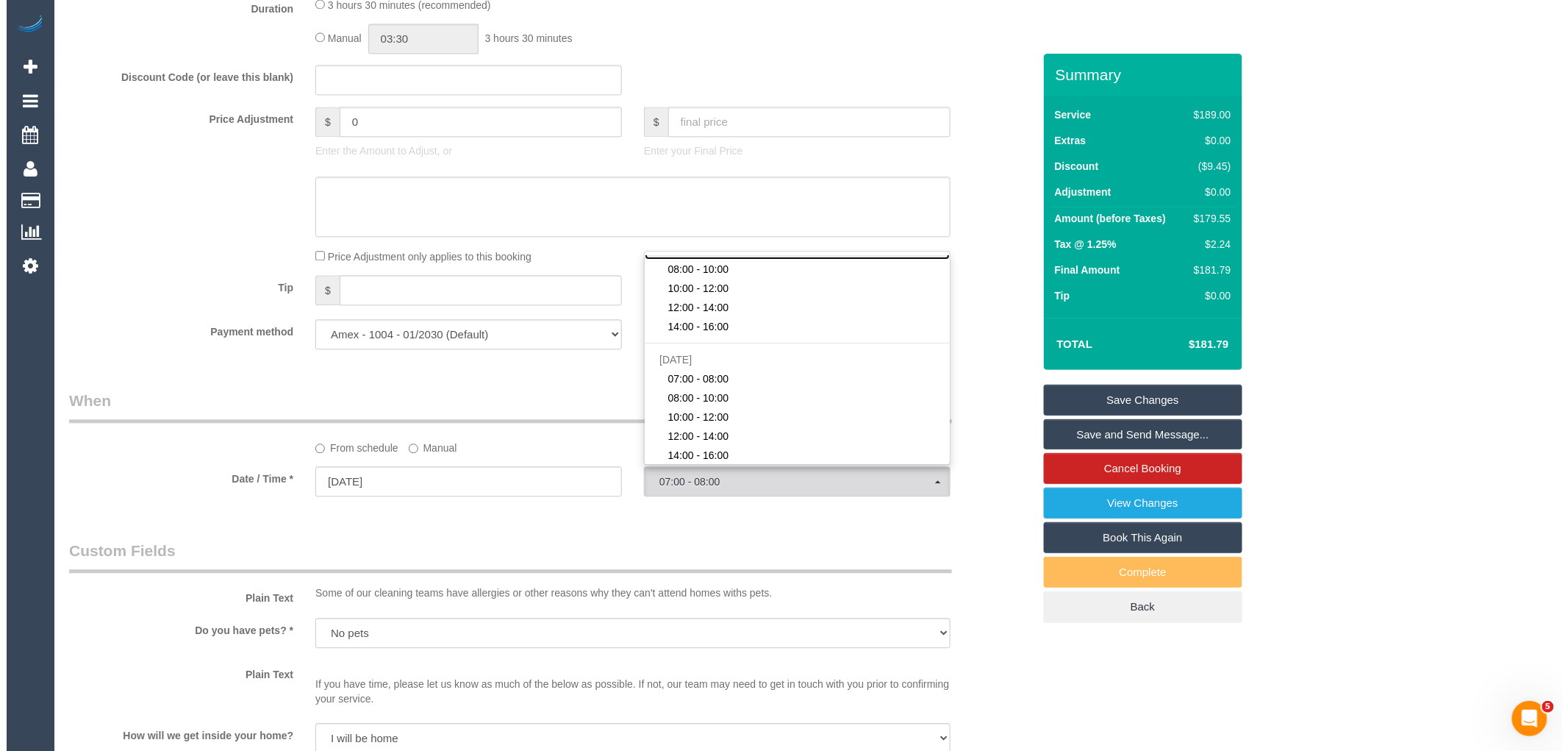
scroll to position [164, 0]
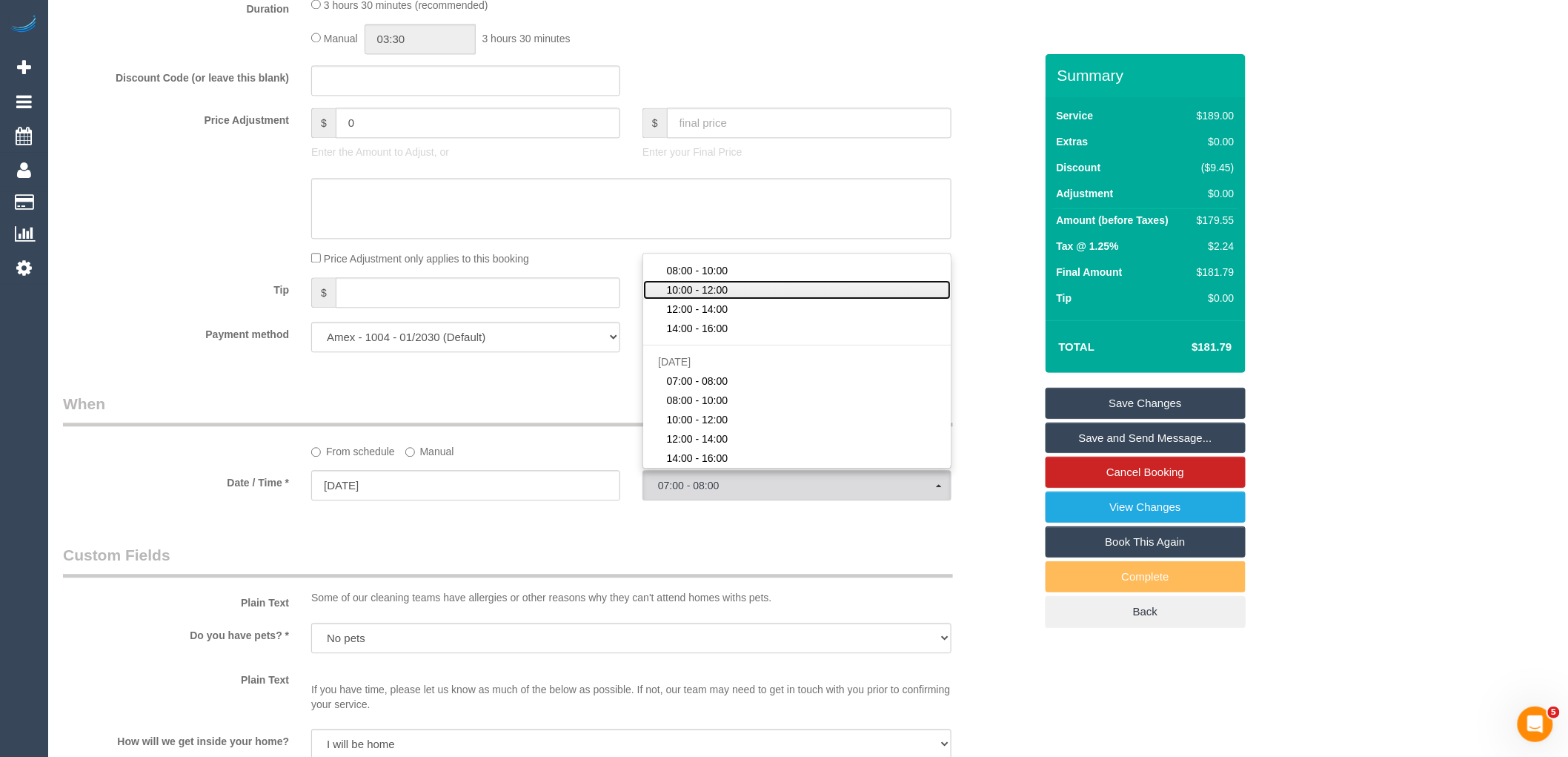
click at [730, 300] on link "10:00 - 12:00" at bounding box center [797, 290] width 308 height 19
select select "spot8"
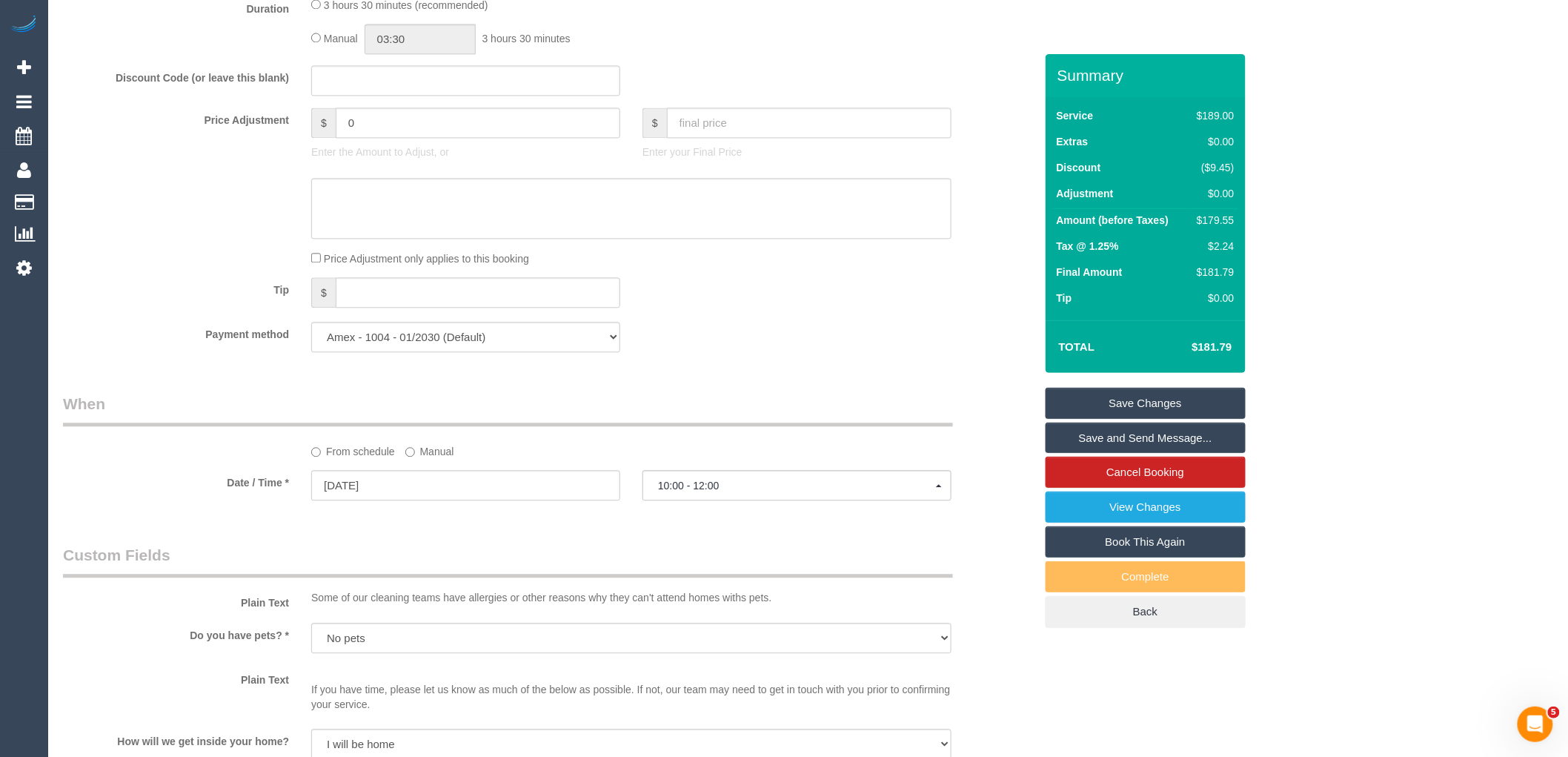
click at [430, 459] on label "Manual" at bounding box center [430, 449] width 49 height 20
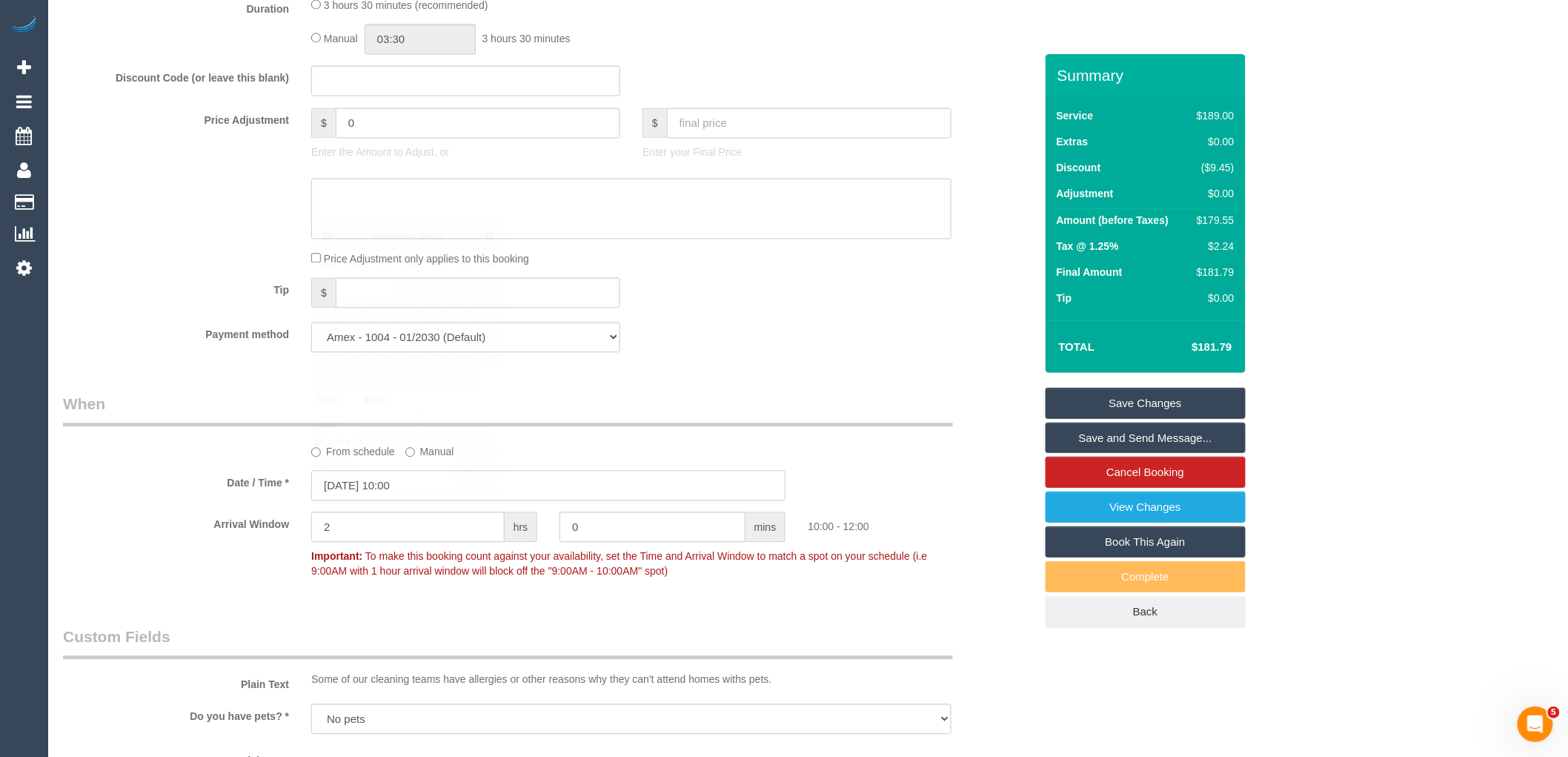
click at [433, 500] on input "16/10/2025 10:00" at bounding box center [548, 485] width 474 height 30
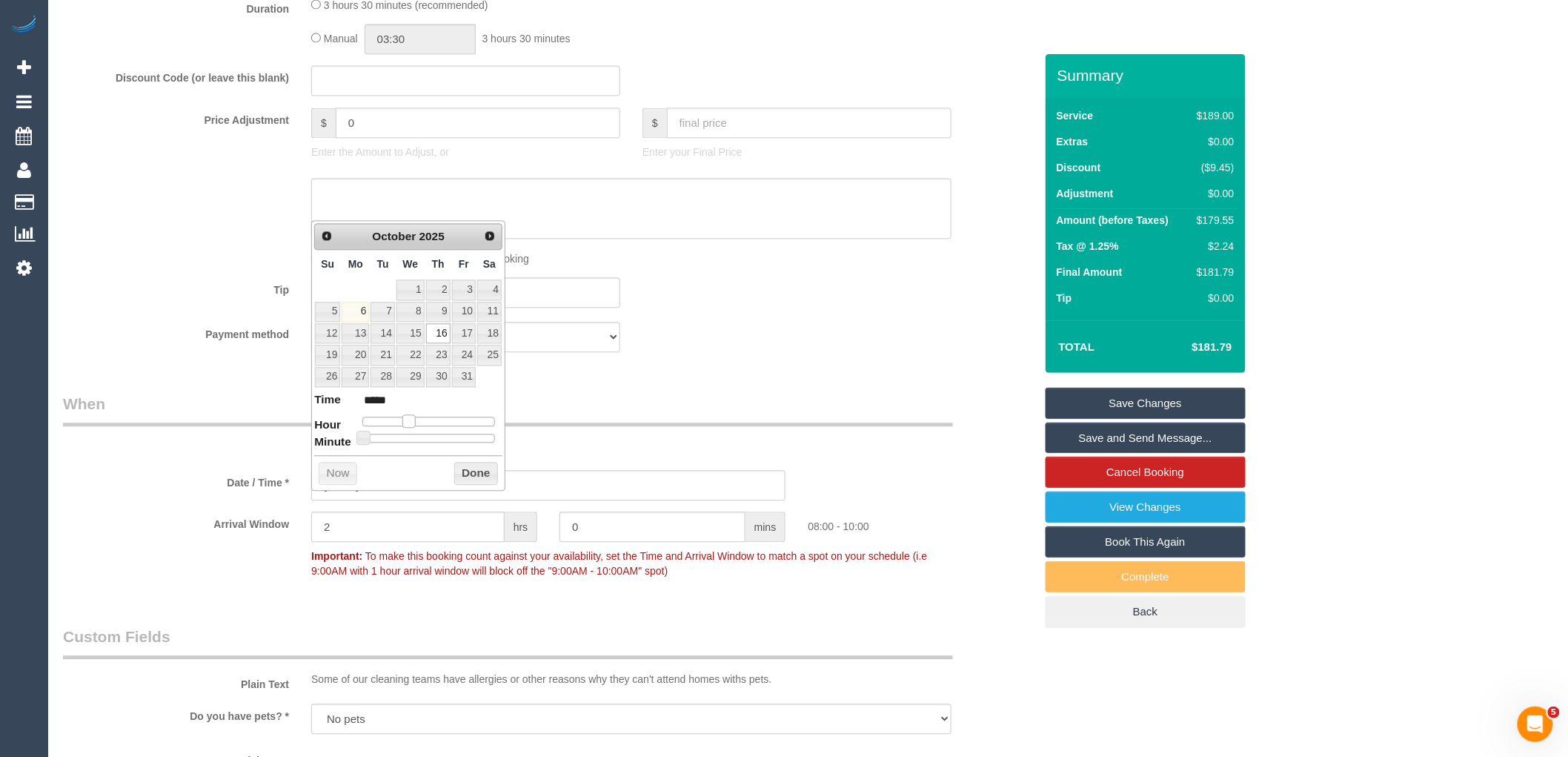
type input "16/10/2025 08:00"
type input "*****"
type input "16/10/2025 09:00"
type input "*****"
click at [413, 420] on span at bounding box center [414, 421] width 14 height 14
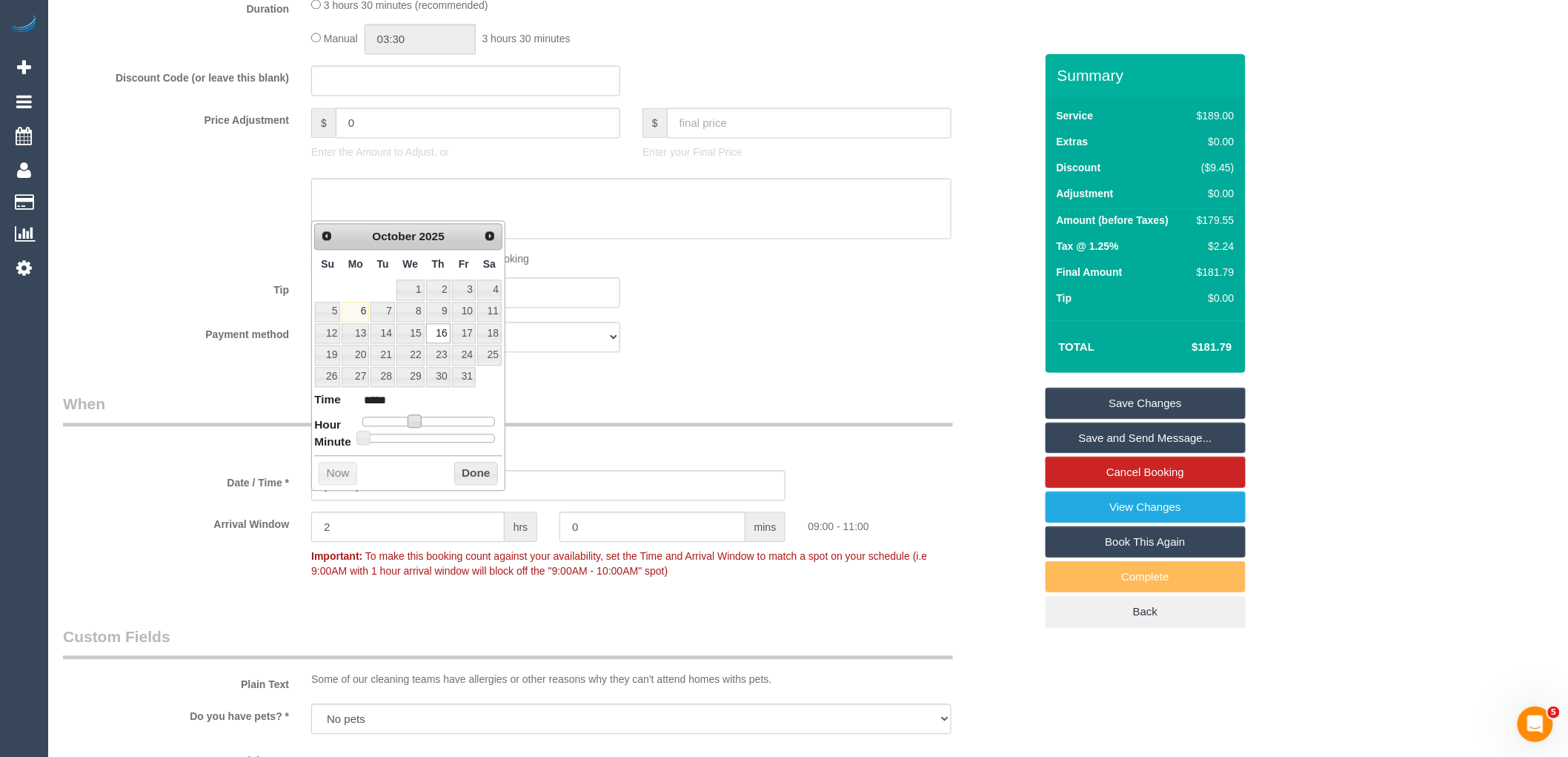
click at [617, 395] on div "Who Email* ofori.abena@gmail.com Name * Abena Ofori DNC 17/09 MT Where Address*…" at bounding box center [548, 510] width 993 height 3455
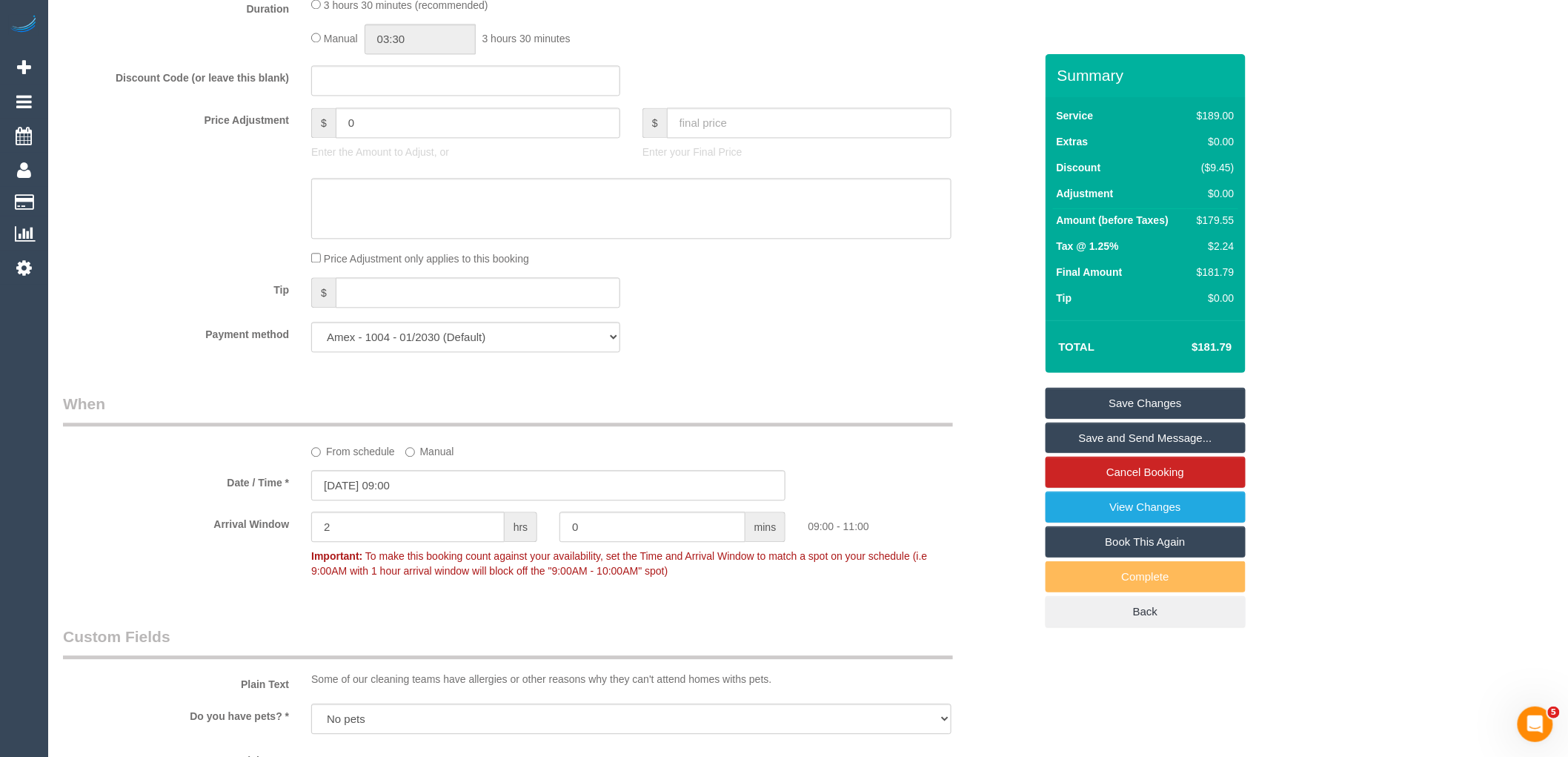
click at [1123, 412] on link "Save Changes" at bounding box center [1145, 404] width 200 height 31
